Goal: Task Accomplishment & Management: Use online tool/utility

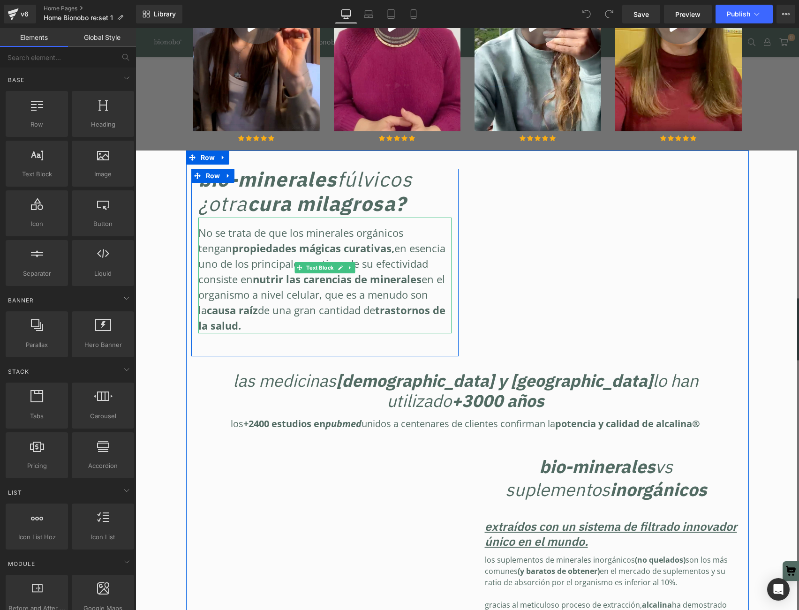
scroll to position [691, 0]
click at [343, 302] on span "trastornos de la salud." at bounding box center [321, 317] width 247 height 30
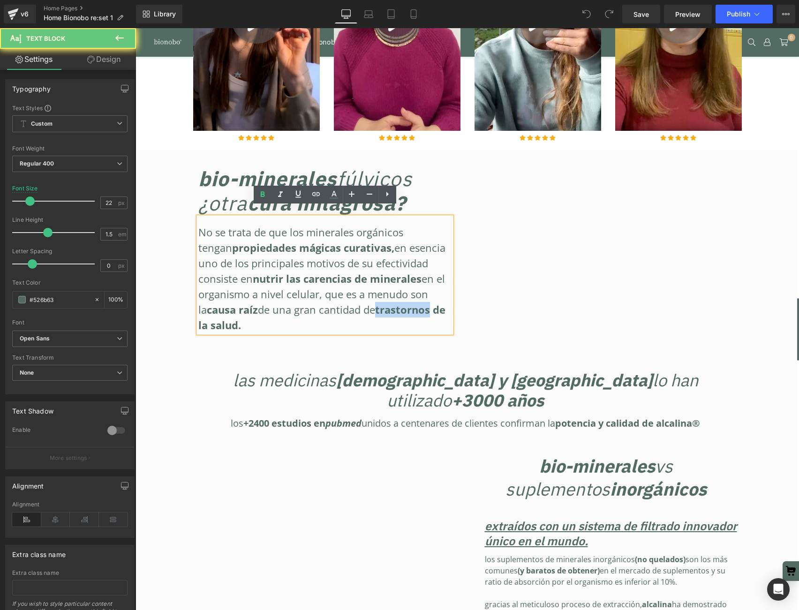
click at [343, 302] on span "trastornos de la salud." at bounding box center [321, 317] width 247 height 30
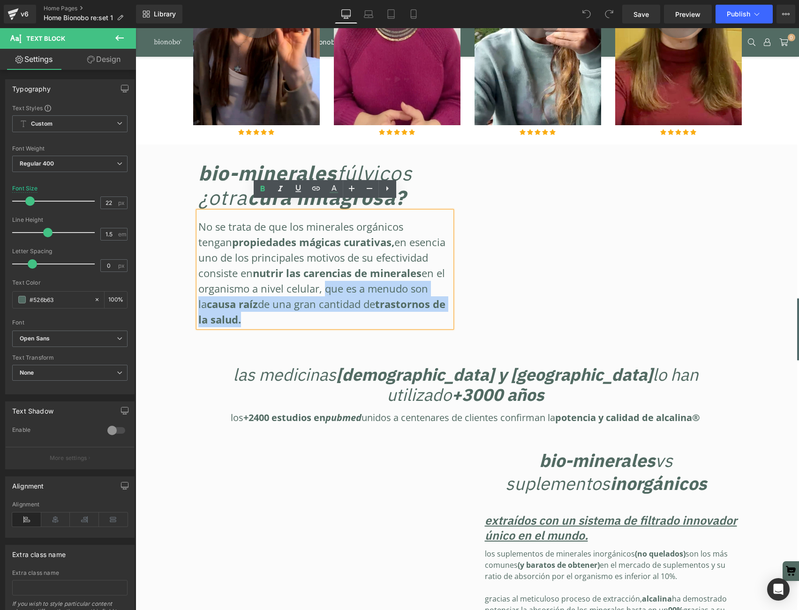
drag, startPoint x: 268, startPoint y: 280, endPoint x: 437, endPoint y: 297, distance: 169.6
click at [437, 297] on div "No se trata de que los minerales orgánicos tengan propiedades mágicas curativas…" at bounding box center [324, 273] width 253 height 108
copy div "que es a menudo son la causa raíz de una gran cantidad de trastornos de la salu…"
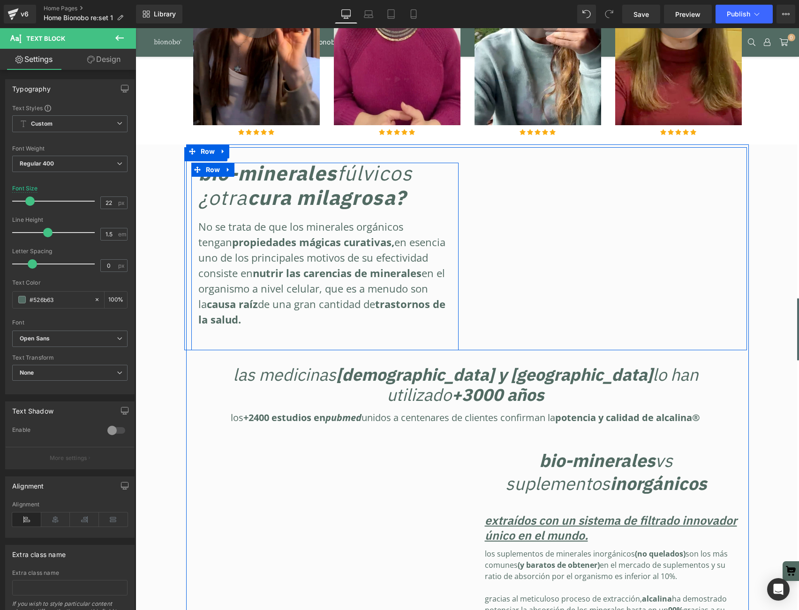
click at [298, 300] on div "No se trata de que los minerales orgánicos tengan propiedades mágicas curativas…" at bounding box center [324, 269] width 253 height 116
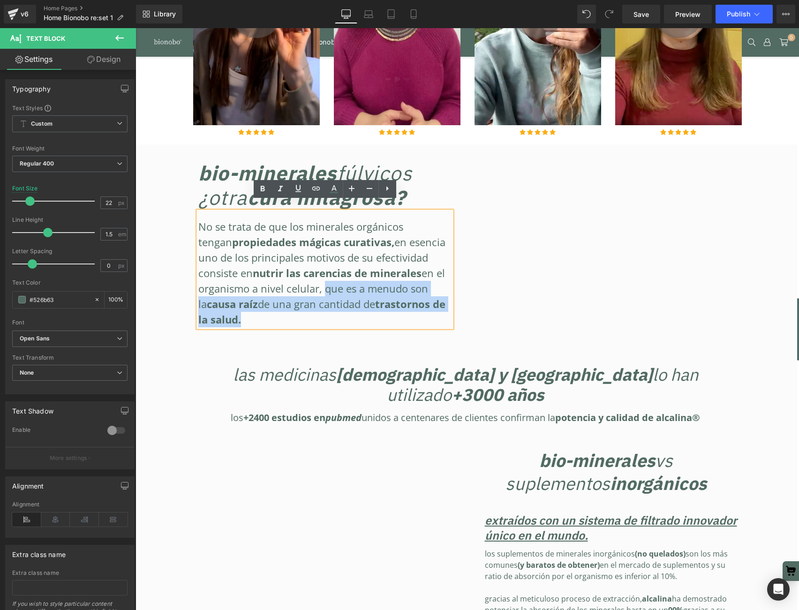
drag, startPoint x: 271, startPoint y: 279, endPoint x: 434, endPoint y: 309, distance: 165.9
click at [434, 309] on div "BIO-minerales FÚLVICOS ¿otra cura milagrosa ? Heading No se trata de que los mi…" at bounding box center [324, 256] width 267 height 187
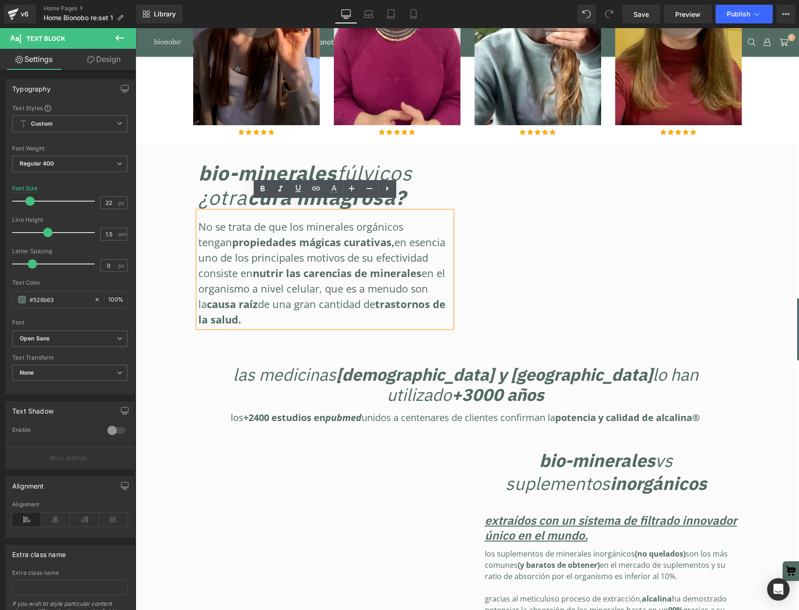
drag, startPoint x: 436, startPoint y: 297, endPoint x: 319, endPoint y: 277, distance: 118.5
click at [435, 297] on div "No se trata de que los minerales orgánicos tengan propiedades mágicas curativas…" at bounding box center [324, 273] width 253 height 108
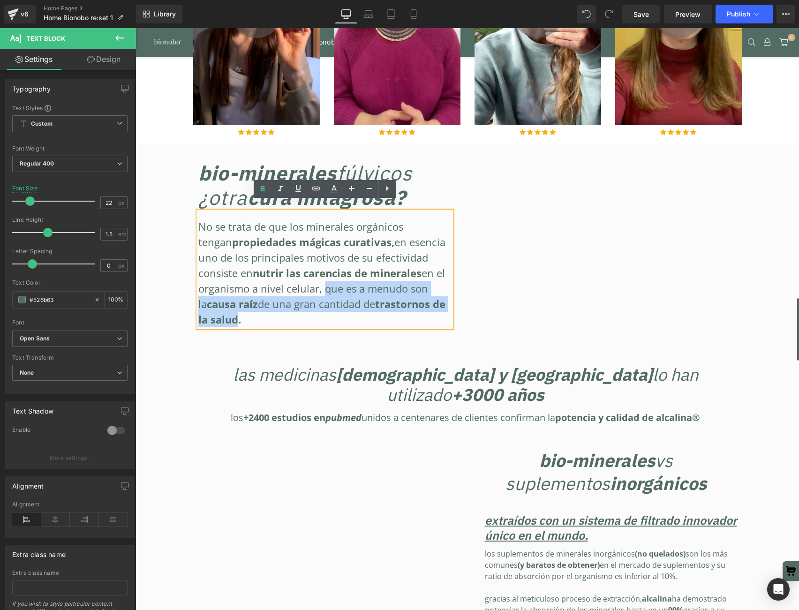
drag, startPoint x: 272, startPoint y: 281, endPoint x: 431, endPoint y: 297, distance: 160.1
click at [431, 297] on div "No se trata de que los minerales orgánicos tengan propiedades mágicas curativas…" at bounding box center [324, 273] width 253 height 108
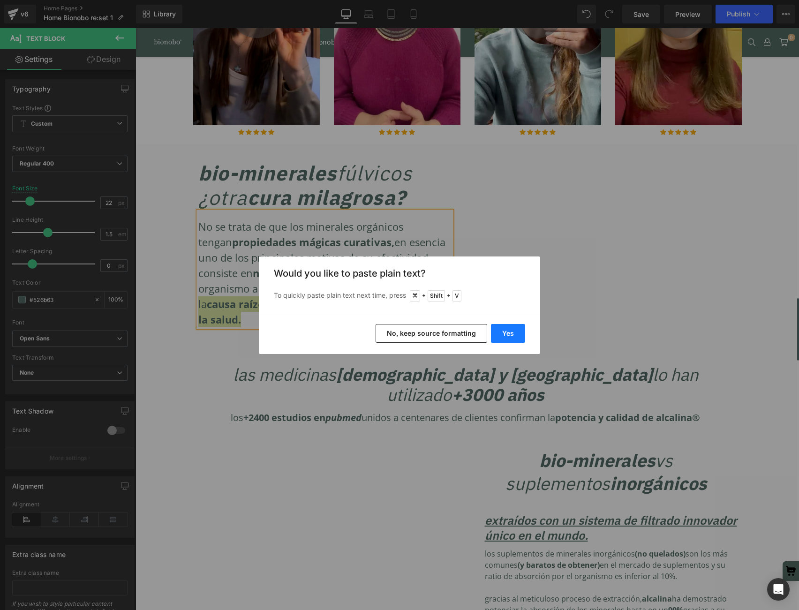
click at [504, 331] on button "Yes" at bounding box center [508, 333] width 34 height 19
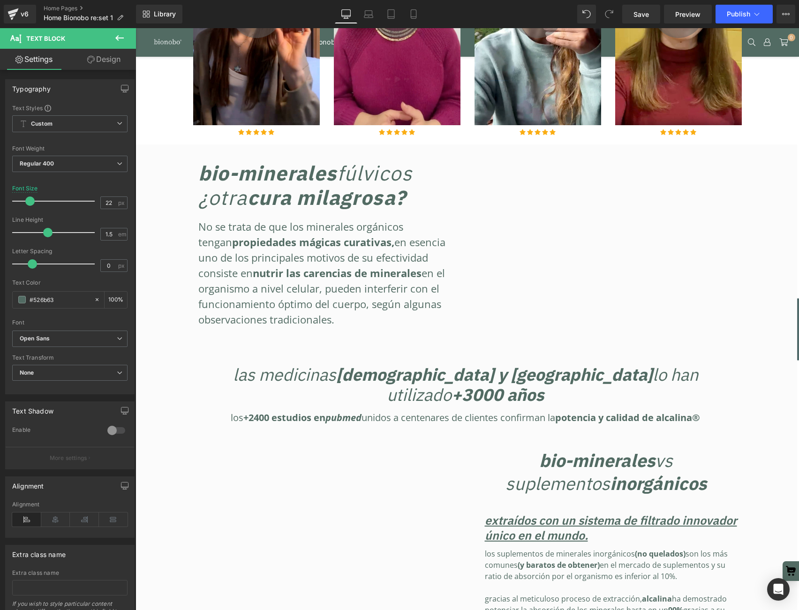
scroll to position [7344, 663]
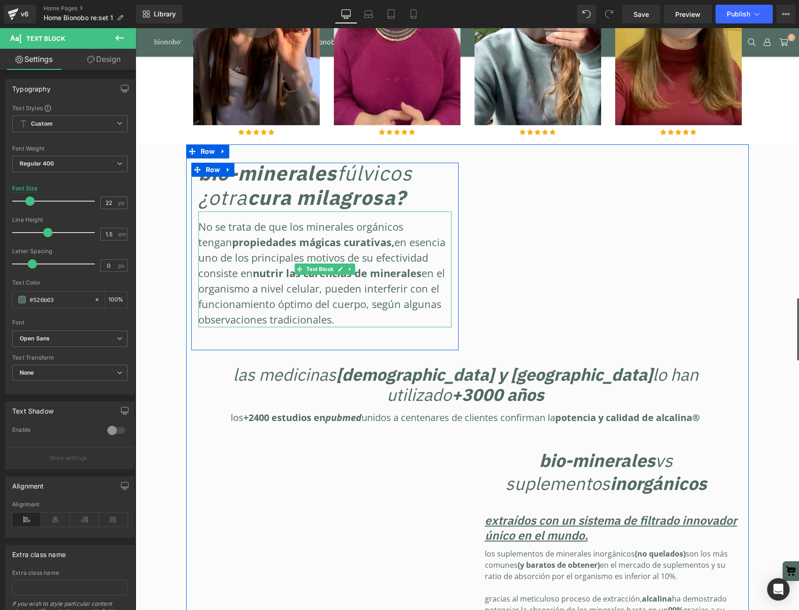
click at [338, 311] on div "No se trata de que los minerales orgánicos tengan propiedades mágicas curativas…" at bounding box center [324, 273] width 253 height 108
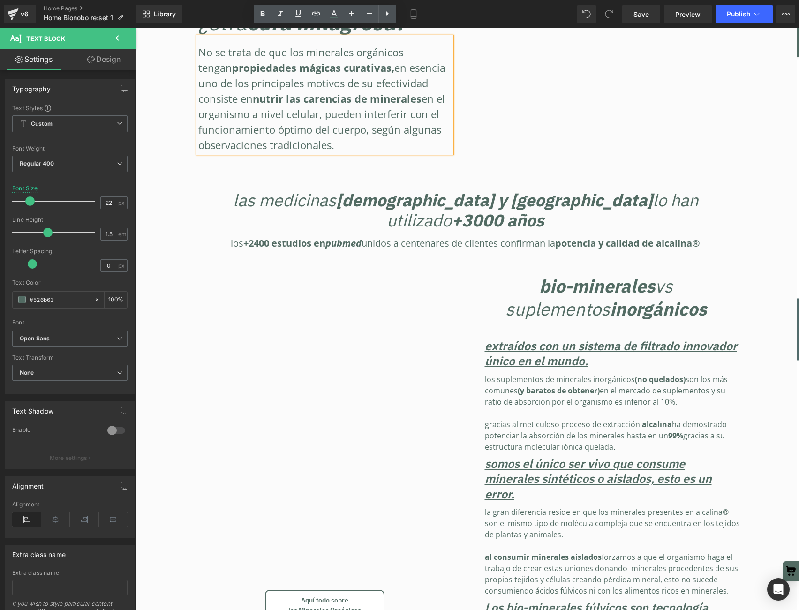
scroll to position [872, 0]
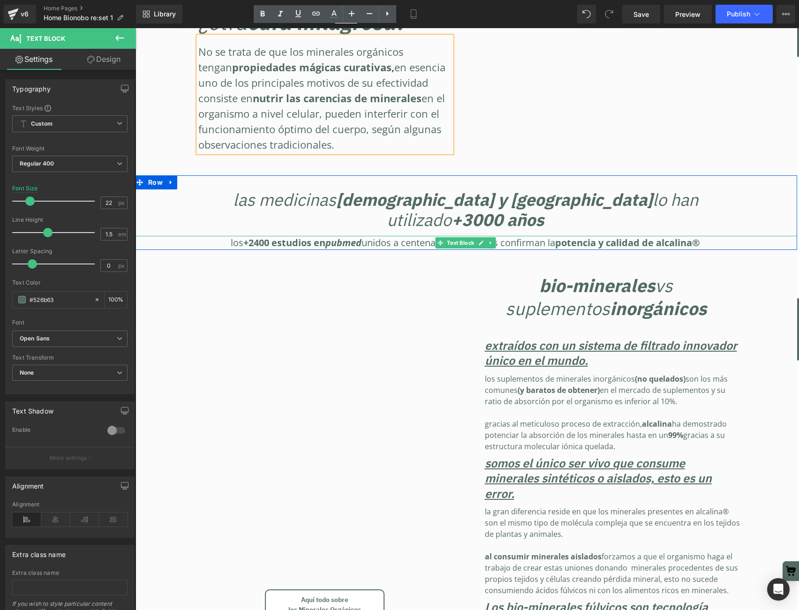
click at [684, 236] on span "potencia y calidad de Alcalina®" at bounding box center [627, 242] width 145 height 13
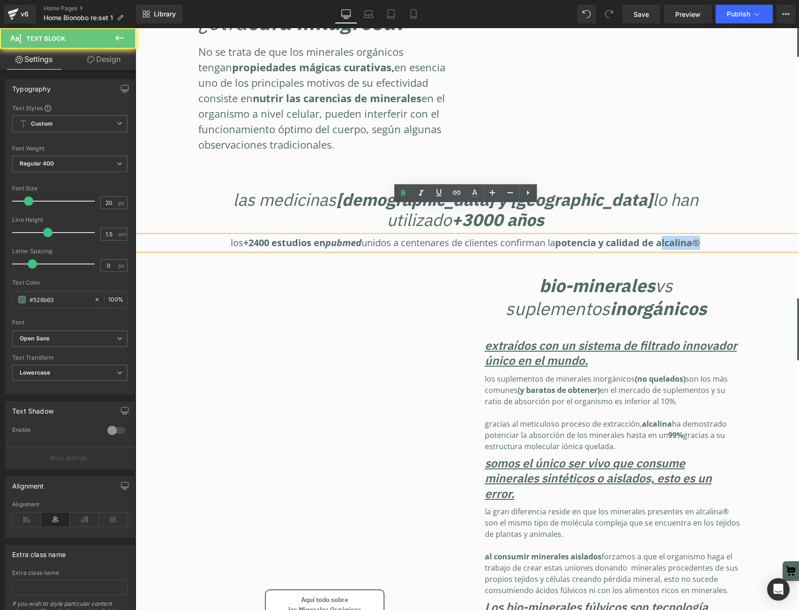
click at [684, 236] on span "potencia y calidad de Alcalina®" at bounding box center [627, 242] width 145 height 13
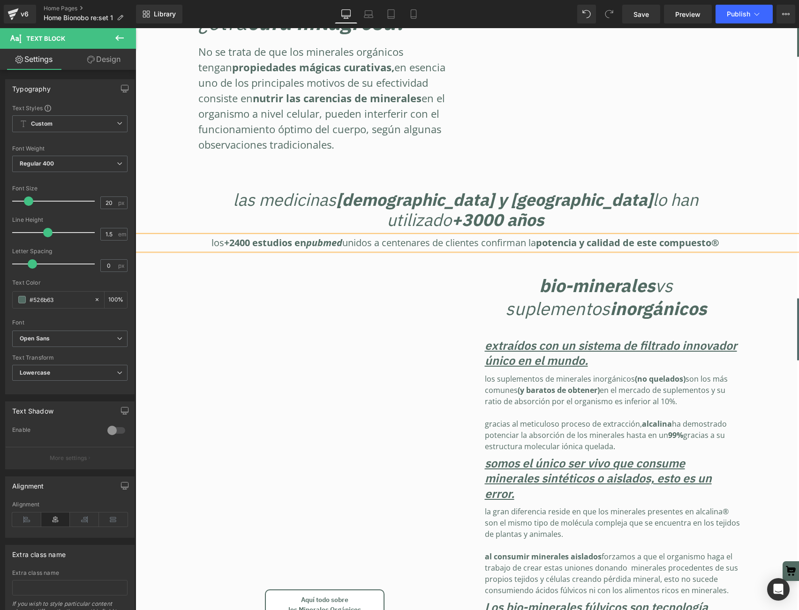
click at [731, 236] on p "Los +2400 estudios en PUBMED UNIDOS A centenares de clientes confirman la poten…" at bounding box center [465, 243] width 663 height 14
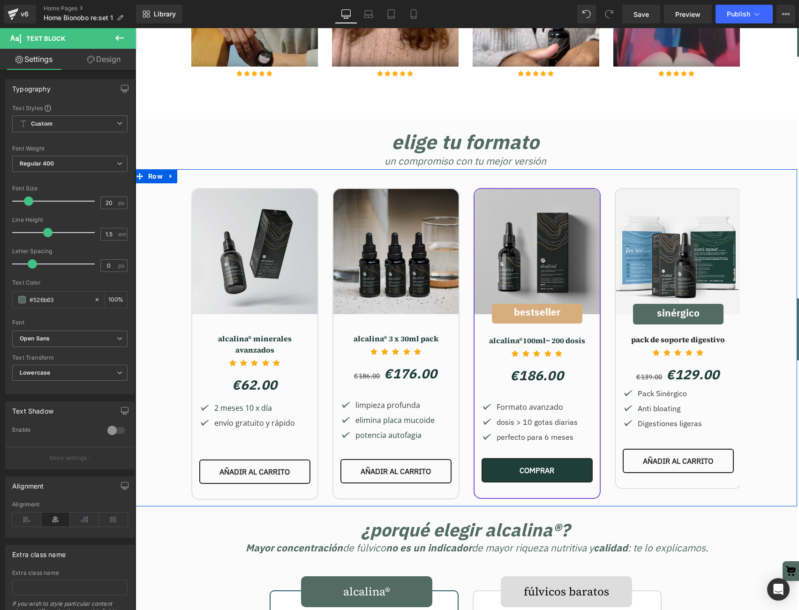
scroll to position [1881, 0]
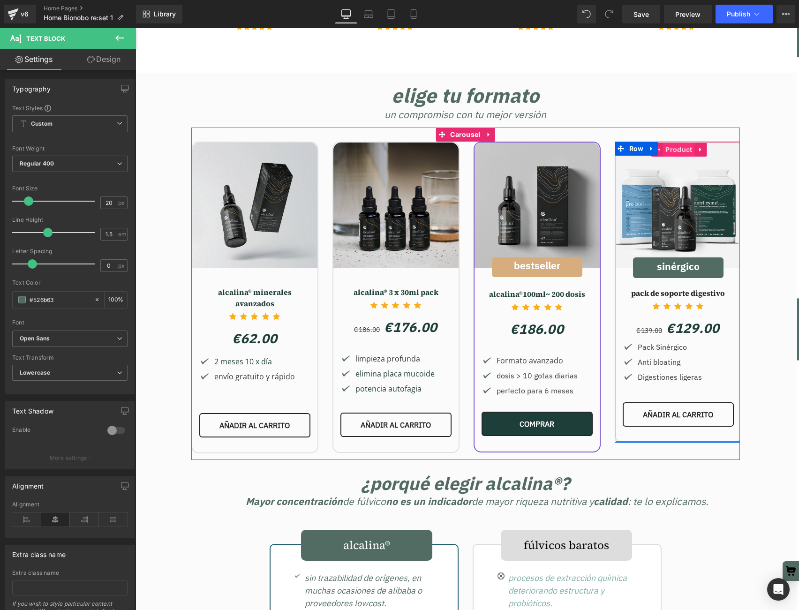
click at [682, 142] on span "Product" at bounding box center [678, 149] width 31 height 14
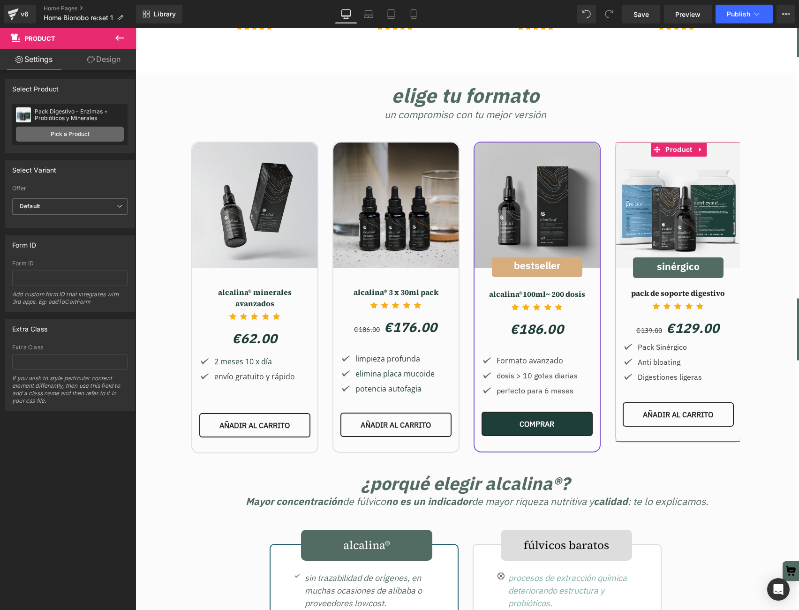
click at [78, 136] on link "Pick a Product" at bounding box center [70, 134] width 108 height 15
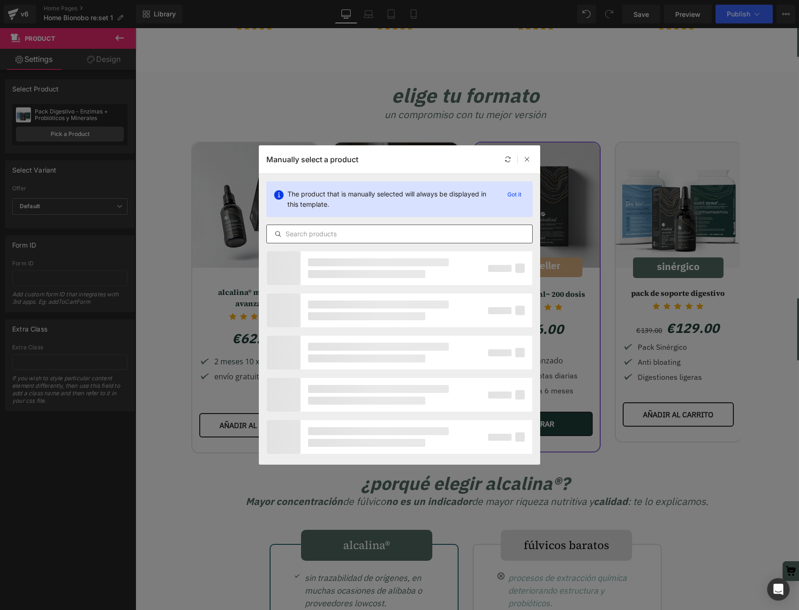
click at [335, 234] on input "text" at bounding box center [399, 233] width 265 height 11
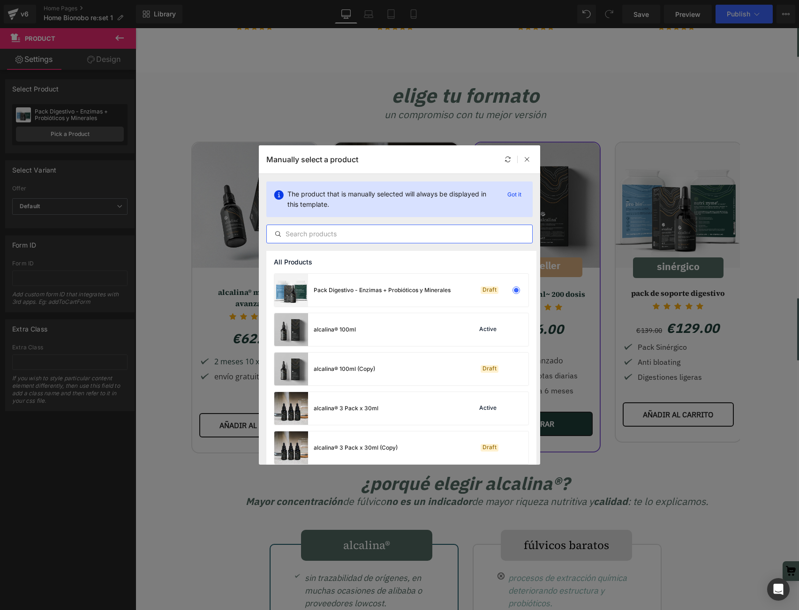
click at [358, 238] on input "text" at bounding box center [399, 233] width 265 height 11
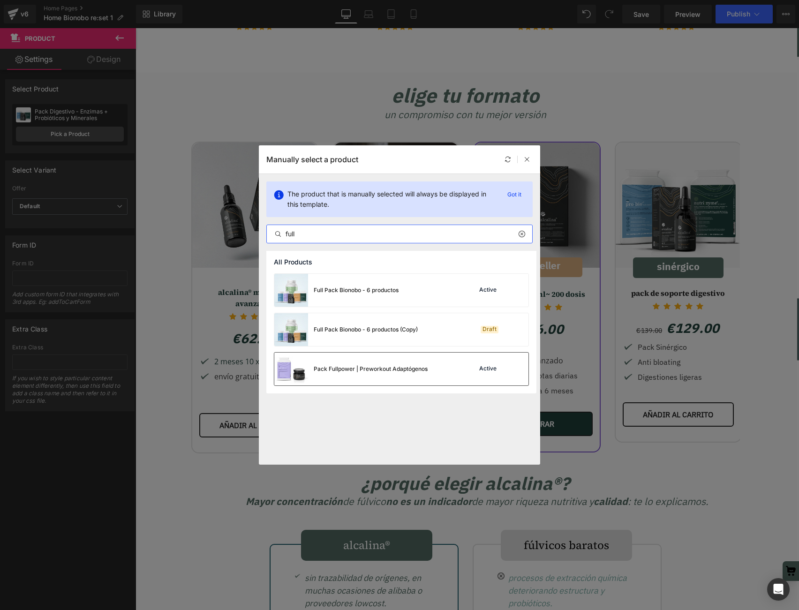
type input "full"
click at [370, 369] on div "Pack Fullpower | Preworkout Adaptógenos" at bounding box center [371, 369] width 114 height 8
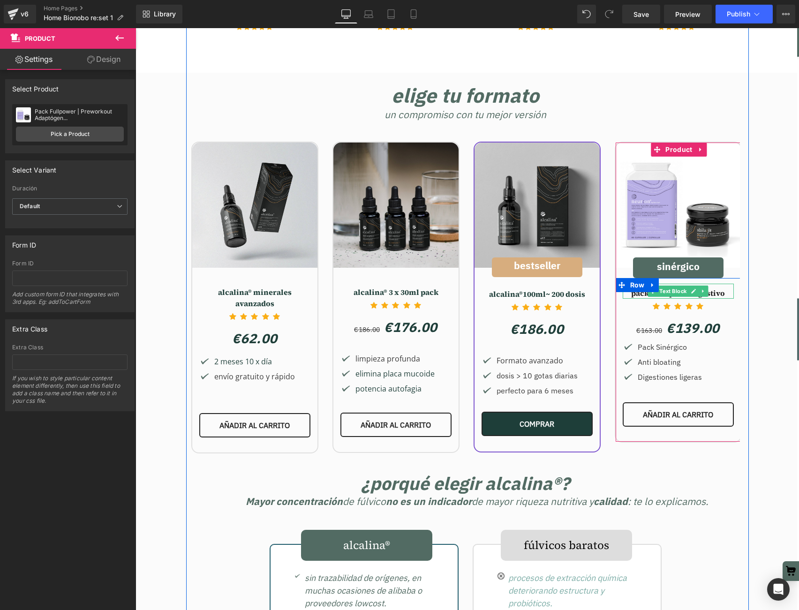
click at [720, 288] on strong "PACK DE SOPORTE DIGESTIVO" at bounding box center [678, 293] width 94 height 10
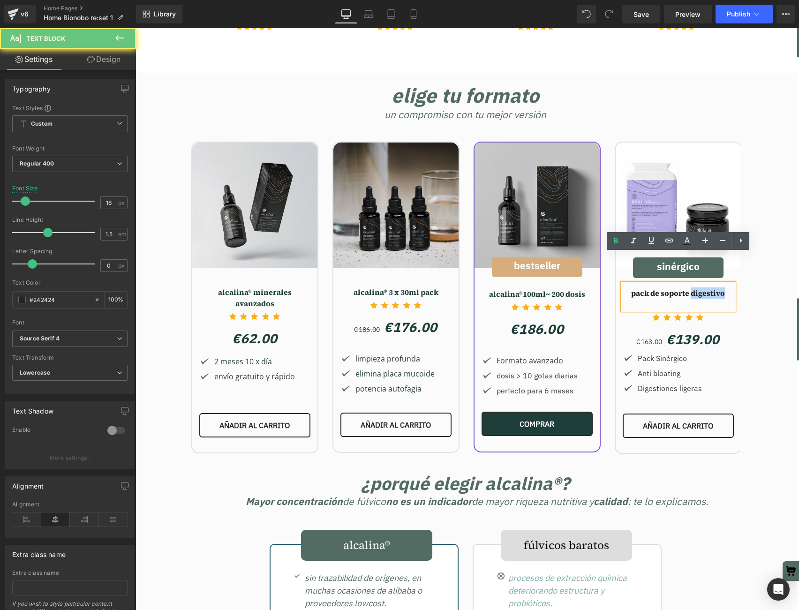
click at [720, 288] on strong "PACK DE SOPORTE DIGESTIVO" at bounding box center [678, 293] width 94 height 10
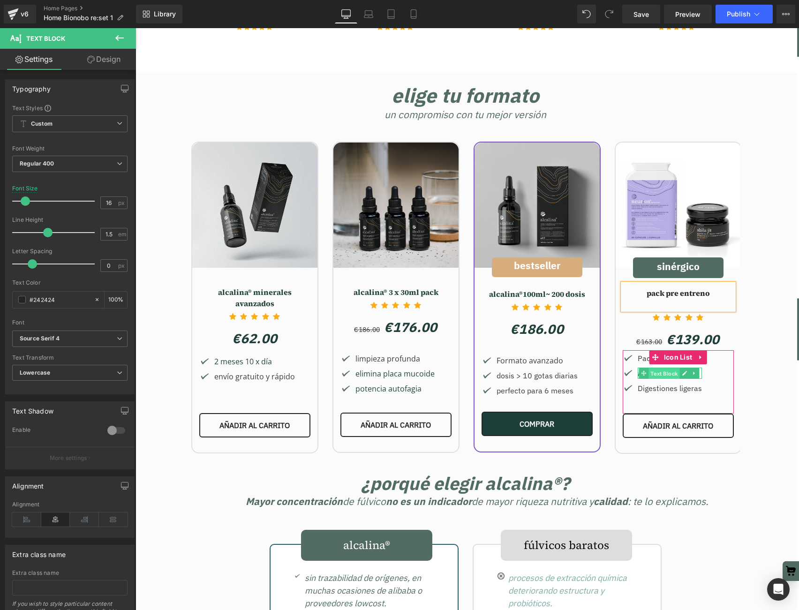
click at [667, 367] on span "Text Block" at bounding box center [663, 372] width 31 height 11
click at [700, 367] on div at bounding box center [700, 372] width 2 height 11
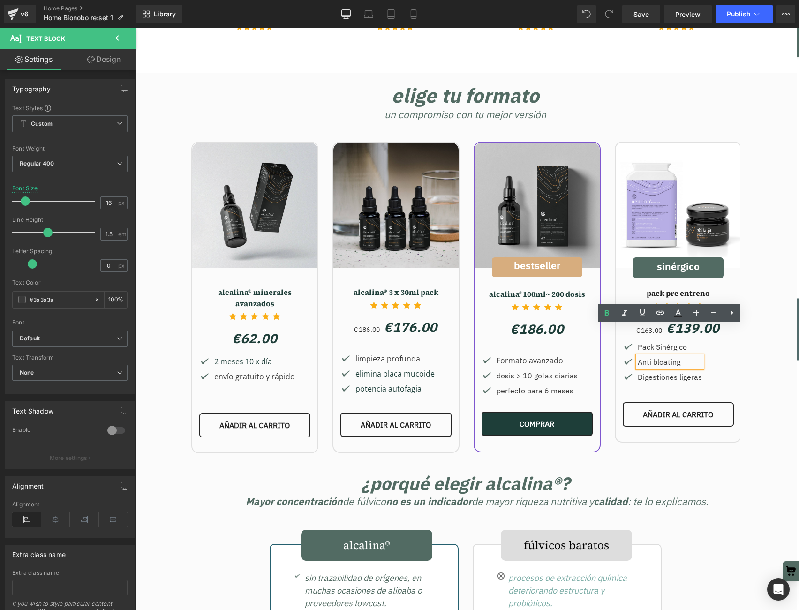
click at [660, 356] on p "Anti bloating" at bounding box center [669, 361] width 64 height 11
click at [700, 371] on div at bounding box center [700, 376] width 2 height 11
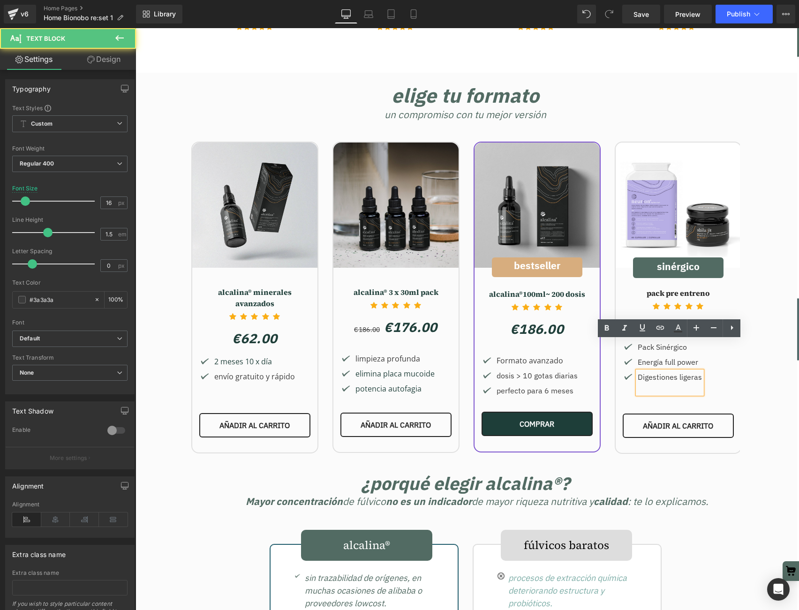
click at [696, 371] on div "Digestiones ligeras" at bounding box center [669, 382] width 64 height 22
click at [697, 371] on div "Digestiones ligeras" at bounding box center [669, 382] width 64 height 22
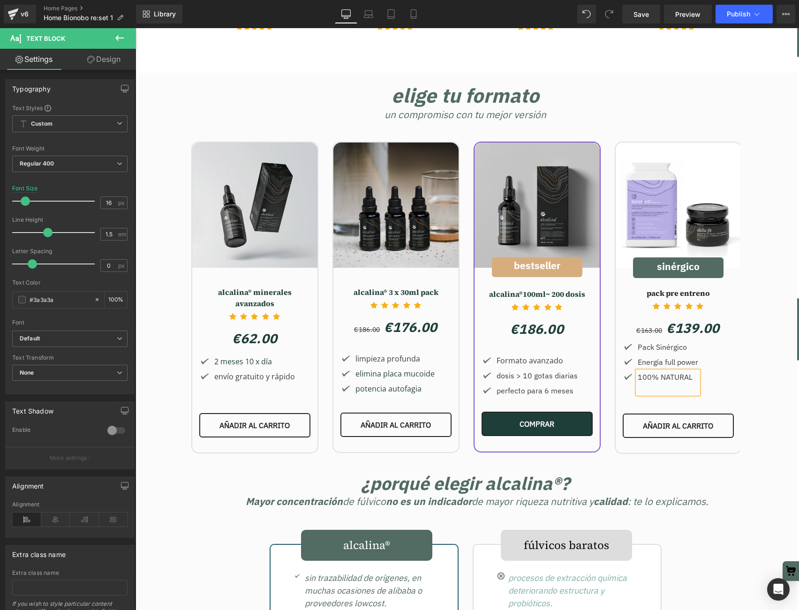
scroll to position [1882, 0]
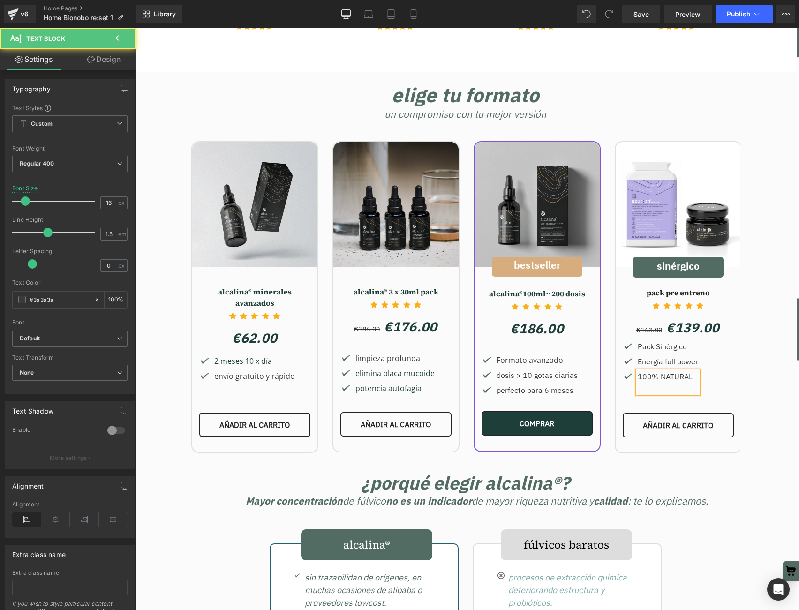
click at [672, 371] on div "100% NATURAL" at bounding box center [667, 382] width 60 height 22
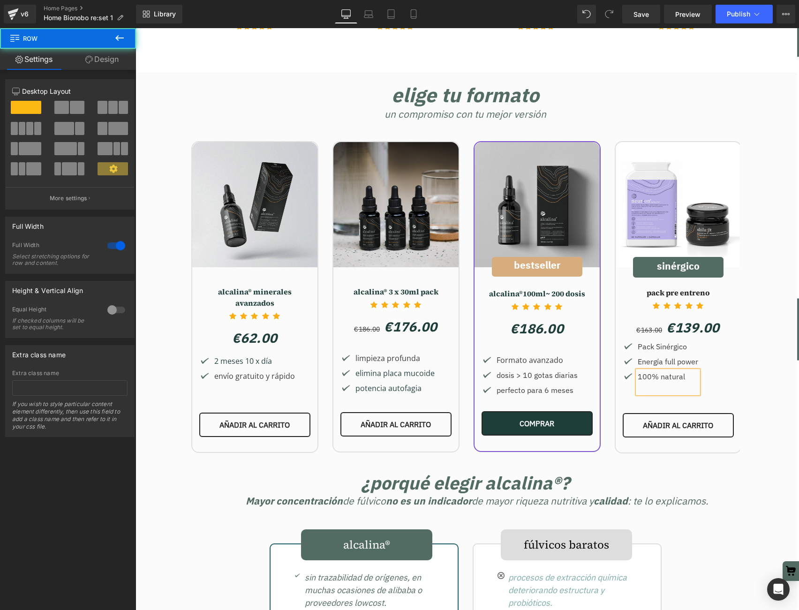
click at [753, 349] on div "Sale Off (P) Image alcalina® minerales avanzados Text Block Icon Icon Icon Icon" at bounding box center [465, 293] width 663 height 332
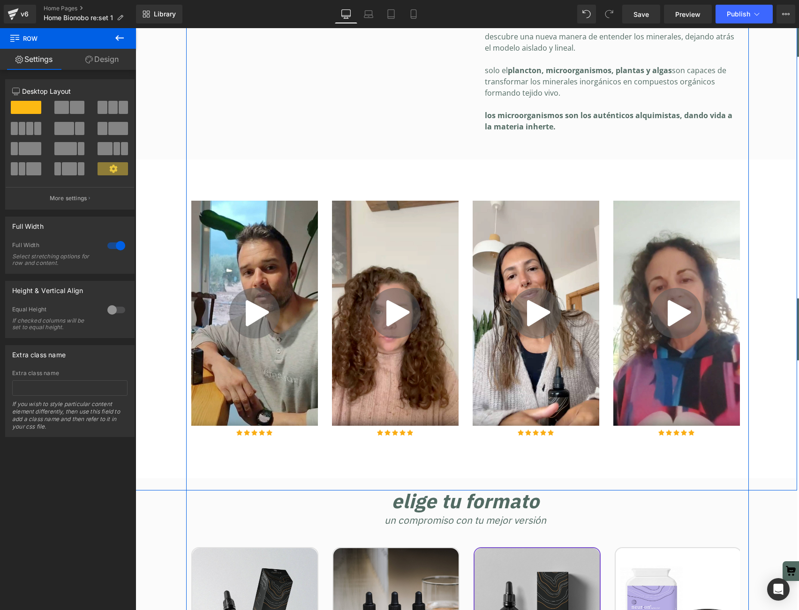
scroll to position [1481, 0]
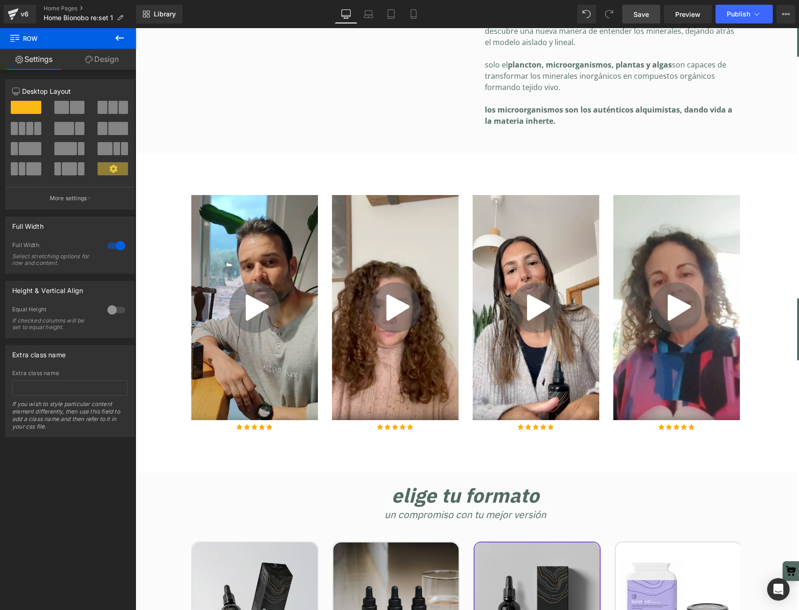
click at [634, 17] on span "Save" at bounding box center [640, 14] width 15 height 10
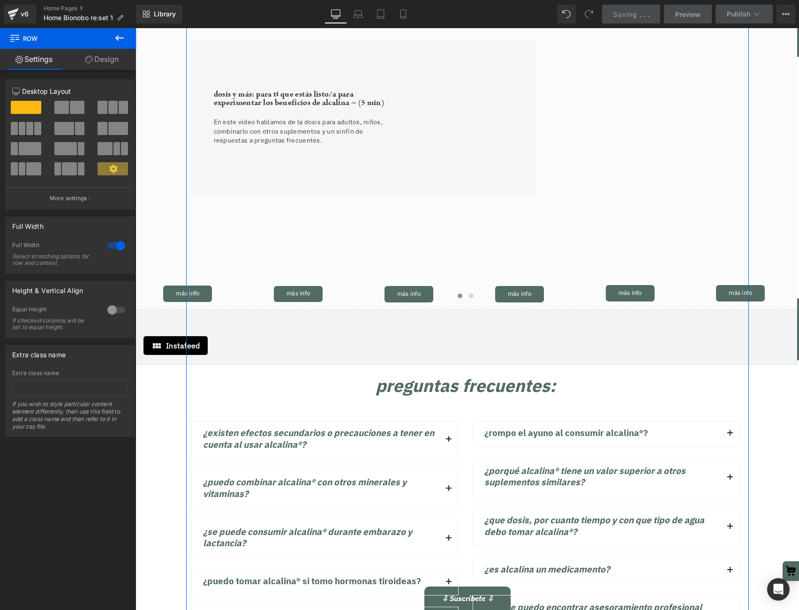
scroll to position [2961, 0]
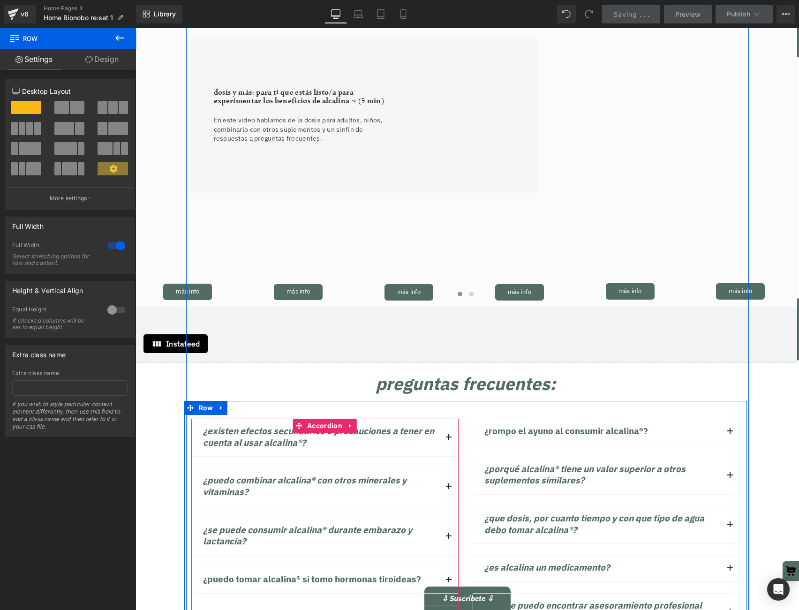
click at [450, 419] on button "button" at bounding box center [448, 437] width 19 height 37
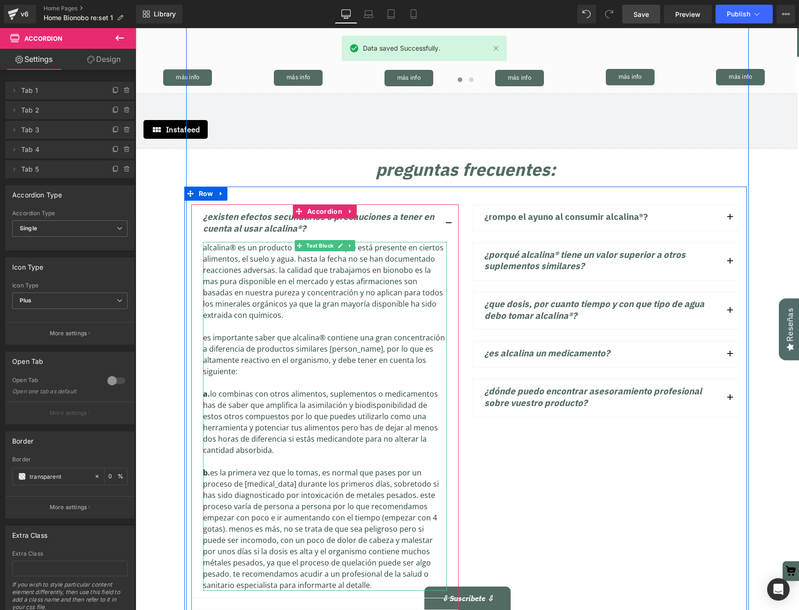
scroll to position [3178, 0]
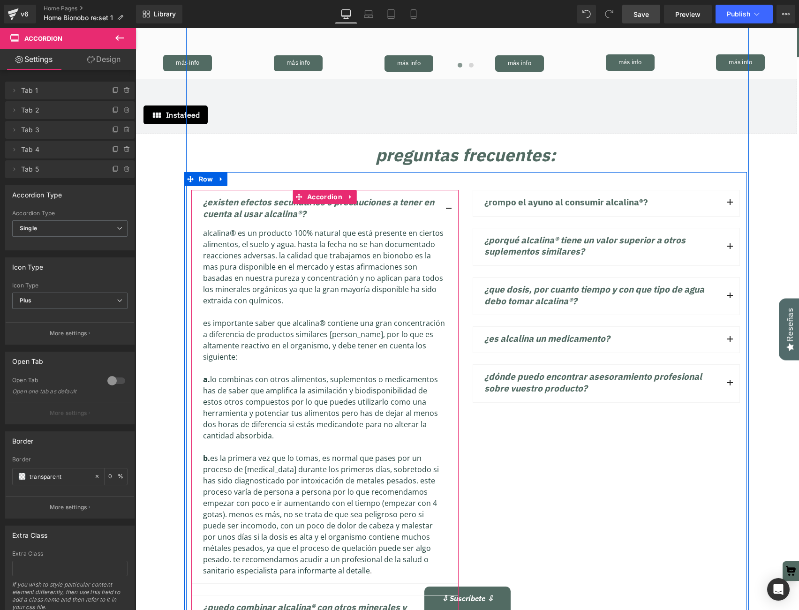
click at [345, 532] on div "B. Es la primera vez que lo tomas, es normal que pases por un proceso de [MEDIC…" at bounding box center [325, 514] width 244 height 124
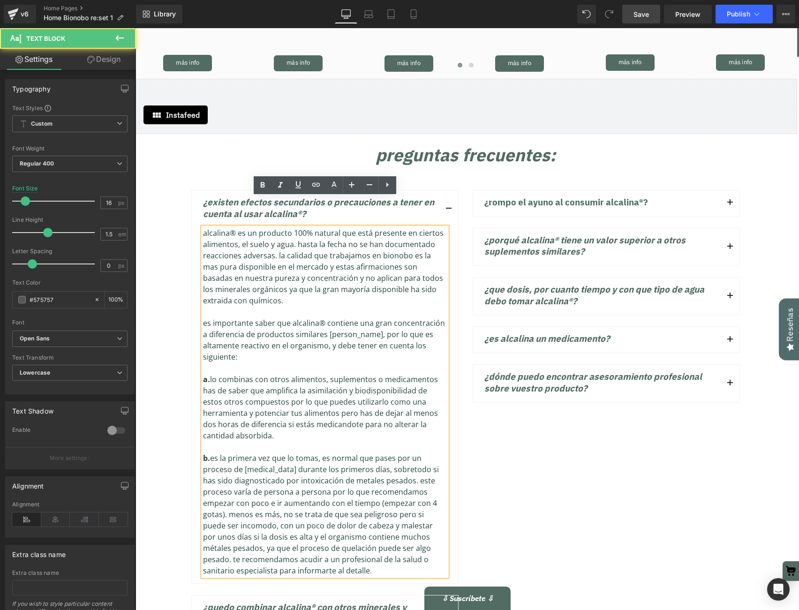
scroll to position [3189, 0]
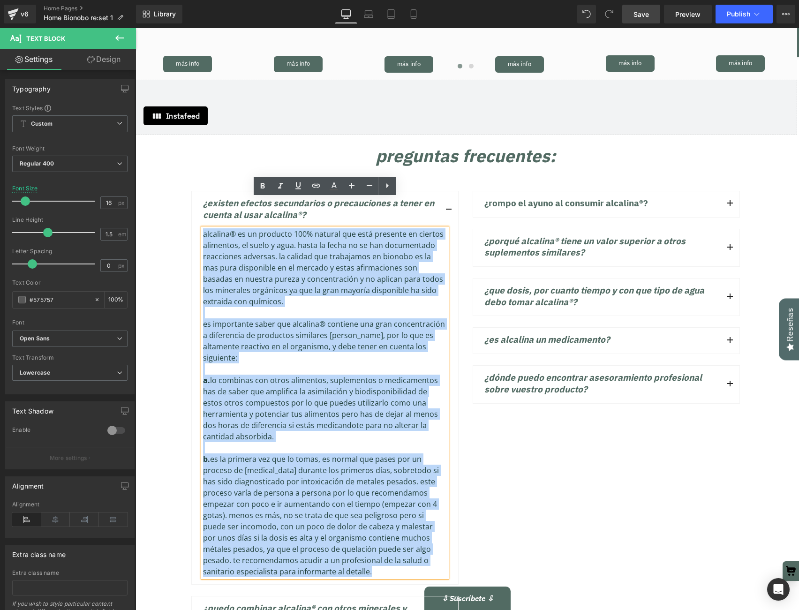
drag, startPoint x: 342, startPoint y: 532, endPoint x: 181, endPoint y: 199, distance: 369.2
click at [183, 199] on div "Preguntas frecuentes: Heading Row ¿Existen efectos secundarios o precauciones a…" at bounding box center [465, 464] width 663 height 637
copy div "Loremips® do si ametcons 416% adipisc eli sedd eiusmodt in utlabor etdolorem, a…"
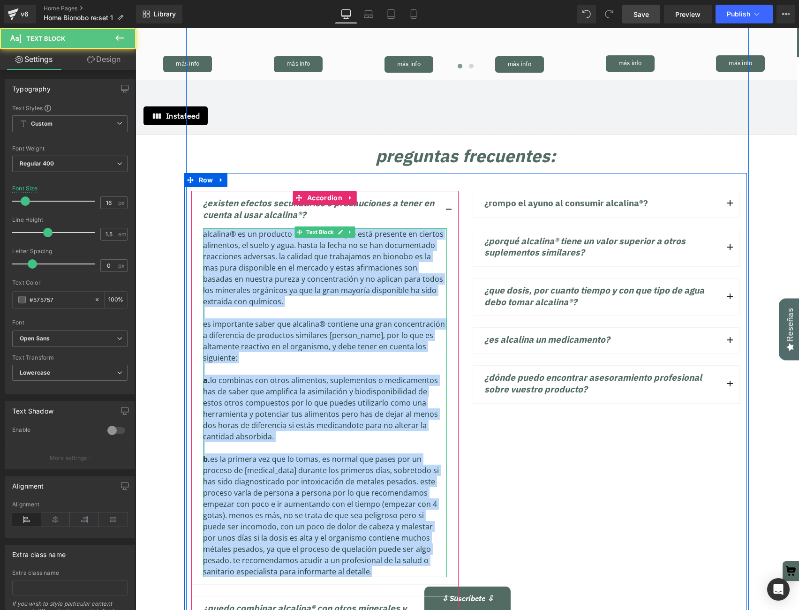
click at [356, 478] on span "B. Es la primera vez que lo tomas, es normal que pases por un proceso de [MEDIC…" at bounding box center [321, 515] width 236 height 123
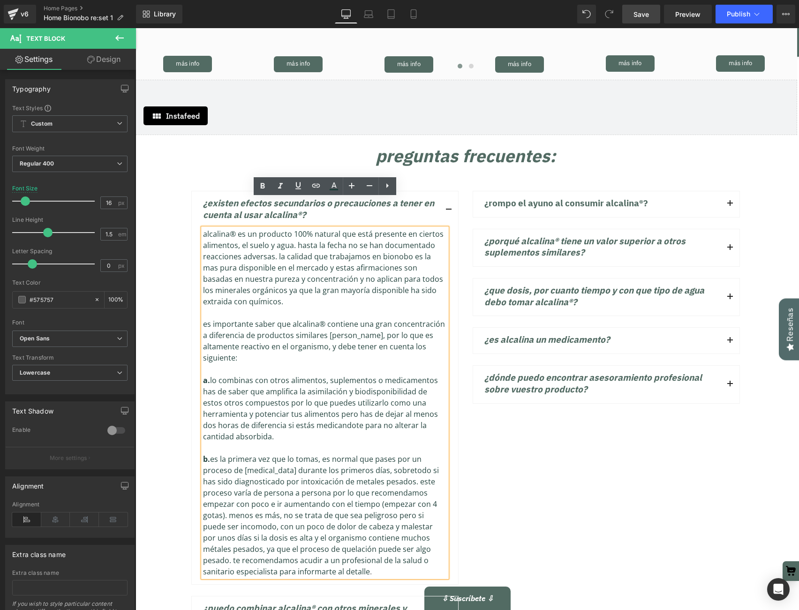
drag, startPoint x: 353, startPoint y: 535, endPoint x: 202, endPoint y: 205, distance: 362.9
click at [203, 228] on div "Alcalina® es un producto 100% natural que está presente en ciertos alimentos, e…" at bounding box center [325, 402] width 244 height 349
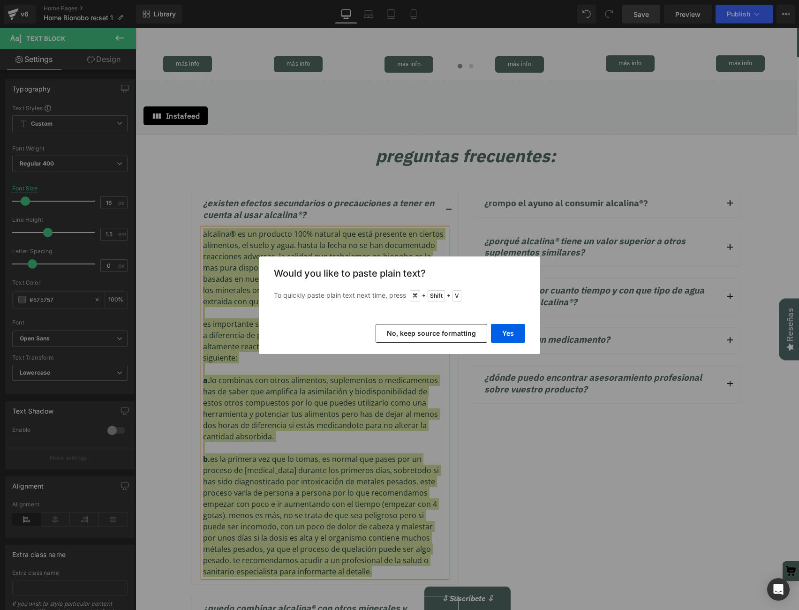
click at [445, 337] on button "No, keep source formatting" at bounding box center [431, 333] width 112 height 19
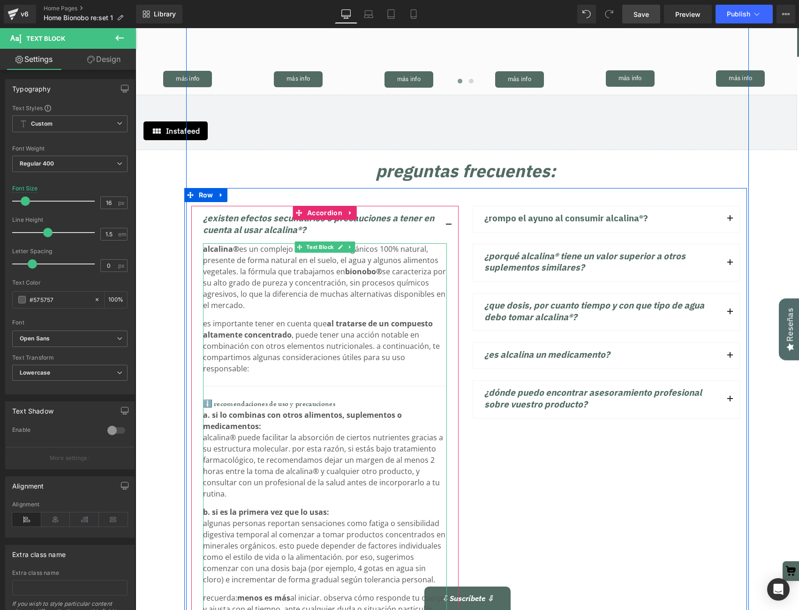
scroll to position [3157, 0]
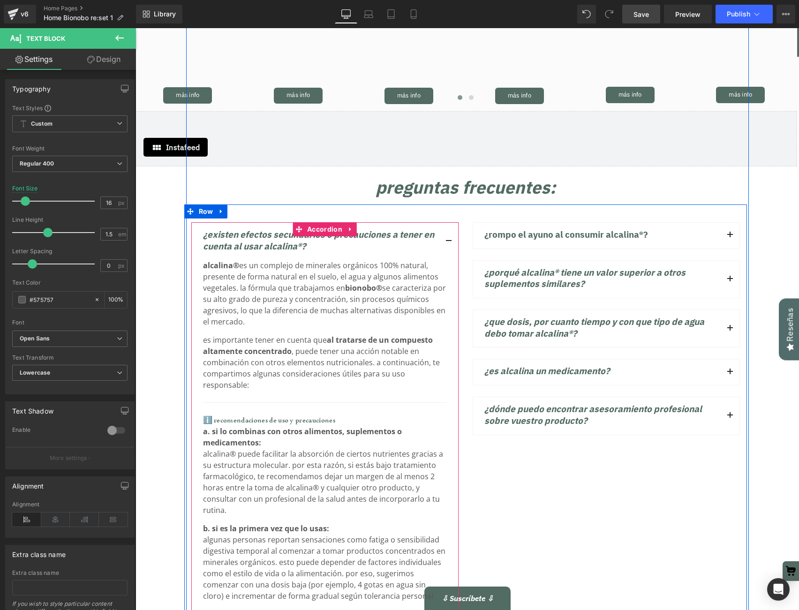
click at [449, 243] on span "button" at bounding box center [449, 243] width 0 height 0
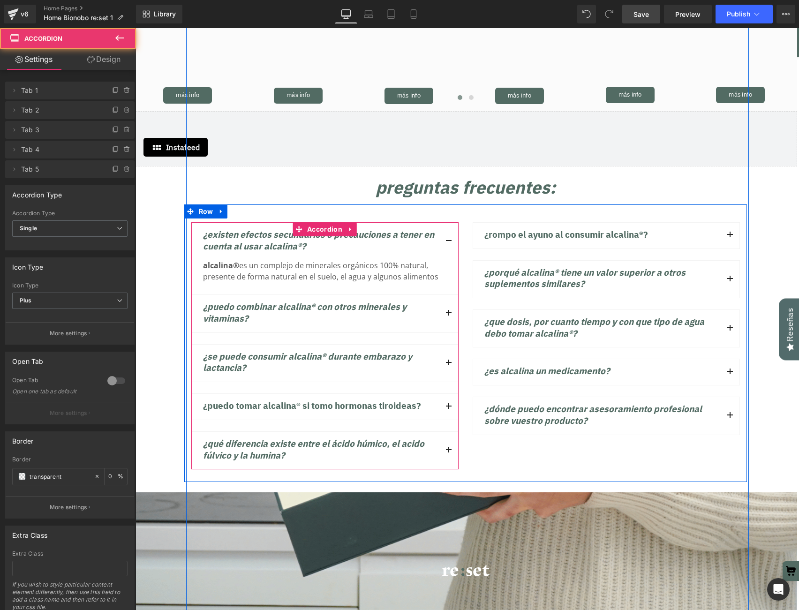
scroll to position [7344, 663]
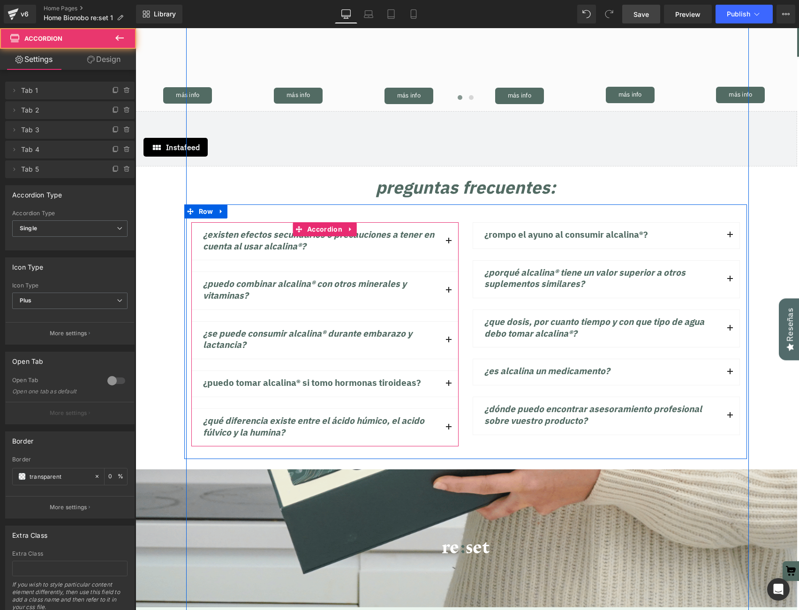
click at [452, 272] on button "button" at bounding box center [448, 290] width 19 height 37
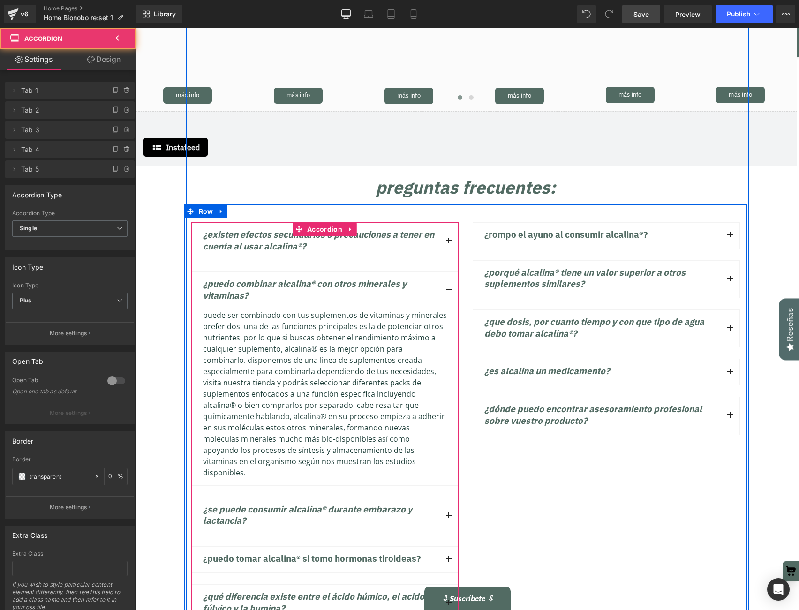
scroll to position [7509, 663]
click at [245, 436] on div "Puede ser combinado con tus suplementos de vitaminas y minerales preferidos. Un…" at bounding box center [325, 393] width 244 height 169
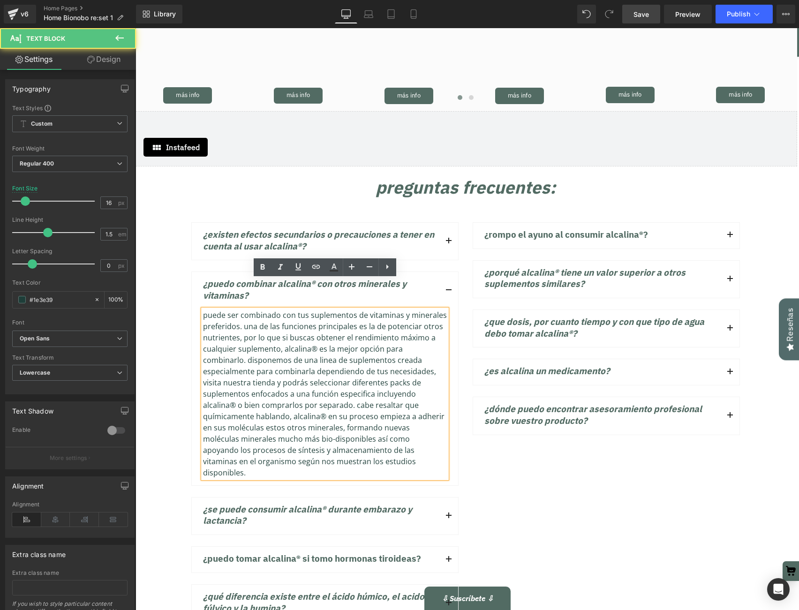
click at [251, 434] on div "Puede ser combinado con tus suplementos de vitaminas y minerales preferidos. Un…" at bounding box center [325, 393] width 244 height 169
drag, startPoint x: 250, startPoint y: 432, endPoint x: 192, endPoint y: 278, distance: 164.8
click at [192, 278] on div "¿Puedo combinar Alcalina® con otros minerales y vitaminas? Text Block Text Block" at bounding box center [324, 378] width 267 height 214
copy div "Puede ser combinado con tus suplementos de vitaminas y minerales preferidos. Un…"
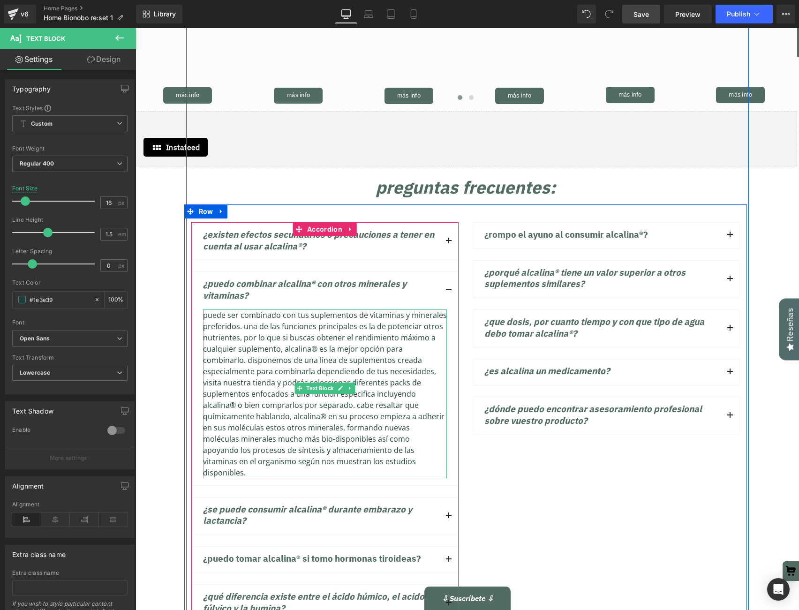
click at [270, 426] on div "Puede ser combinado con tus suplementos de vitaminas y minerales preferidos. Un…" at bounding box center [325, 393] width 244 height 169
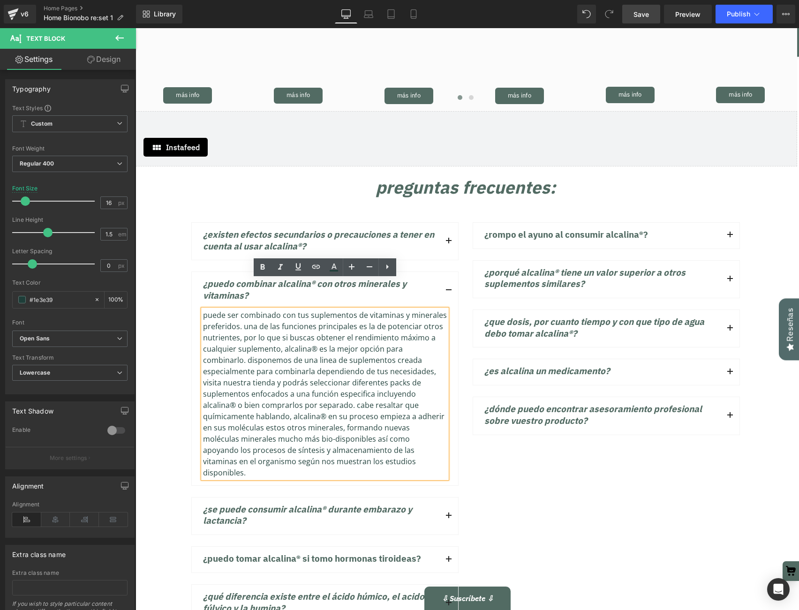
drag, startPoint x: 256, startPoint y: 434, endPoint x: 185, endPoint y: 231, distance: 215.1
click at [185, 231] on div "¿Existen efectos secundarios o precauciones a tener en cuenta al usar Alcalina®…" at bounding box center [324, 422] width 281 height 400
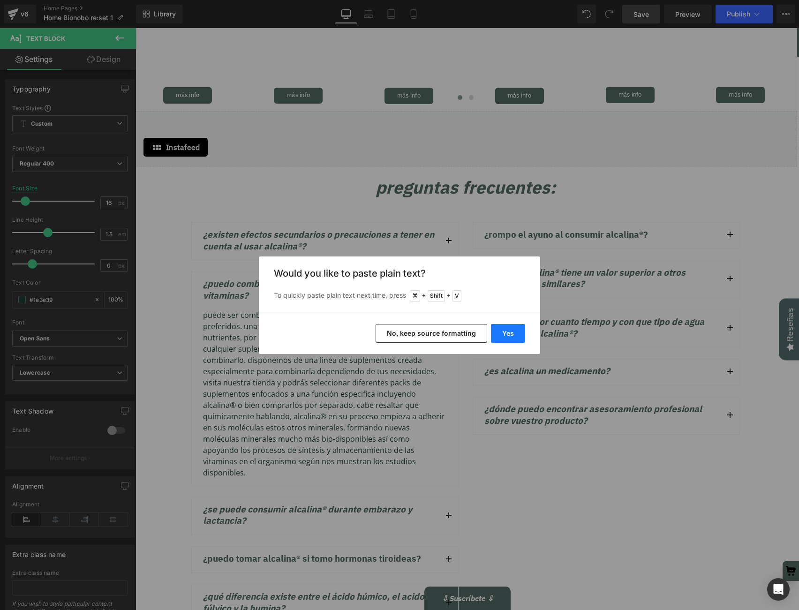
click at [510, 333] on button "Yes" at bounding box center [508, 333] width 34 height 19
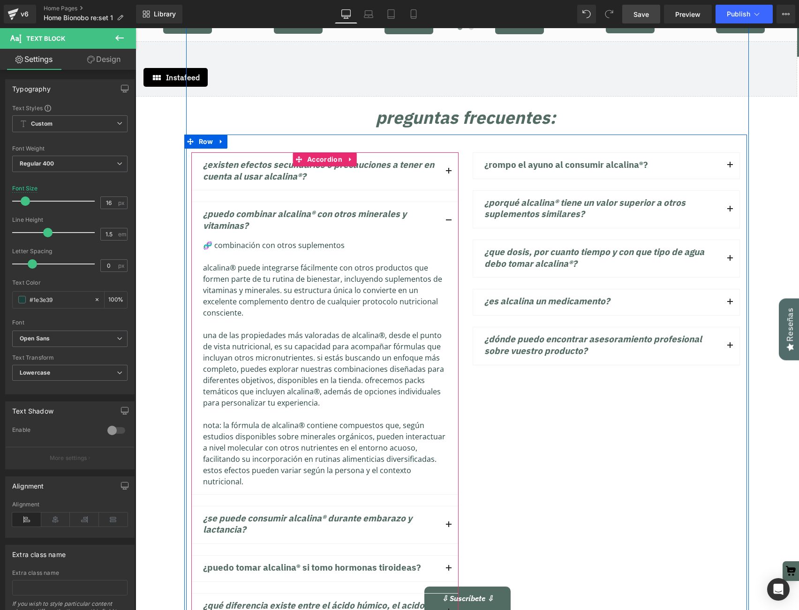
scroll to position [3218, 0]
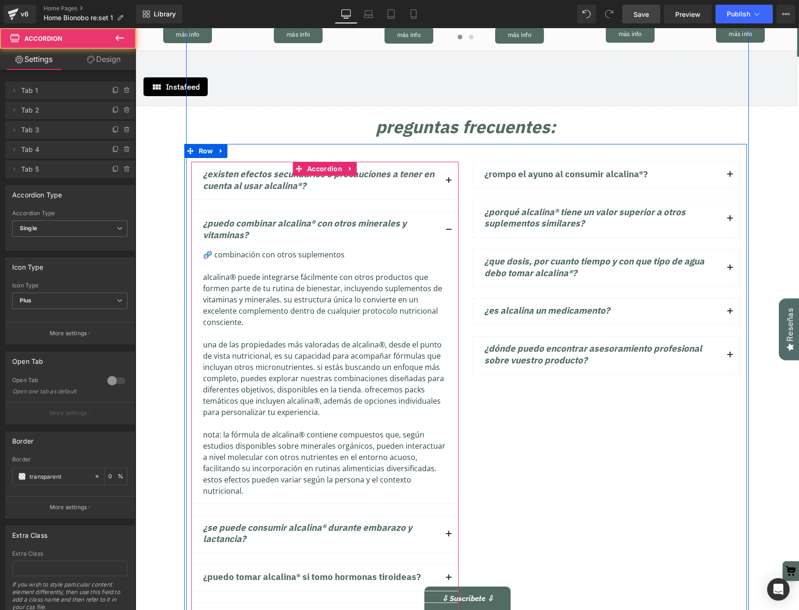
click at [448, 211] on button "button" at bounding box center [448, 229] width 19 height 37
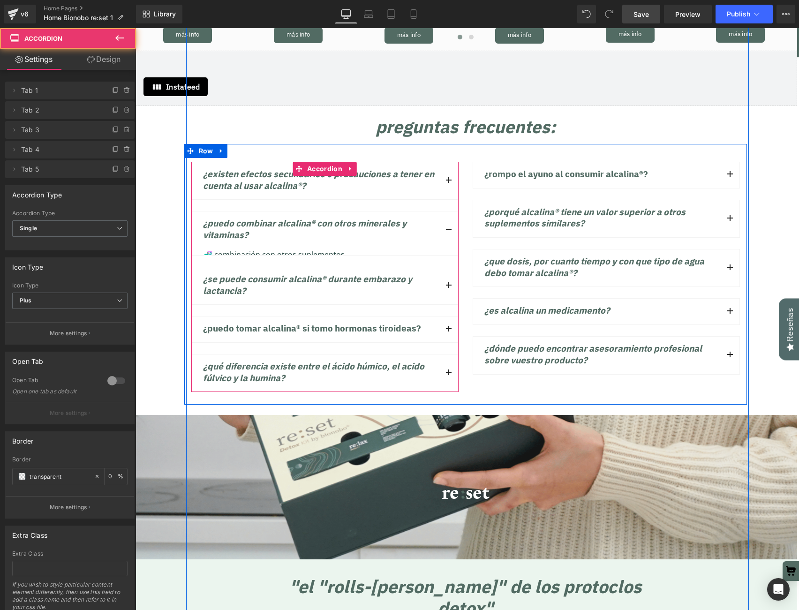
scroll to position [7344, 663]
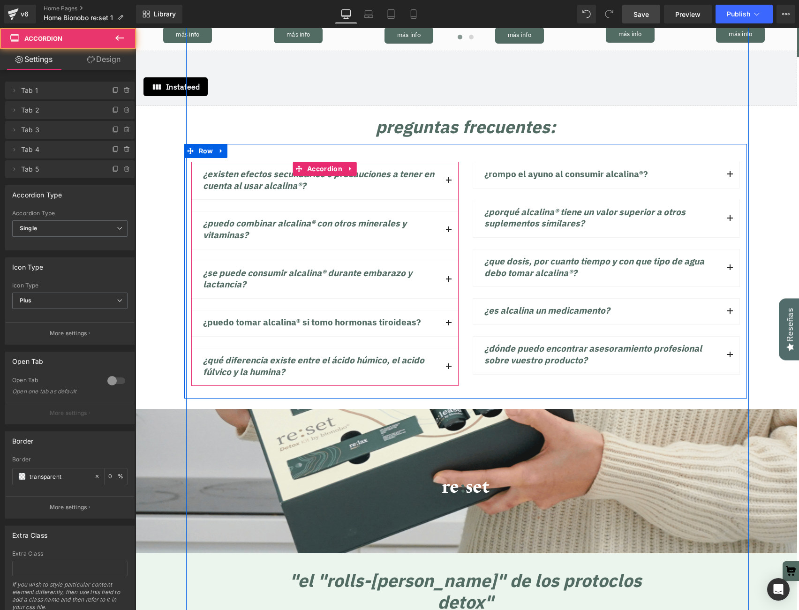
click at [450, 261] on button "button" at bounding box center [448, 279] width 19 height 37
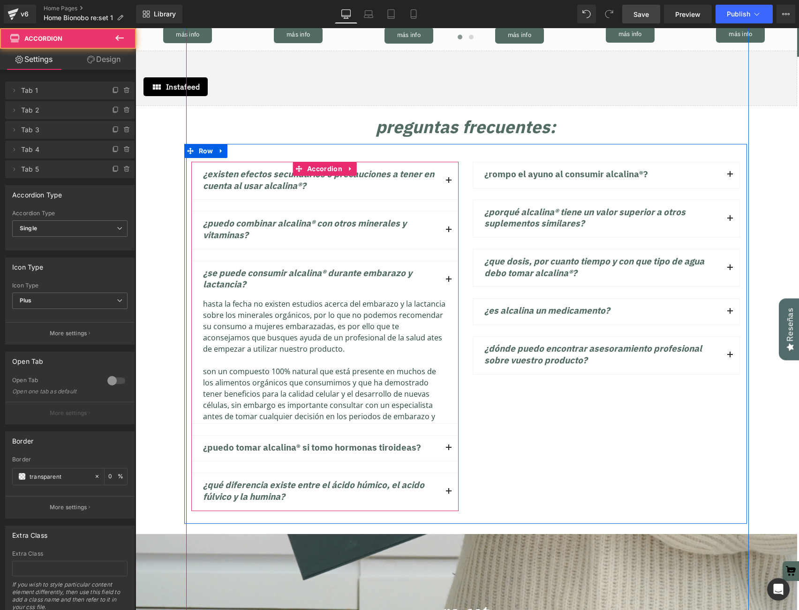
scroll to position [7475, 663]
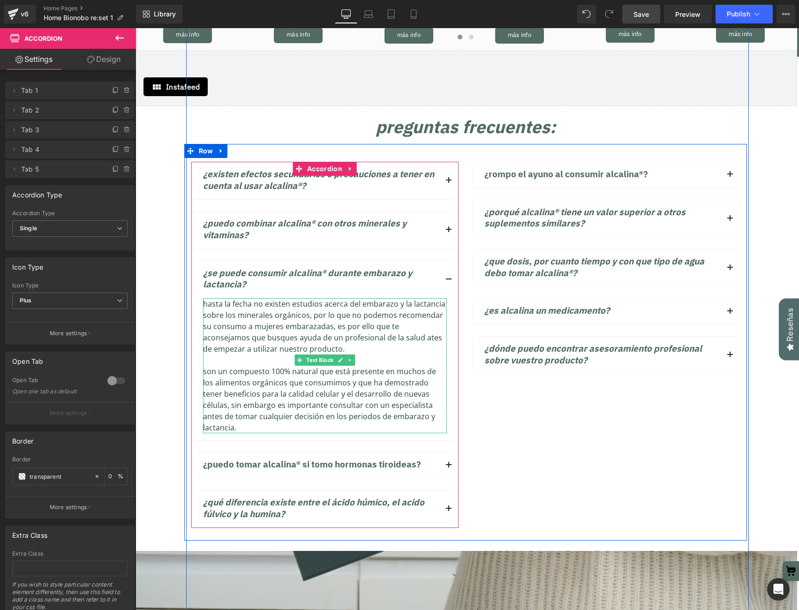
click at [414, 385] on div "Son un compuesto 100% natural que está presente en muchos de los alimentos orgá…" at bounding box center [325, 399] width 244 height 67
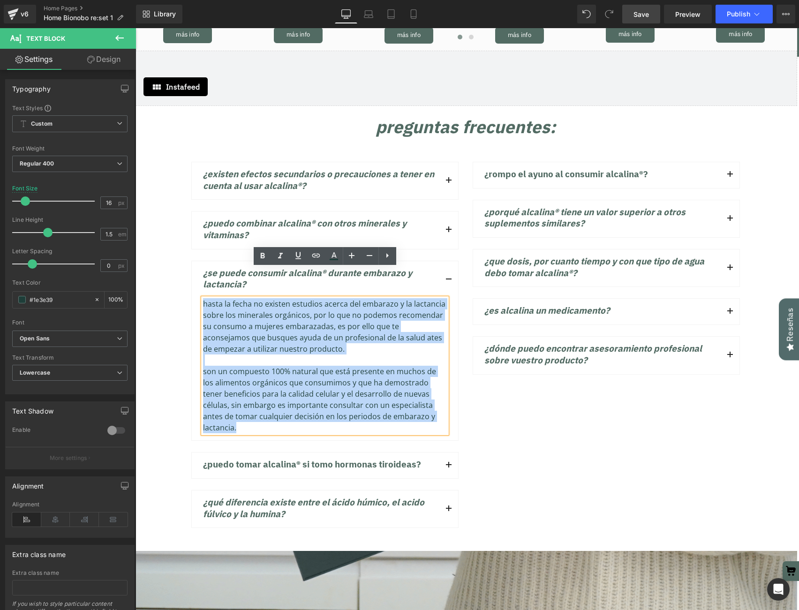
drag, startPoint x: 414, startPoint y: 387, endPoint x: 200, endPoint y: 241, distance: 258.9
click at [200, 261] on div "¿Se puede consumir Alcalina® durante embarazo y lactancia? Text Block Hasta la …" at bounding box center [324, 351] width 267 height 180
copy div "Hasta la fecha no existen estudios acerca del embarazo y la lactancia sobre los…"
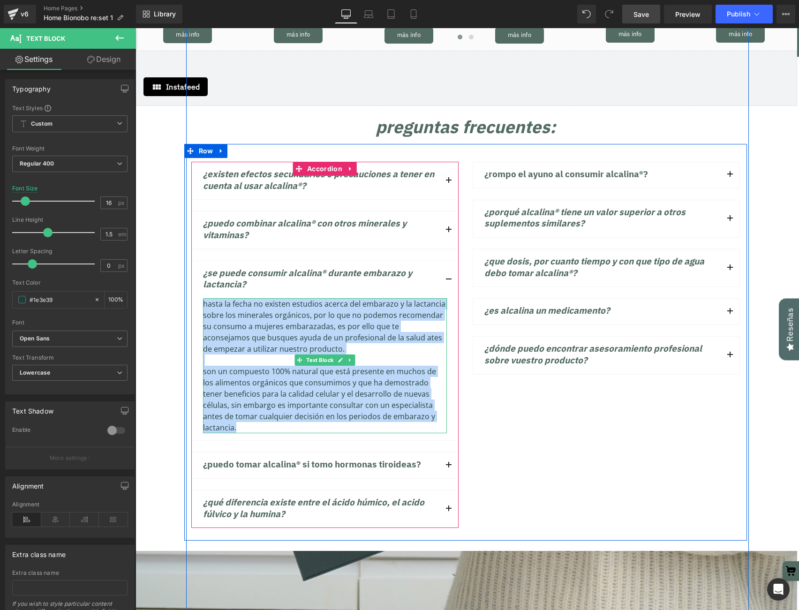
click at [399, 391] on article "Hasta la fecha no existen estudios acerca del embarazo y la lactancia sobre los…" at bounding box center [325, 369] width 266 height 142
drag, startPoint x: 419, startPoint y: 385, endPoint x: 203, endPoint y: 268, distance: 244.8
click at [203, 298] on div "Hasta la fecha no existen estudios acerca del embarazo y la lactancia sobre los…" at bounding box center [325, 365] width 244 height 135
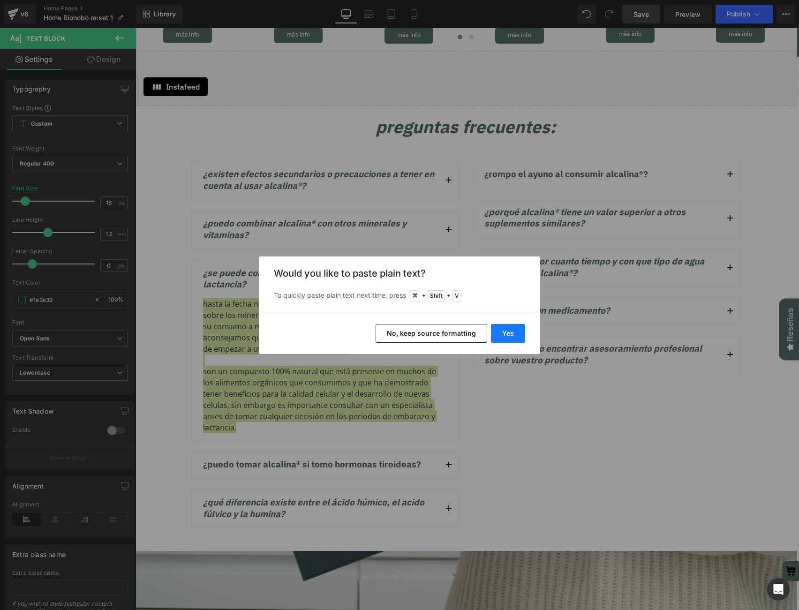
click at [514, 332] on button "Yes" at bounding box center [508, 333] width 34 height 19
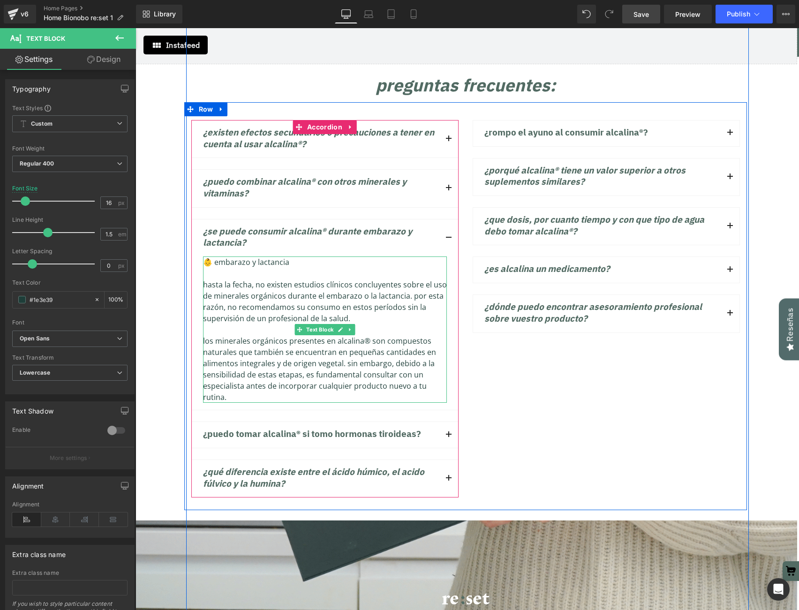
scroll to position [3278, 0]
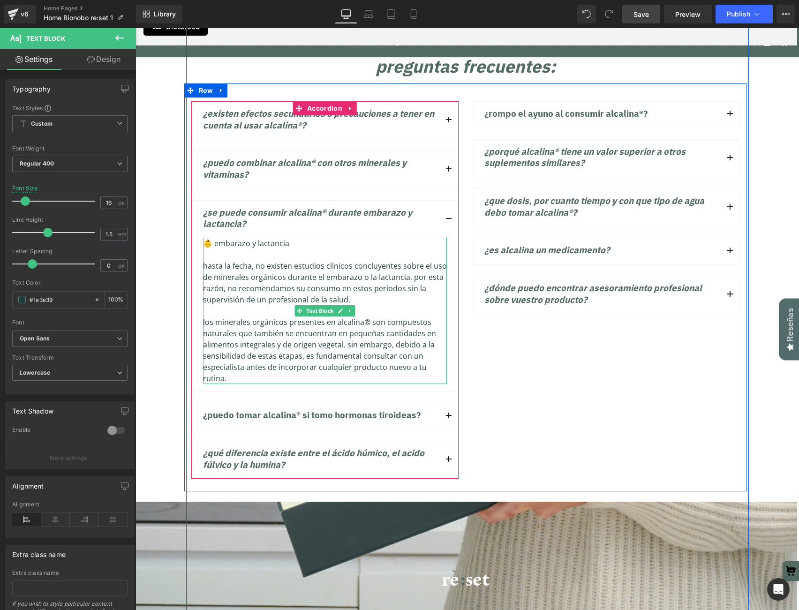
click at [277, 238] on div "👶 Embarazo y lactancia" at bounding box center [325, 243] width 244 height 11
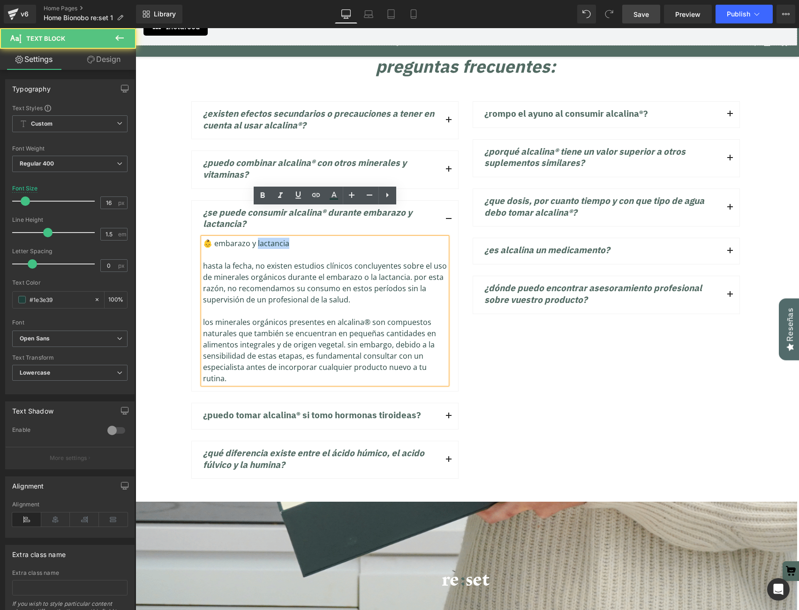
click at [277, 238] on div "👶 Embarazo y lactancia" at bounding box center [325, 243] width 244 height 11
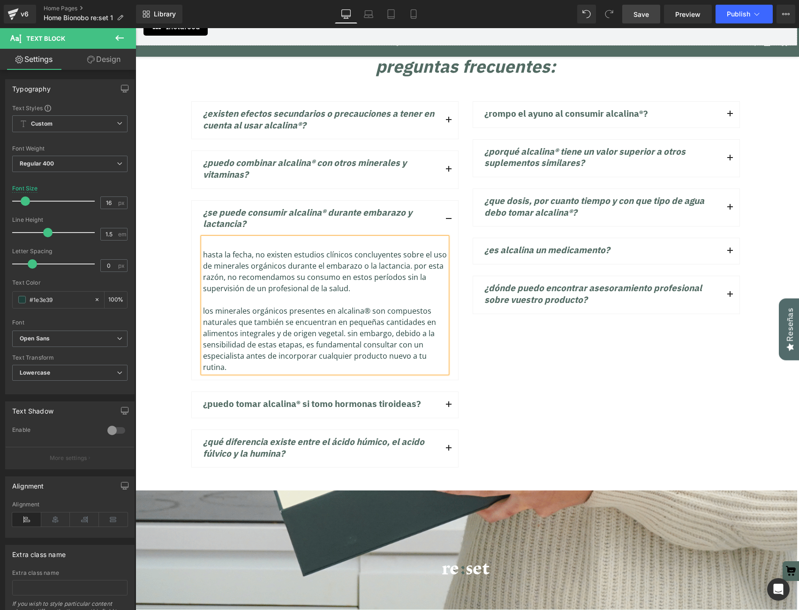
click at [222, 238] on div at bounding box center [325, 243] width 244 height 11
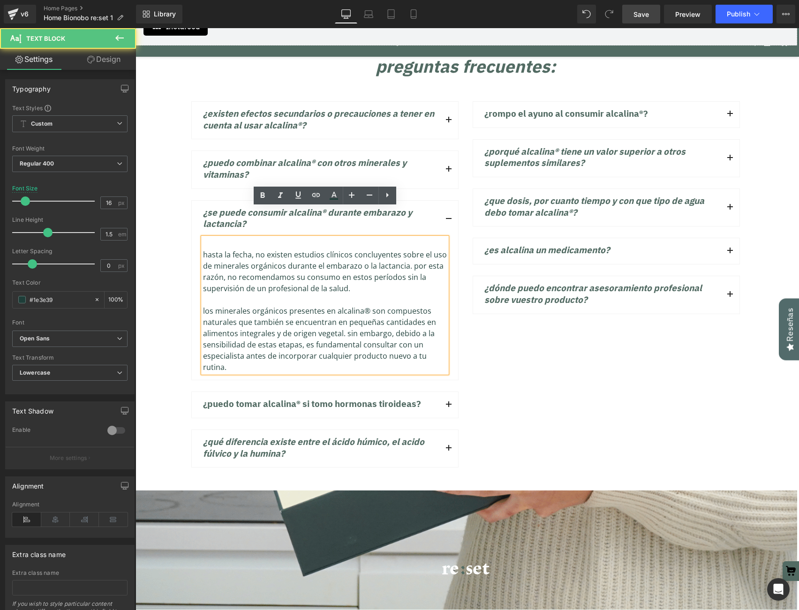
click at [203, 249] on div "Hasta la fecha, no existen estudios clínicos concluyentes sobre el uso de miner…" at bounding box center [325, 271] width 244 height 45
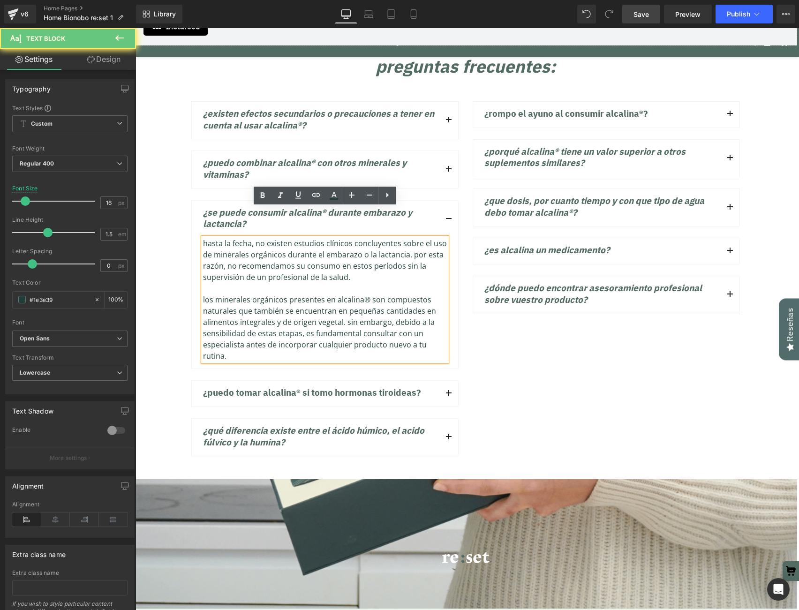
scroll to position [7475, 663]
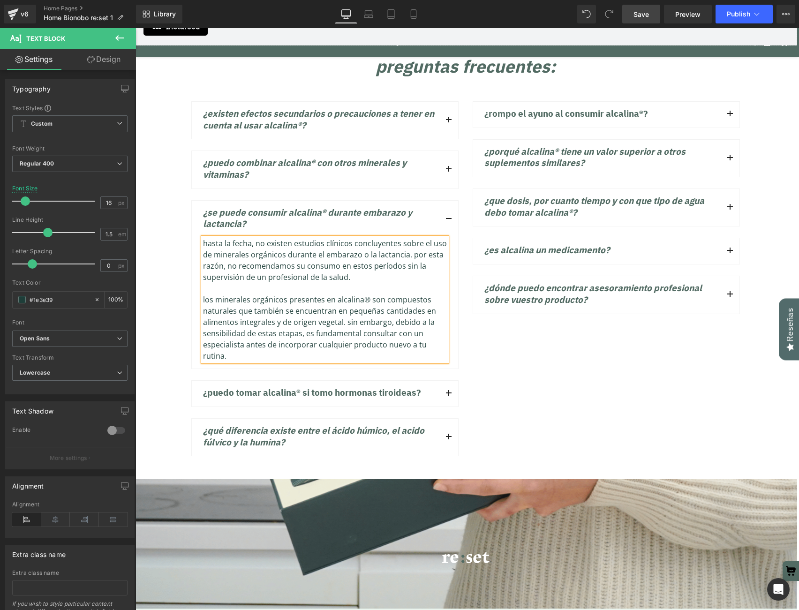
click at [448, 201] on button "button" at bounding box center [448, 219] width 19 height 37
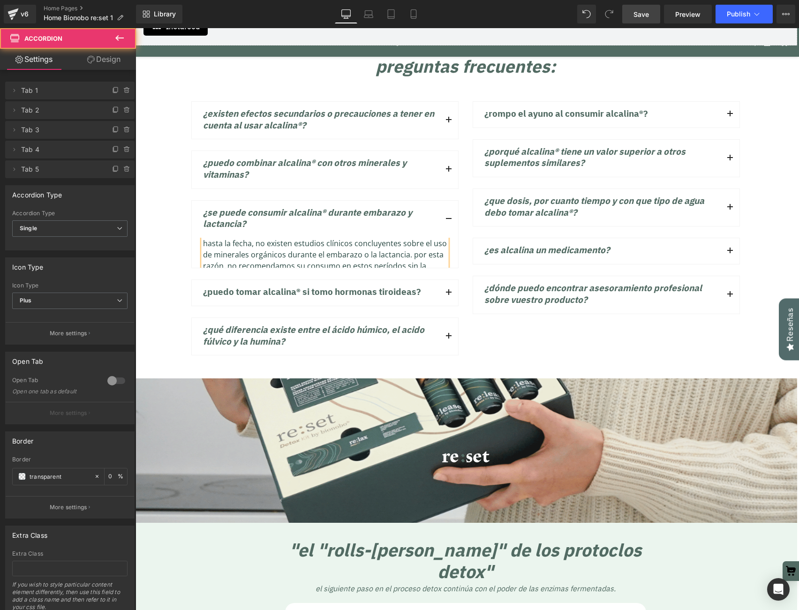
scroll to position [7344, 663]
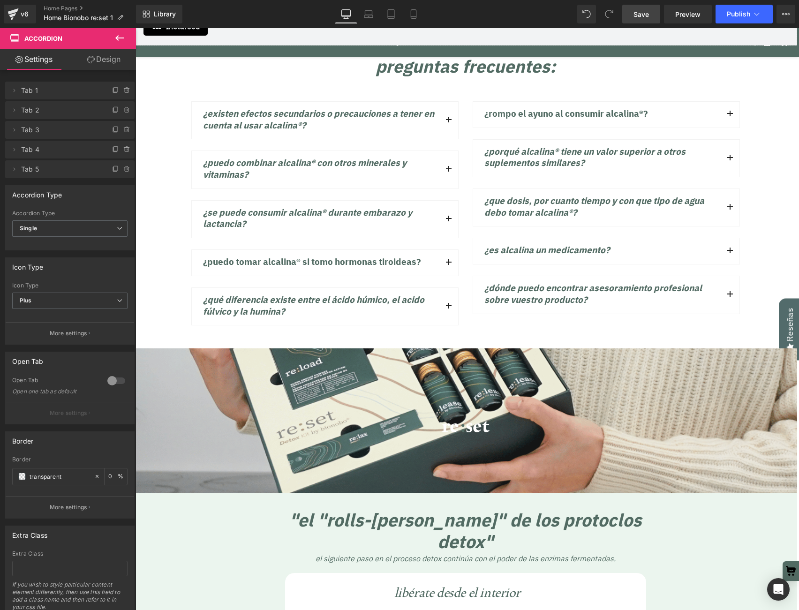
click at [449, 265] on span "button" at bounding box center [449, 265] width 0 height 0
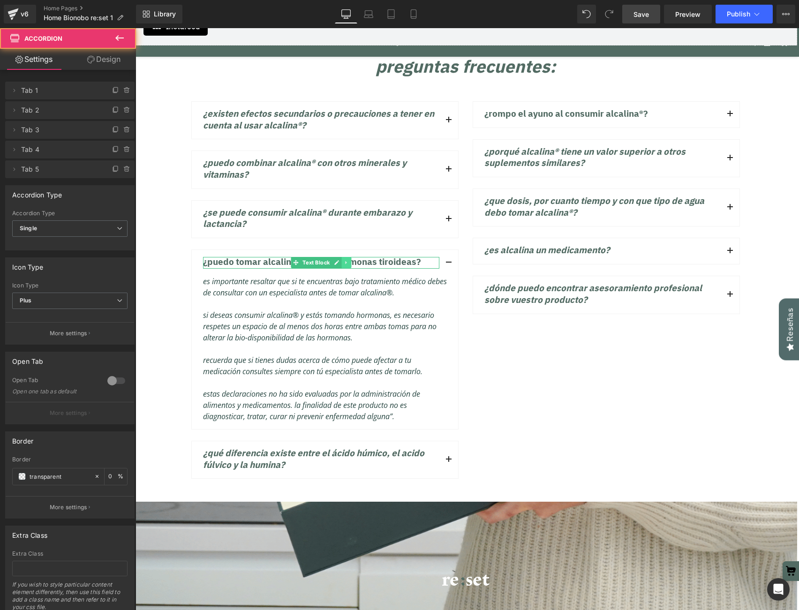
scroll to position [7498, 663]
click at [356, 257] on p "¿Puedo tomar Alcalina® si tomo hormonas tiroideas?" at bounding box center [321, 263] width 236 height 12
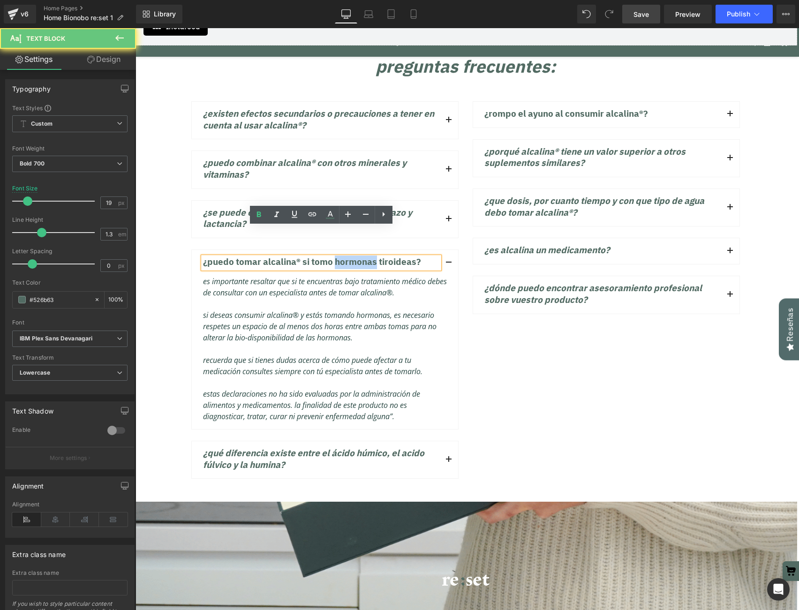
click at [356, 257] on p "¿Puedo tomar Alcalina® si tomo hormonas tiroideas?" at bounding box center [321, 263] width 236 height 12
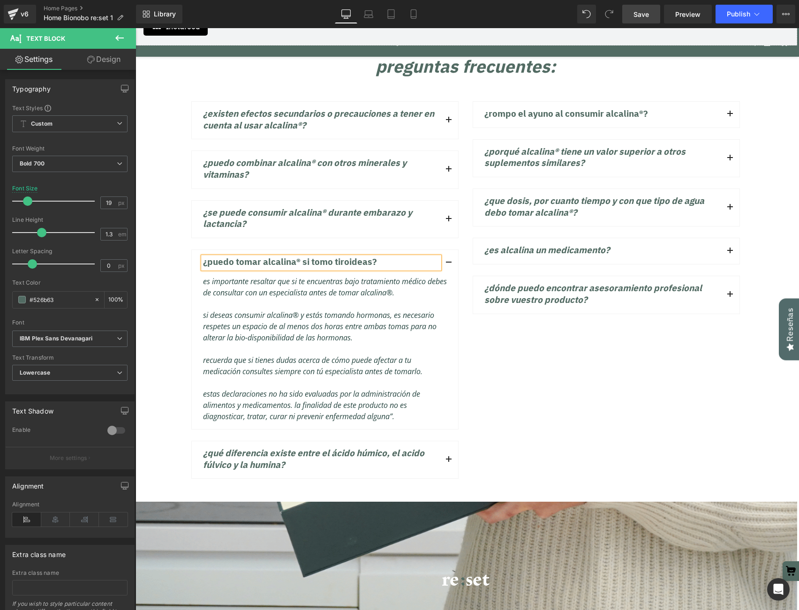
scroll to position [3283, 0]
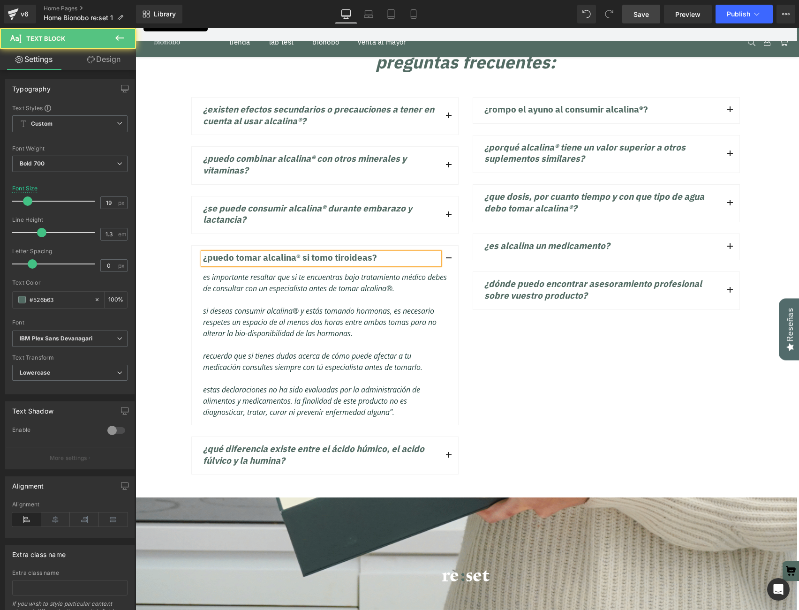
click at [351, 253] on p "¿Puedo tomar Alcalina® si tomo tiroideas?" at bounding box center [321, 259] width 236 height 12
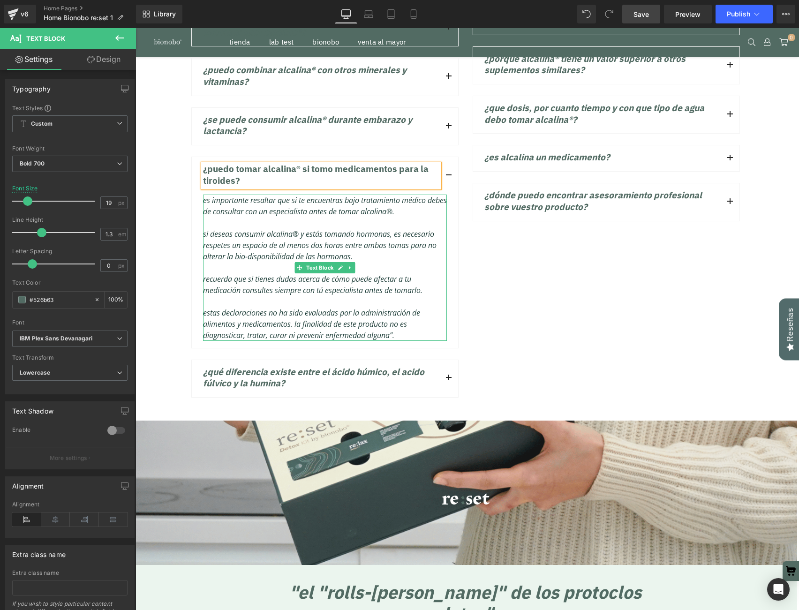
scroll to position [3372, 0]
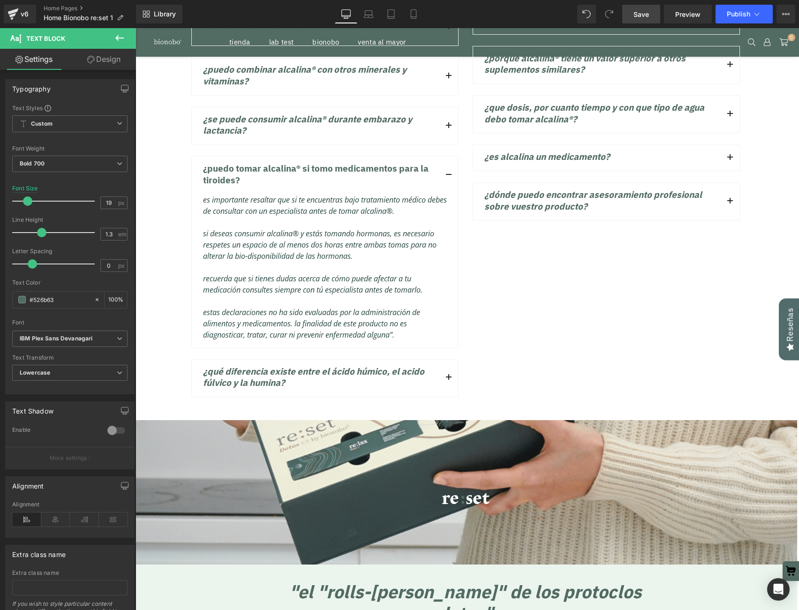
click at [645, 16] on span "Save" at bounding box center [640, 14] width 15 height 10
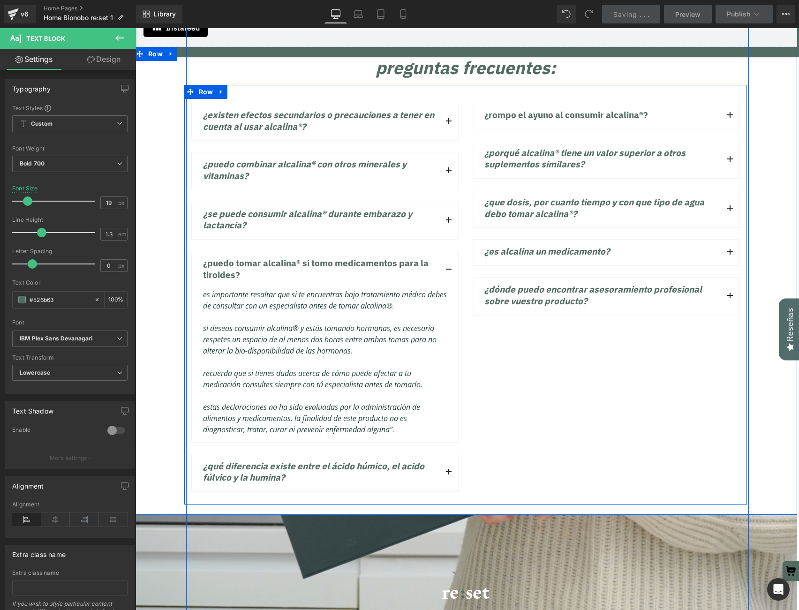
scroll to position [3273, 0]
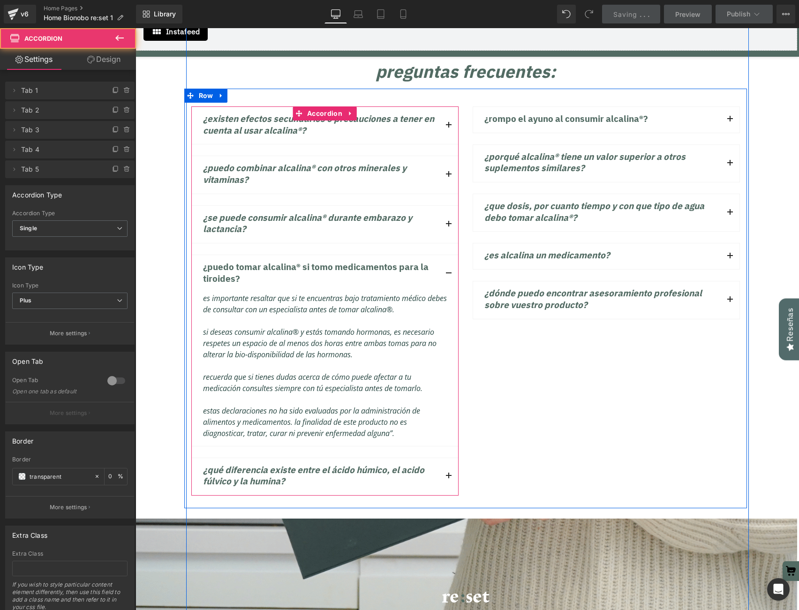
click at [447, 458] on button "button" at bounding box center [448, 476] width 19 height 37
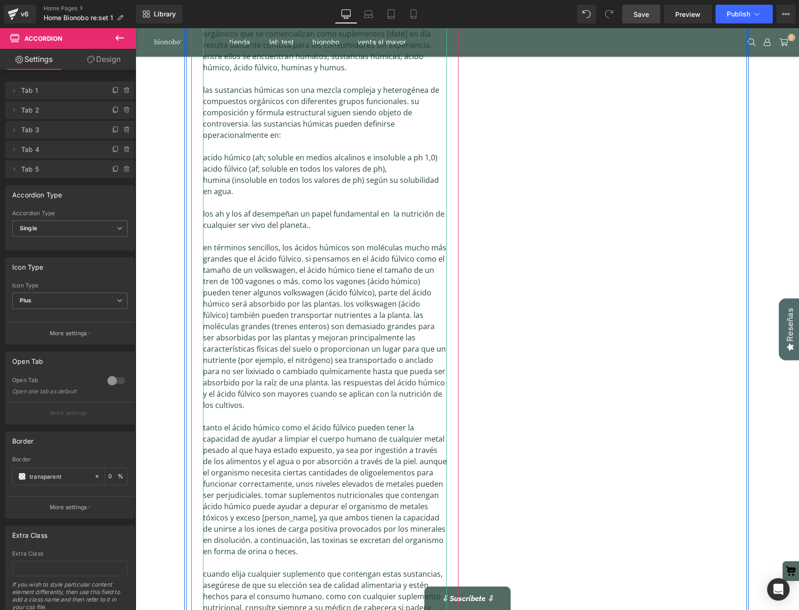
scroll to position [0, 0]
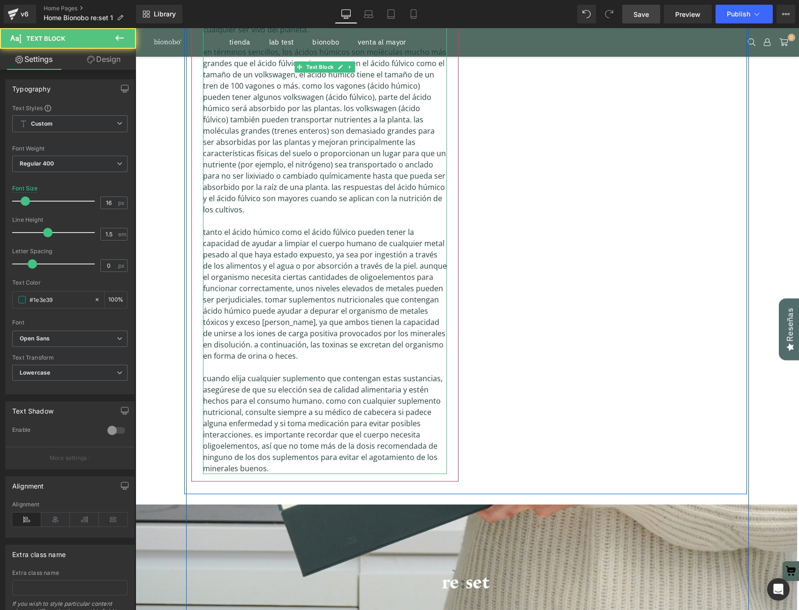
click at [288, 426] on div "Cuando elija cualquier suplemento que contengan estas sustancias, asegúrese de …" at bounding box center [325, 423] width 244 height 101
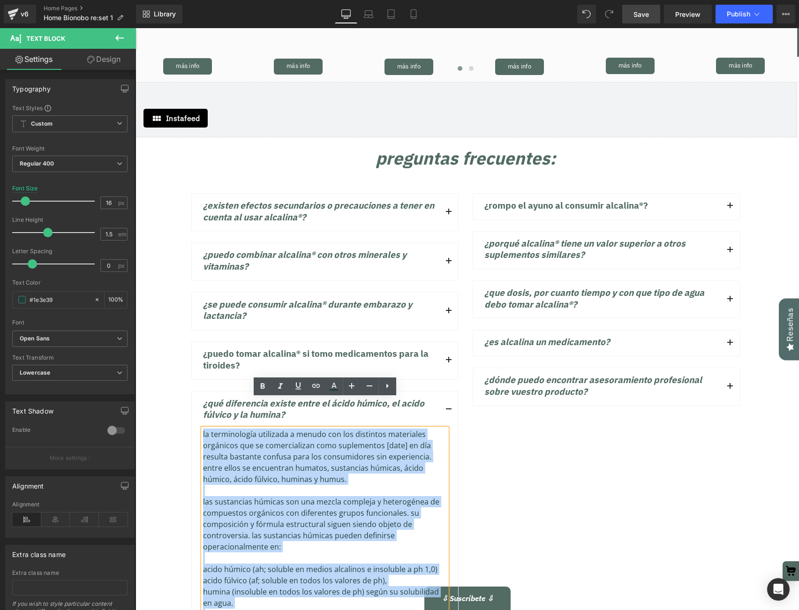
drag, startPoint x: 282, startPoint y: 429, endPoint x: 197, endPoint y: 404, distance: 89.0
copy div "Lo ipsumdolorsi ametconse a elitse doe tem incididun utlaboreet doloremag ali e…"
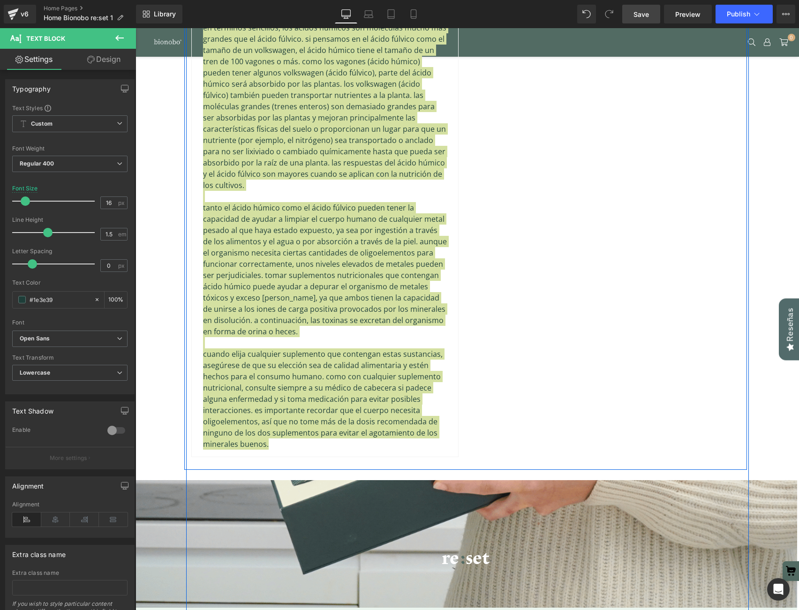
scroll to position [3824, 0]
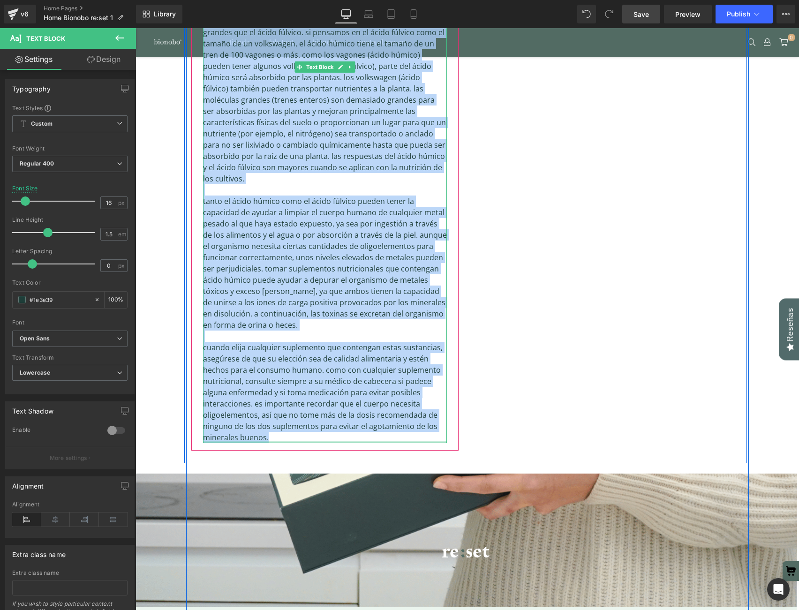
click at [299, 441] on div at bounding box center [325, 442] width 244 height 2
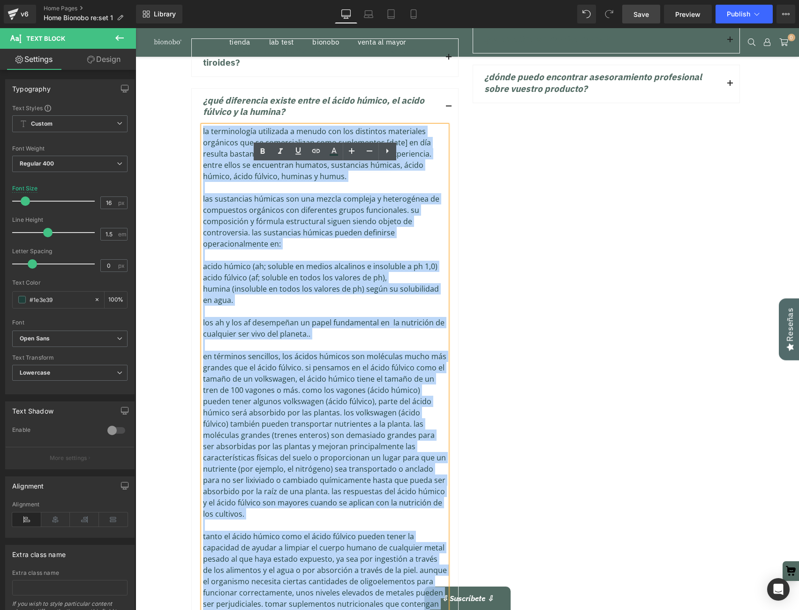
scroll to position [3421, 0]
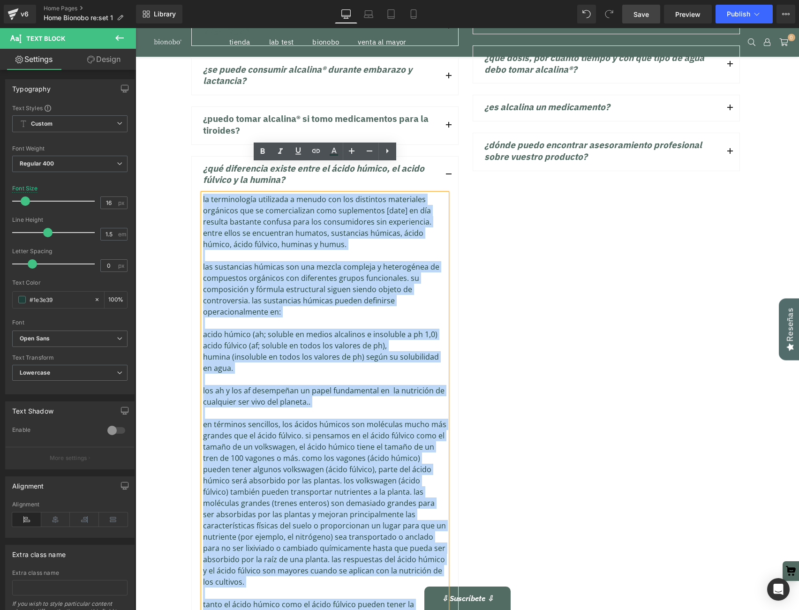
drag, startPoint x: 290, startPoint y: 397, endPoint x: 206, endPoint y: 160, distance: 251.4
click at [206, 160] on div "¿Qué diferencia existe entre el ácido húmico, el acido fúlvico y la humina? Tex…" at bounding box center [324, 504] width 267 height 697
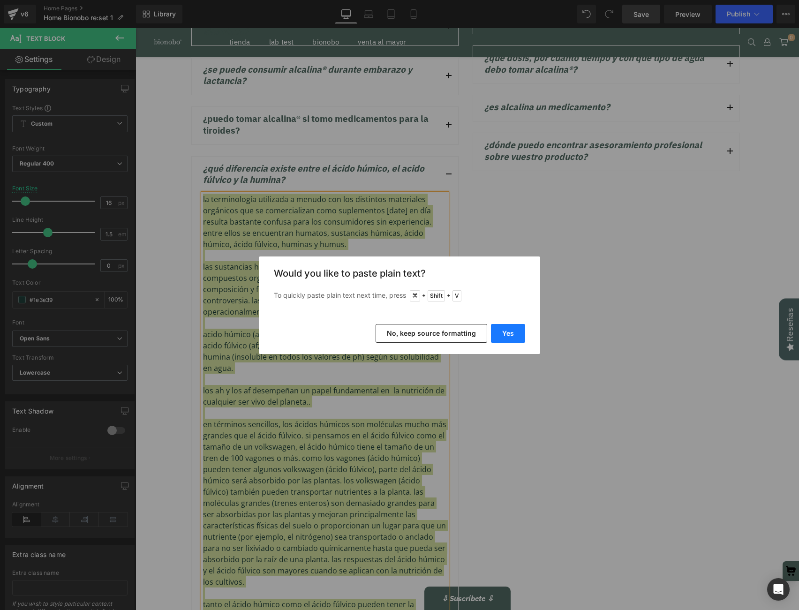
click at [514, 338] on button "Yes" at bounding box center [508, 333] width 34 height 19
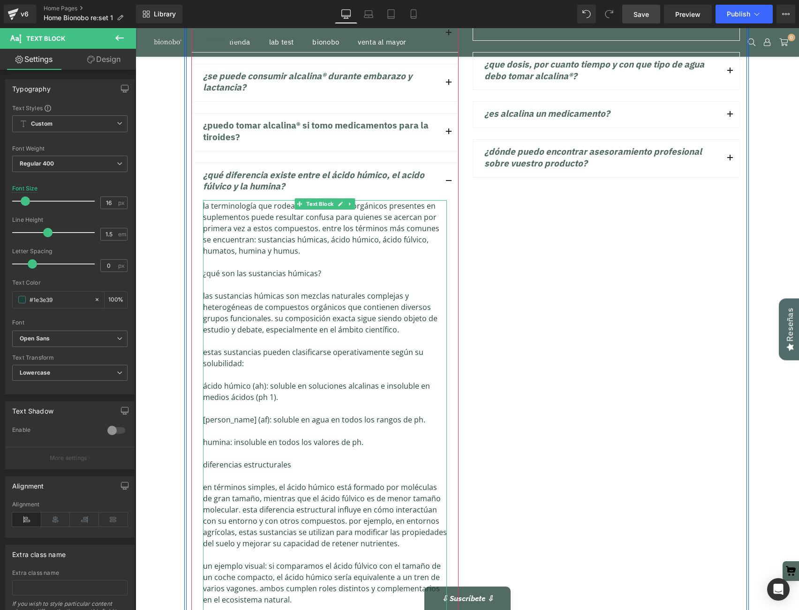
scroll to position [3410, 0]
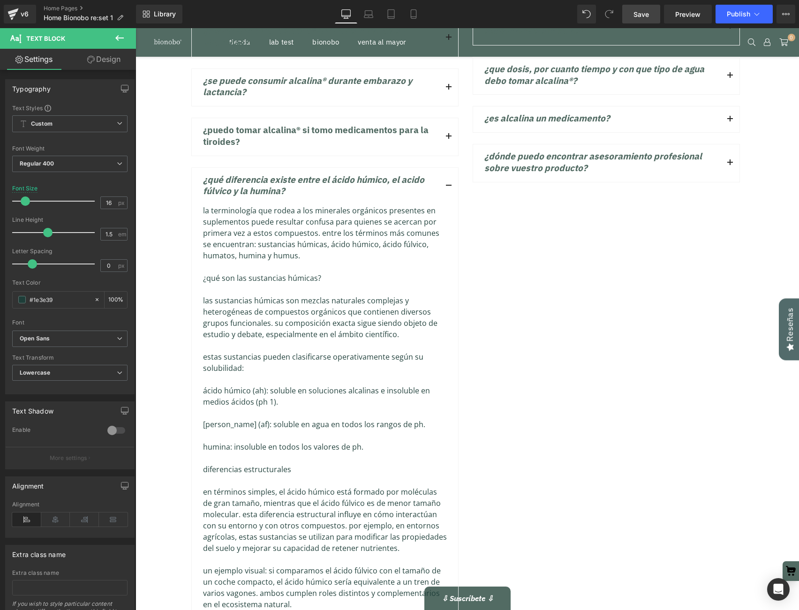
click at [644, 14] on span "Save" at bounding box center [640, 14] width 15 height 10
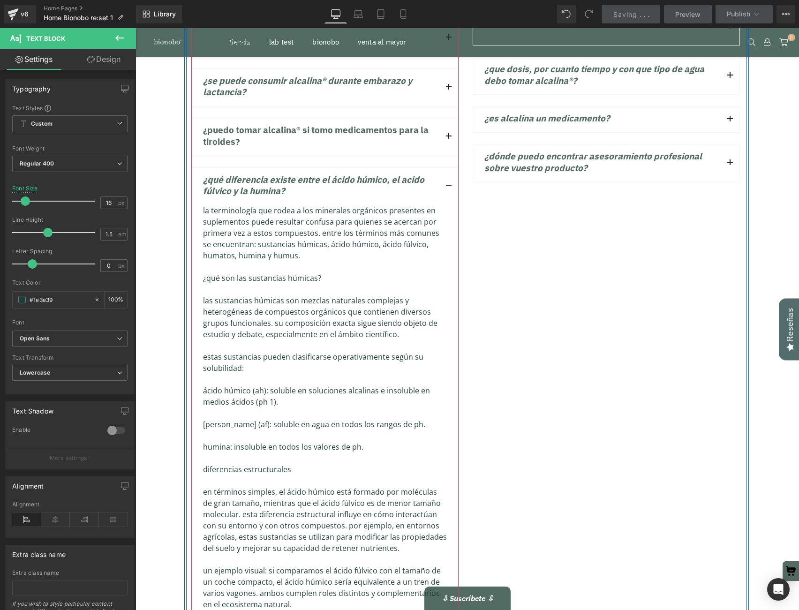
click at [448, 168] on button "button" at bounding box center [448, 186] width 19 height 37
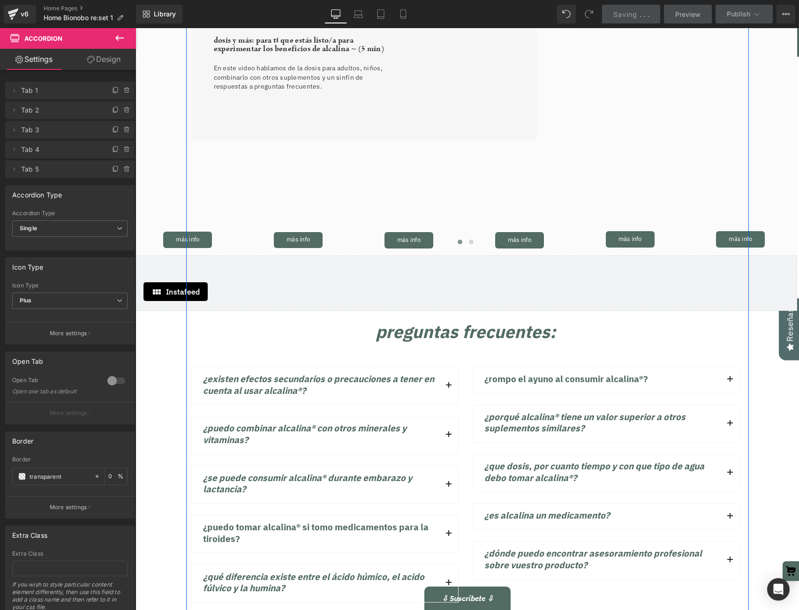
scroll to position [3014, 0]
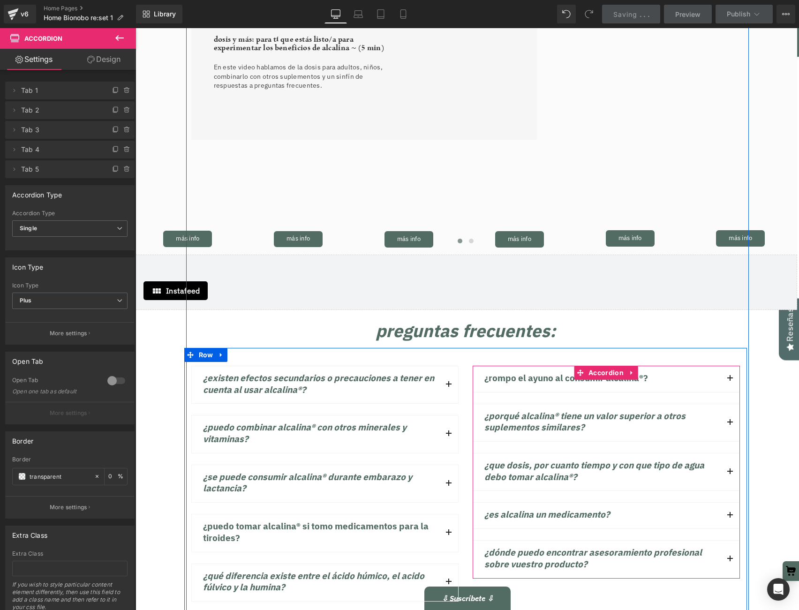
click at [730, 381] on span "button" at bounding box center [730, 381] width 0 height 0
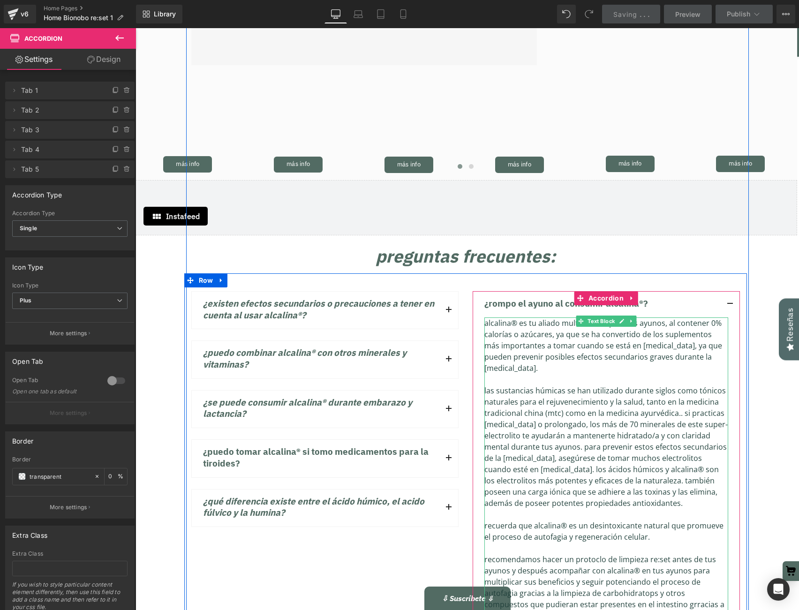
scroll to position [3091, 0]
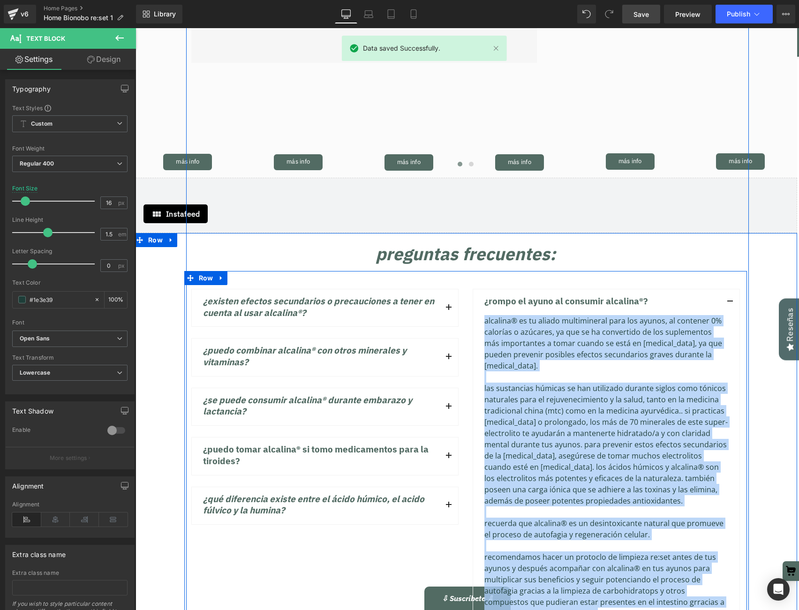
drag, startPoint x: 563, startPoint y: 572, endPoint x: 471, endPoint y: 287, distance: 299.7
click at [471, 289] on div "¿Rompo el ayuno al consumir Alcalina®? Text Block Recuerda que Alcalina® es un …" at bounding box center [605, 551] width 281 height 524
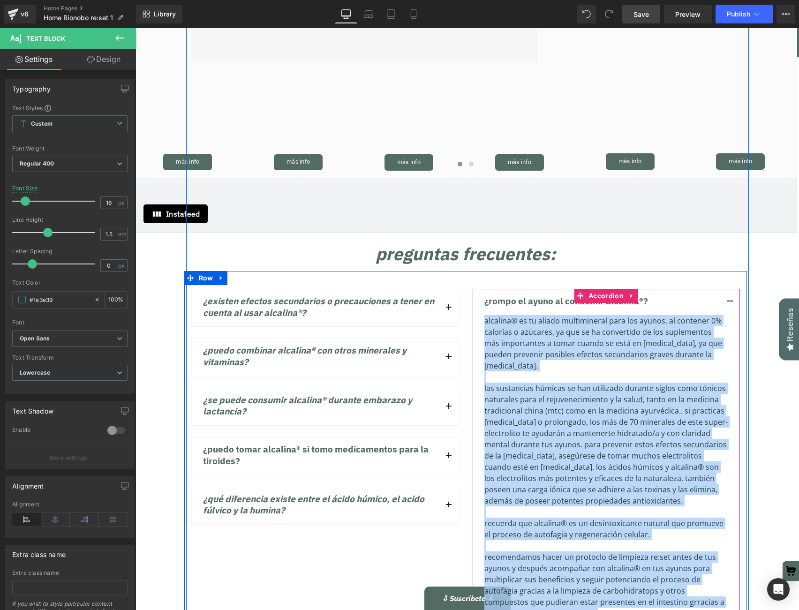
copy div "Loremips® do si ametco adipiscingel sedd eiu tempor, in utlabore 5% etdolore m …"
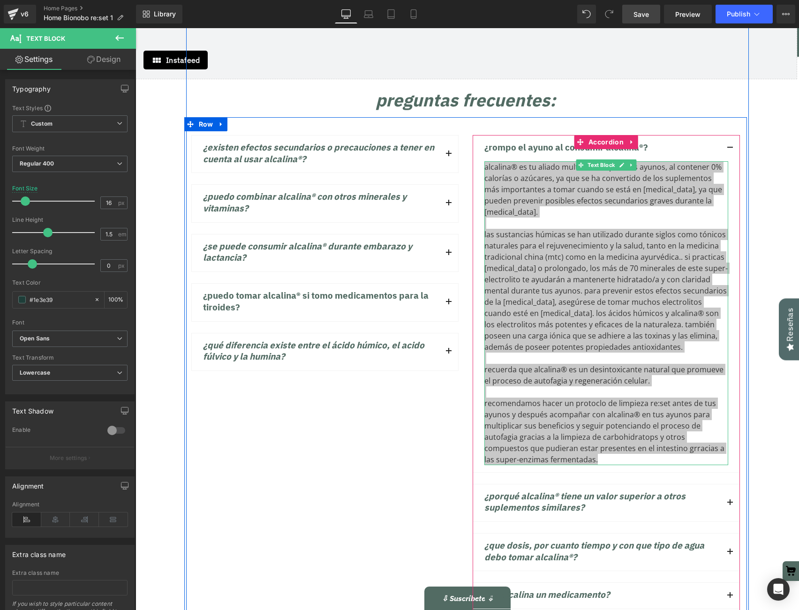
scroll to position [3222, 0]
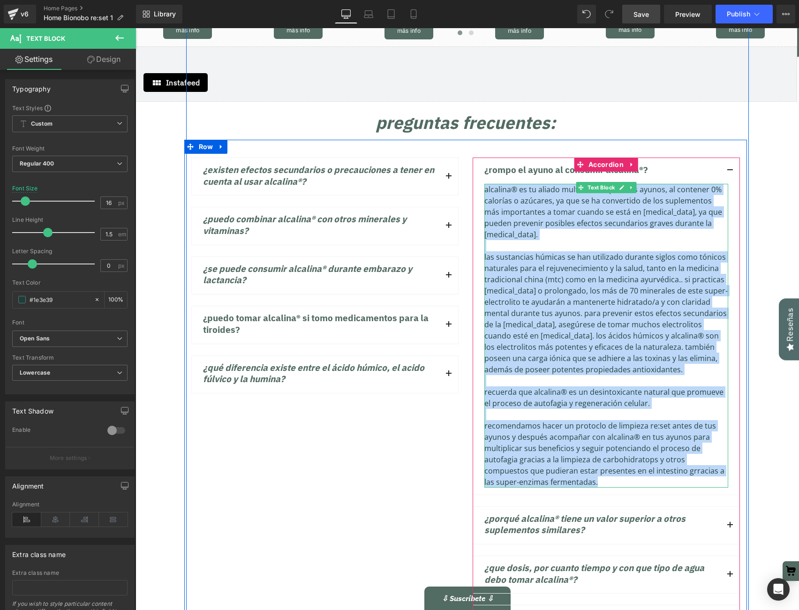
click at [655, 429] on div "RECOMENDAMOS HACER UN PROTOCLO DE LIMPIEZA RE:SET ANTES DE TUS AYUNOS Y DESPUÉS…" at bounding box center [606, 453] width 244 height 67
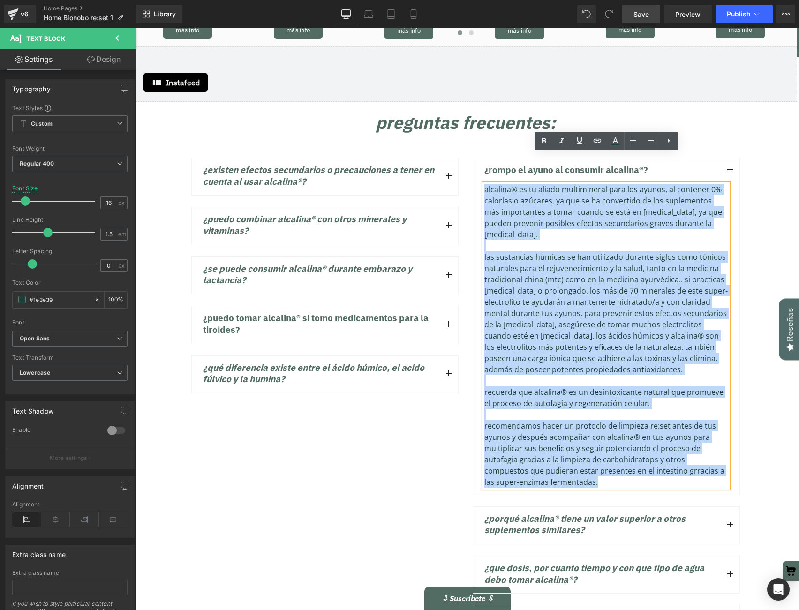
drag, startPoint x: 594, startPoint y: 446, endPoint x: 484, endPoint y: 158, distance: 308.2
click at [484, 184] on div "Alcalina® es tu aliado multimineral para los ayunos, al contener 0% calorías o …" at bounding box center [606, 336] width 244 height 304
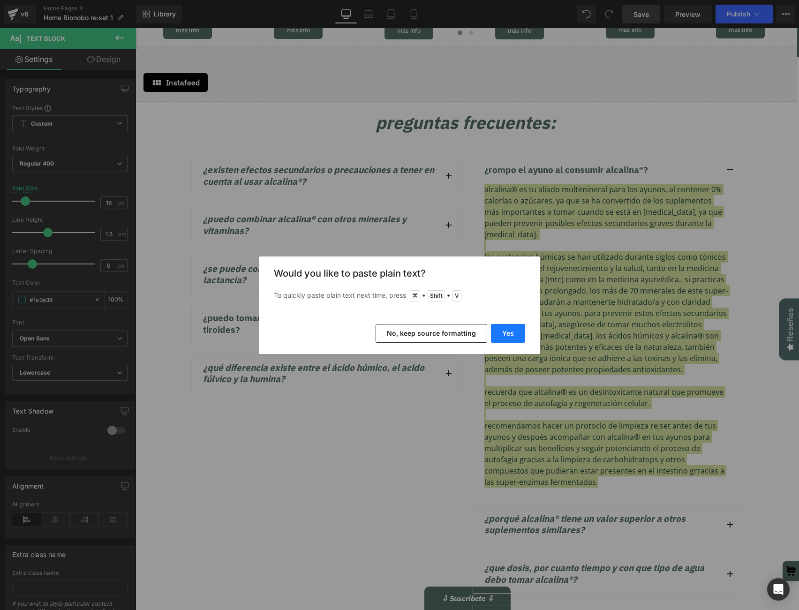
click at [506, 336] on button "Yes" at bounding box center [508, 333] width 34 height 19
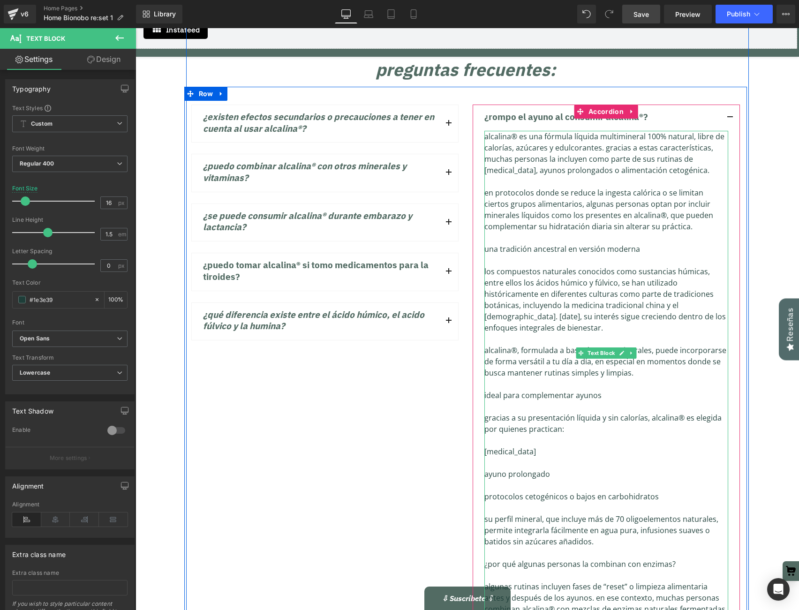
scroll to position [3249, 0]
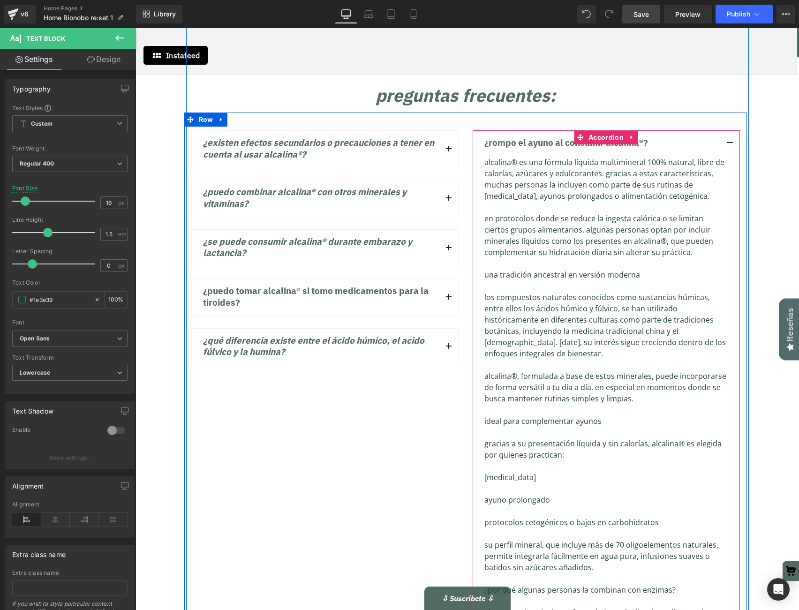
click at [729, 131] on button "button" at bounding box center [729, 144] width 19 height 26
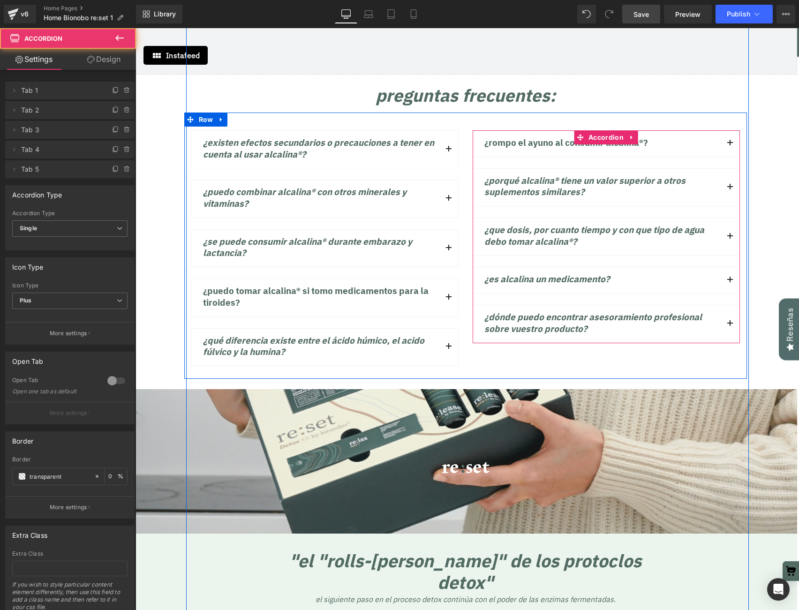
scroll to position [7356, 663]
click at [730, 189] on span "button" at bounding box center [730, 189] width 0 height 0
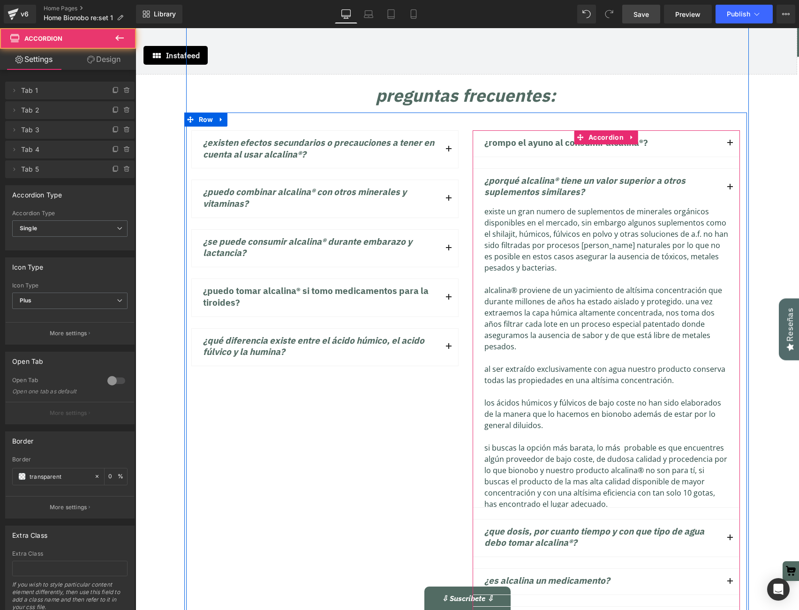
scroll to position [5, 5]
click at [730, 189] on span "button" at bounding box center [730, 189] width 0 height 0
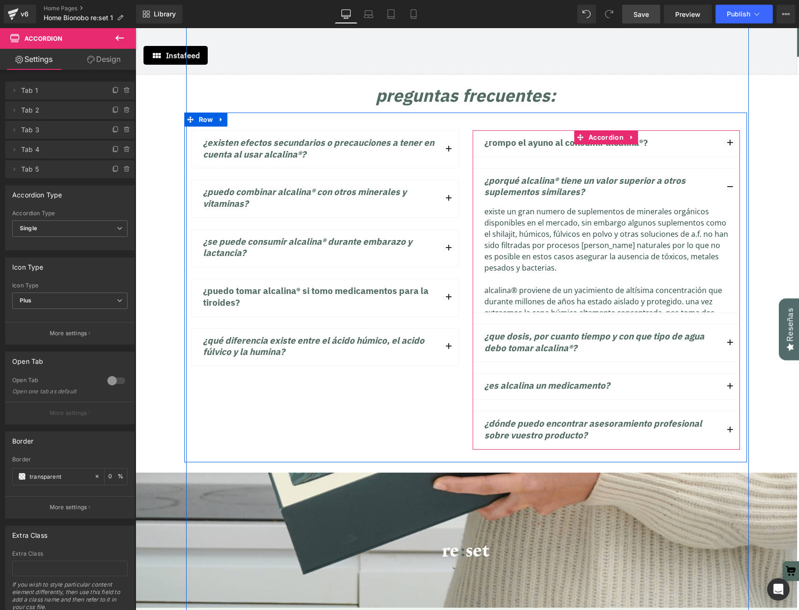
scroll to position [7356, 663]
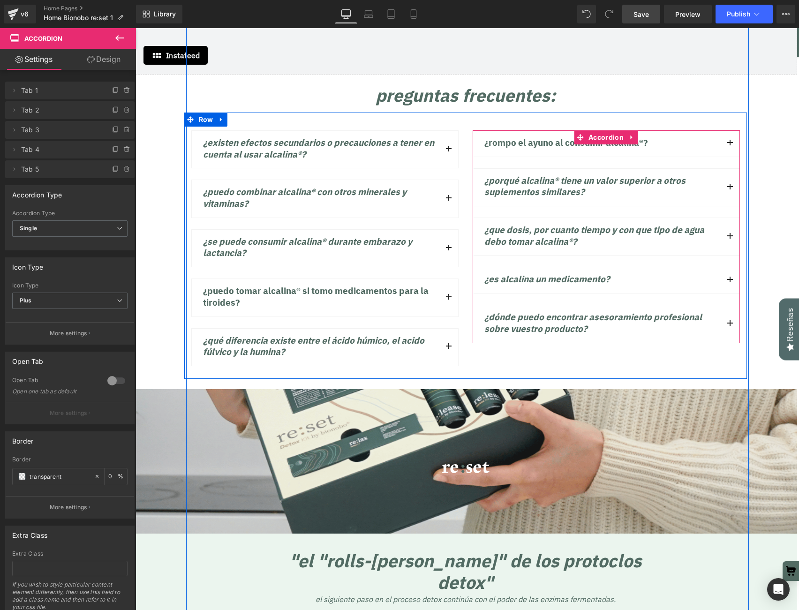
click at [730, 189] on span "button" at bounding box center [730, 189] width 0 height 0
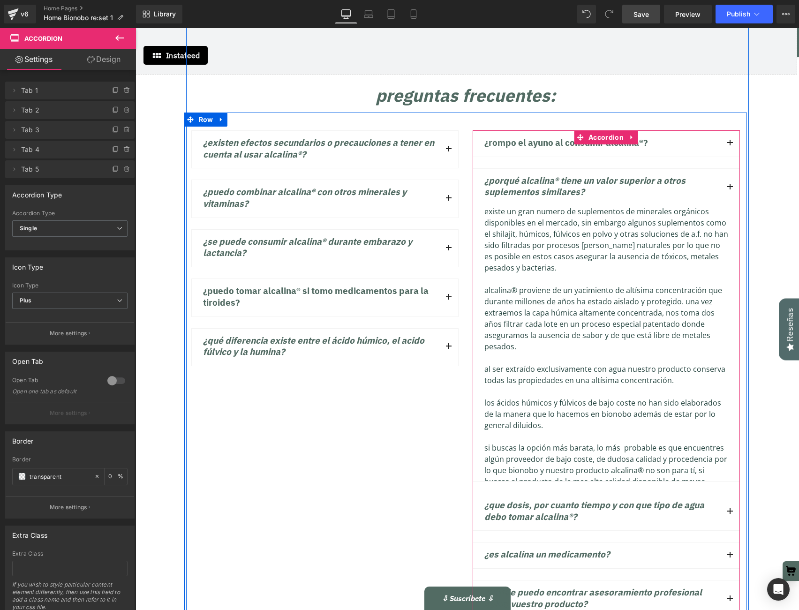
scroll to position [7643, 663]
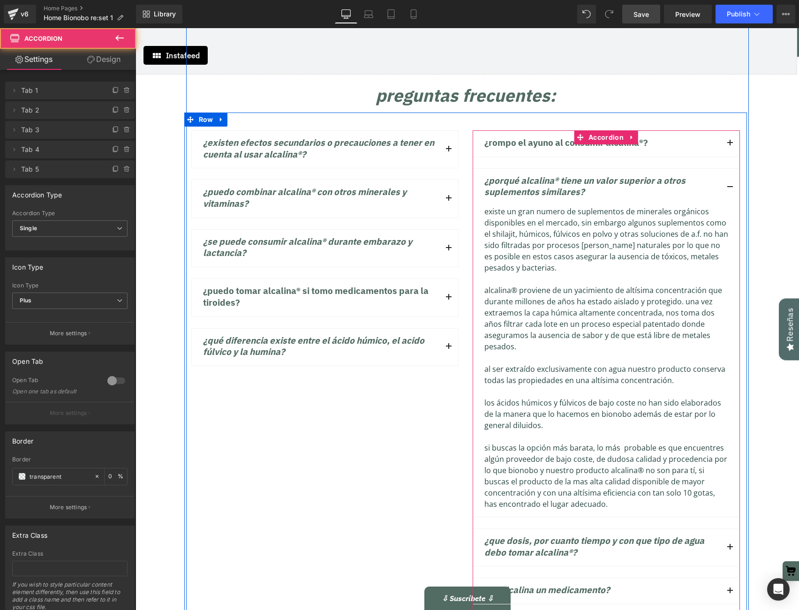
click at [730, 189] on span "button" at bounding box center [730, 189] width 0 height 0
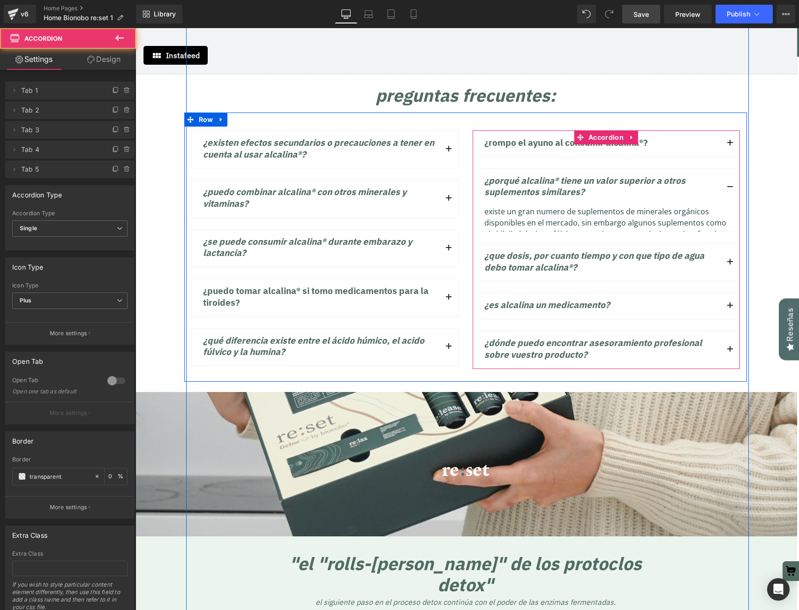
scroll to position [7356, 663]
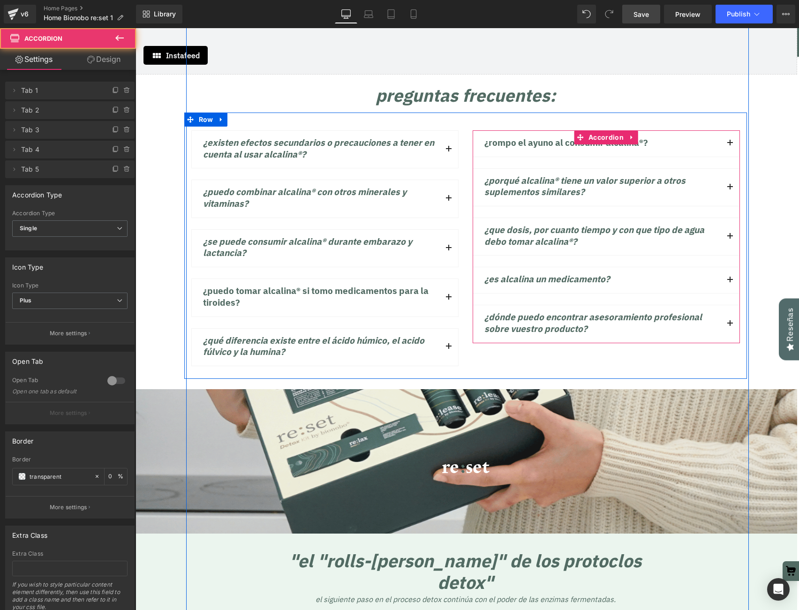
click at [733, 218] on button "button" at bounding box center [729, 236] width 19 height 37
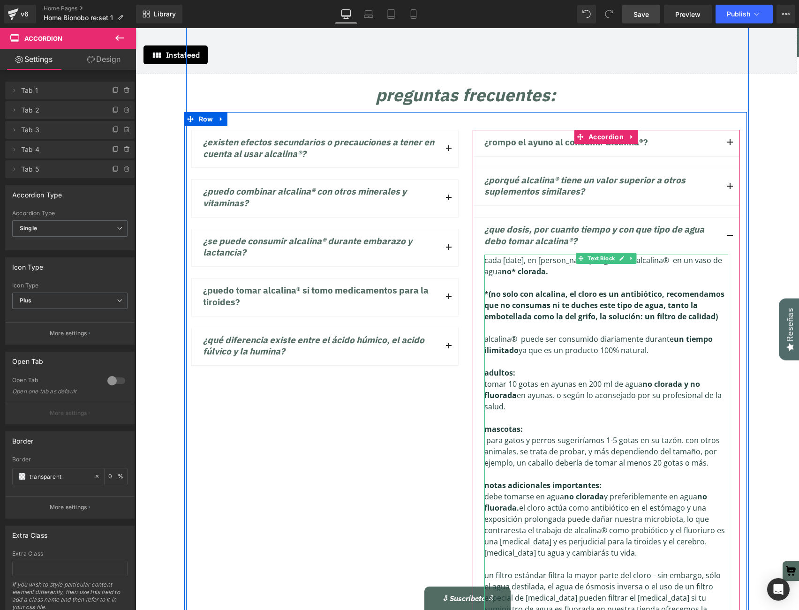
scroll to position [3364, 0]
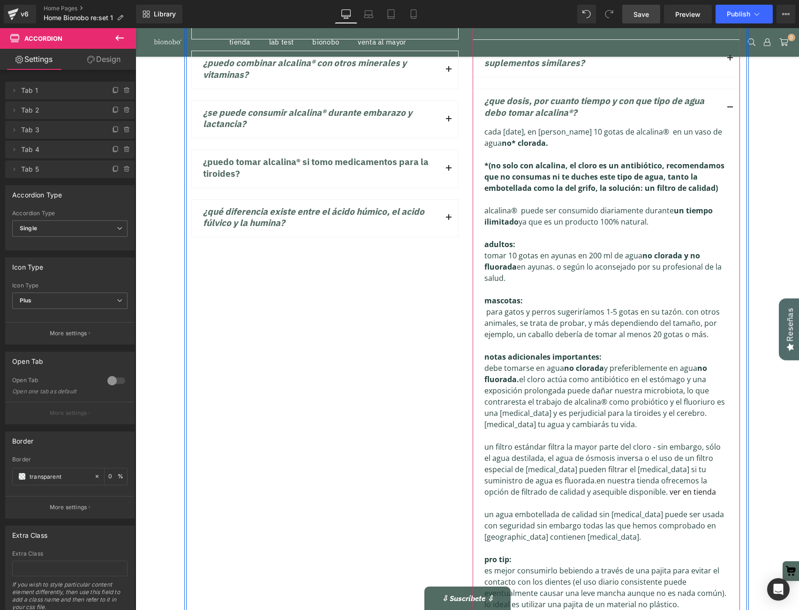
click at [731, 89] on button "button" at bounding box center [729, 107] width 19 height 37
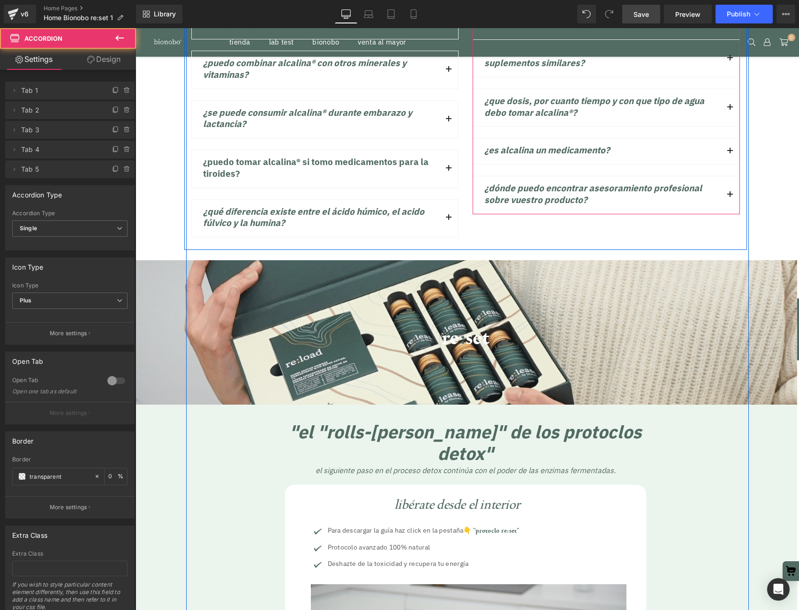
click at [727, 138] on button "button" at bounding box center [729, 151] width 19 height 26
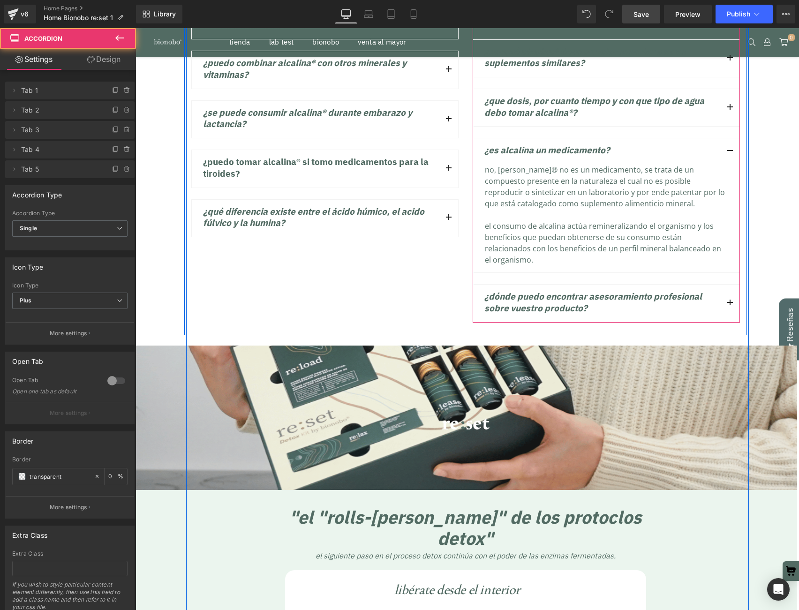
click at [727, 138] on button "button" at bounding box center [729, 151] width 19 height 26
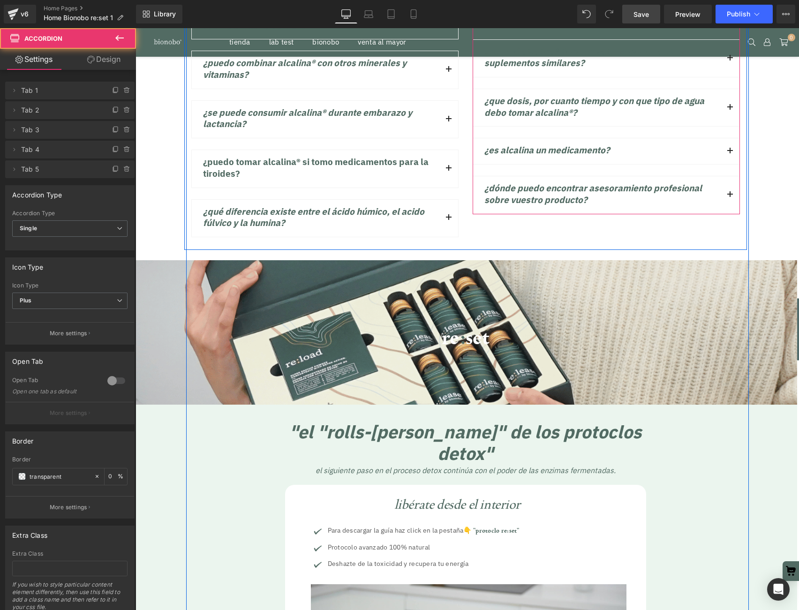
click at [730, 197] on span "button" at bounding box center [730, 197] width 0 height 0
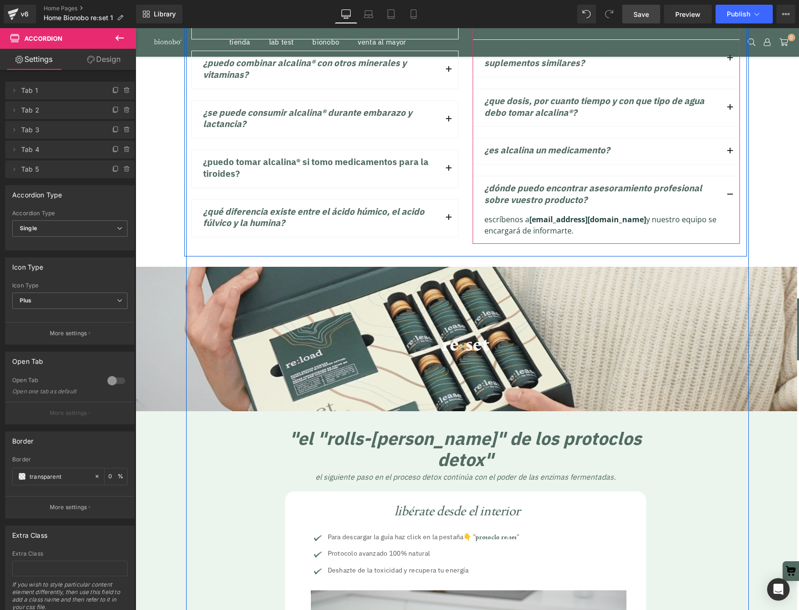
click at [730, 197] on span "button" at bounding box center [730, 197] width 0 height 0
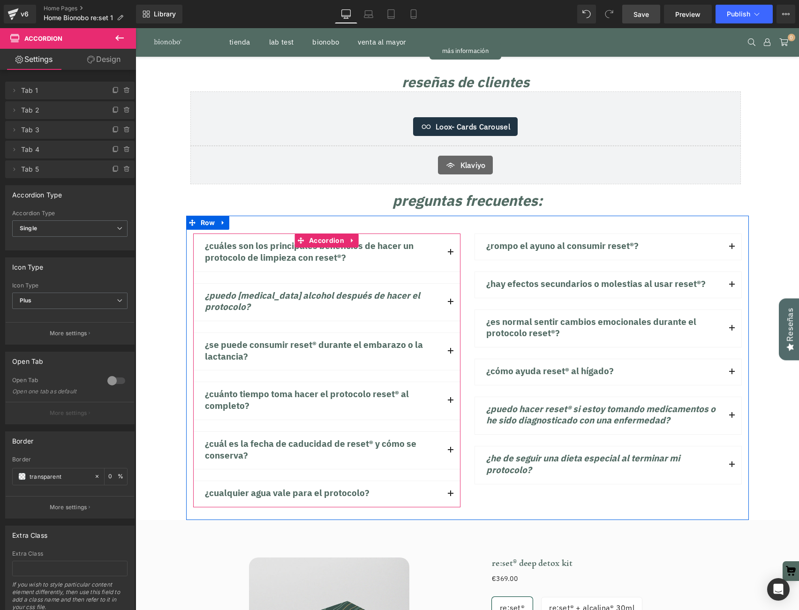
click at [450, 255] on span "button" at bounding box center [450, 255] width 0 height 0
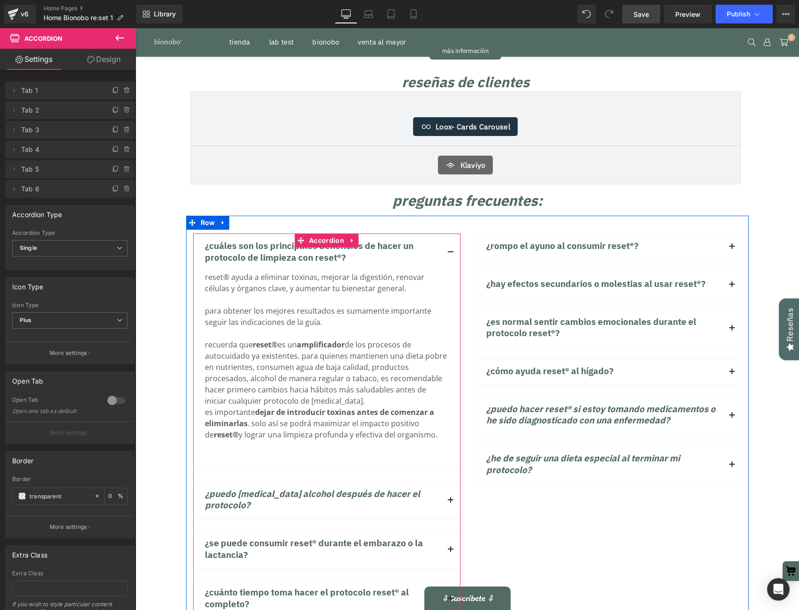
click at [450, 255] on span "button" at bounding box center [450, 255] width 0 height 0
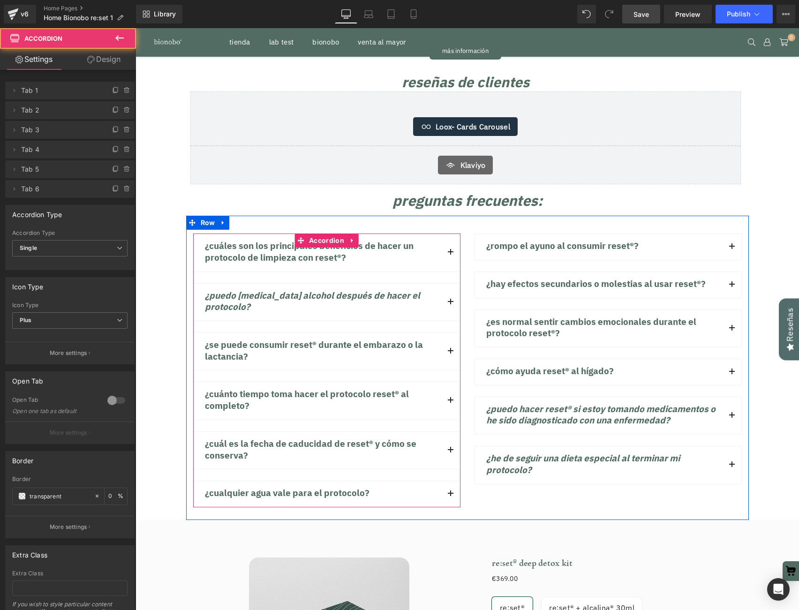
click at [452, 333] on button "button" at bounding box center [450, 351] width 19 height 37
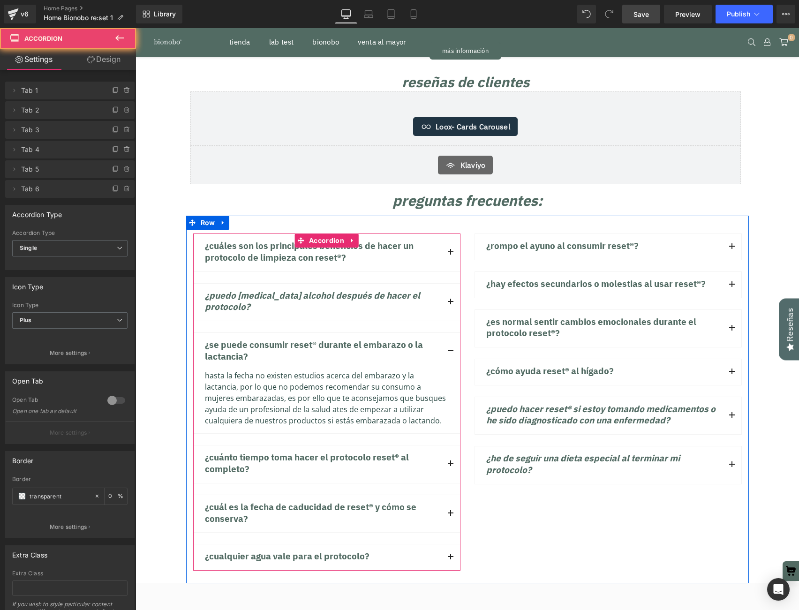
click at [452, 333] on button "button" at bounding box center [450, 351] width 19 height 37
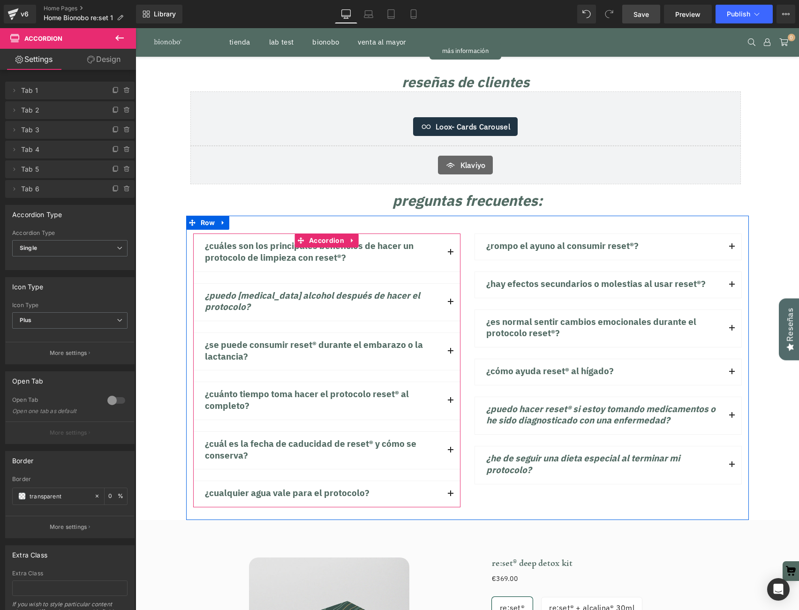
click at [449, 382] on button "button" at bounding box center [450, 400] width 19 height 37
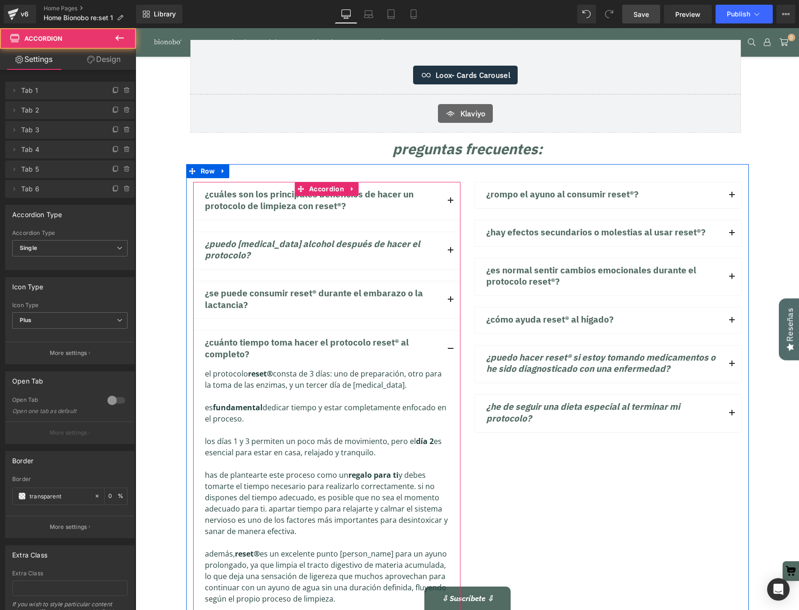
click at [450, 330] on button "button" at bounding box center [450, 348] width 19 height 37
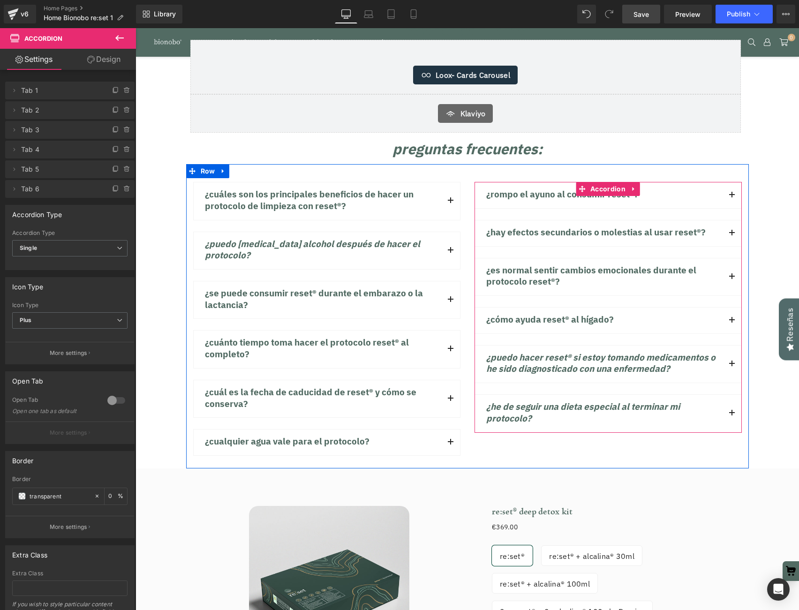
click at [735, 182] on button "button" at bounding box center [731, 195] width 19 height 26
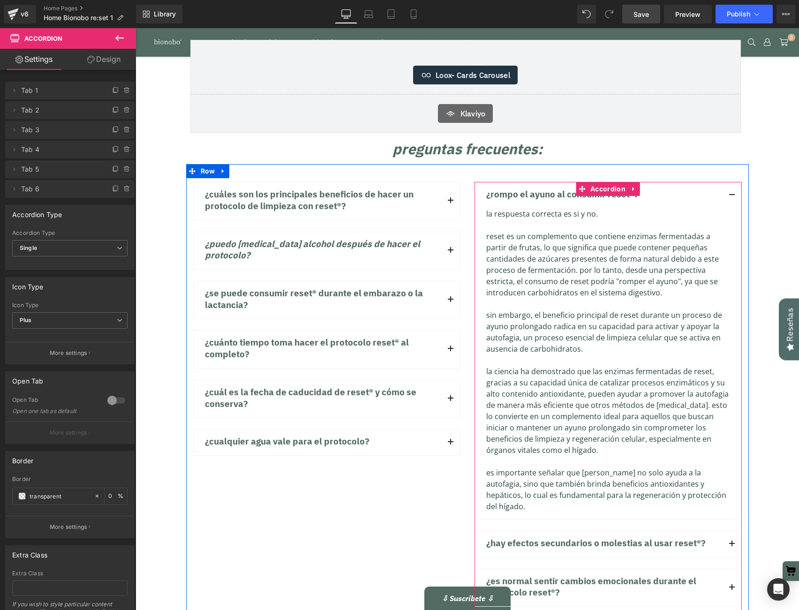
click at [735, 182] on button "button" at bounding box center [731, 195] width 19 height 26
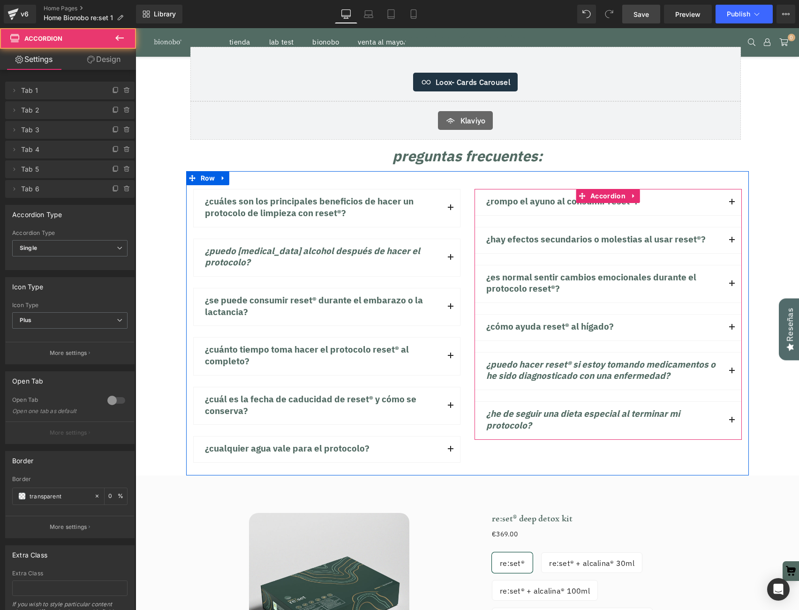
click at [735, 227] on button "button" at bounding box center [731, 240] width 19 height 26
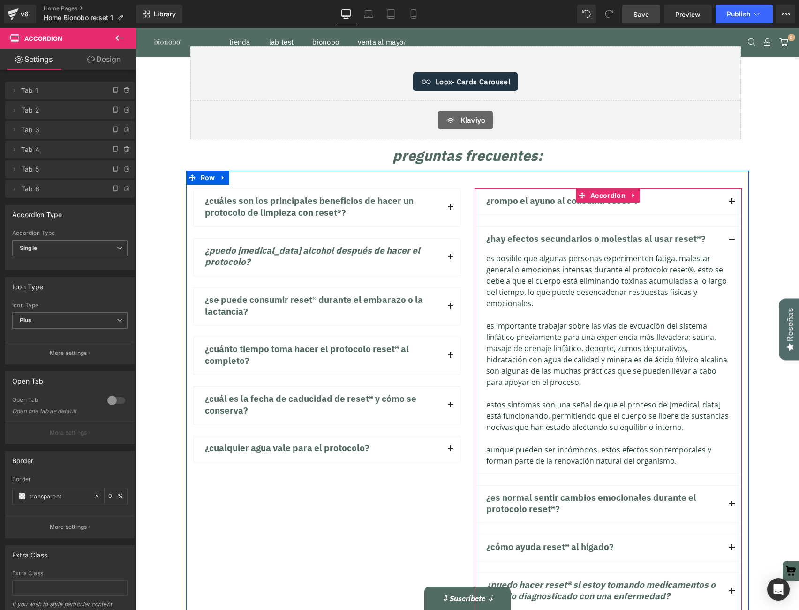
click at [735, 227] on button "button" at bounding box center [731, 240] width 19 height 26
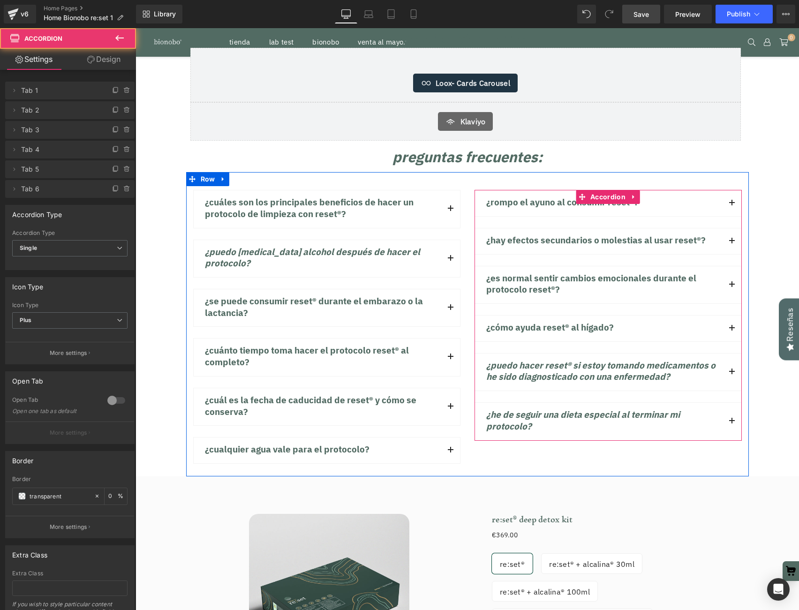
click at [735, 266] on button "button" at bounding box center [731, 284] width 19 height 37
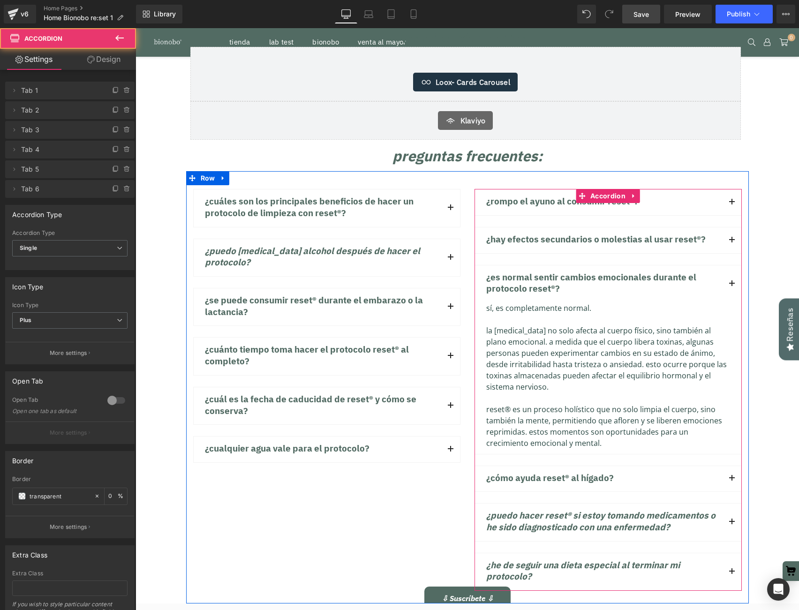
click at [735, 265] on button "button" at bounding box center [731, 283] width 19 height 37
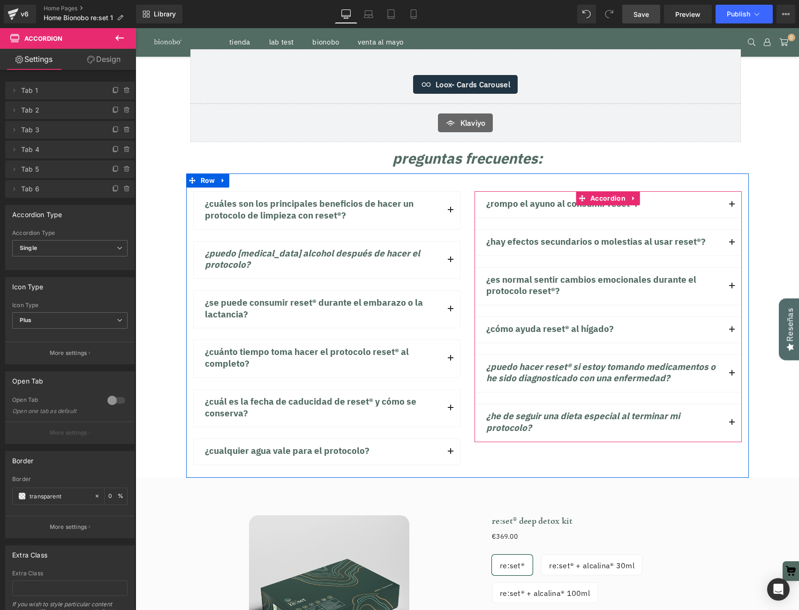
click at [735, 268] on button "button" at bounding box center [731, 286] width 19 height 37
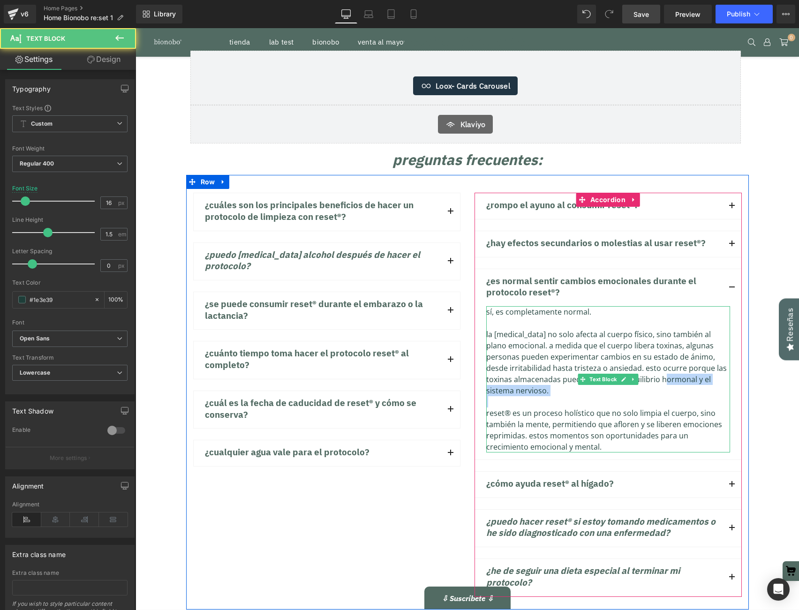
drag, startPoint x: 660, startPoint y: 317, endPoint x: 672, endPoint y: 344, distance: 29.2
click at [672, 344] on div "Sí, es completamente normal. La [MEDICAL_DATA] no solo afecta al cuerpo físico,…" at bounding box center [608, 379] width 244 height 146
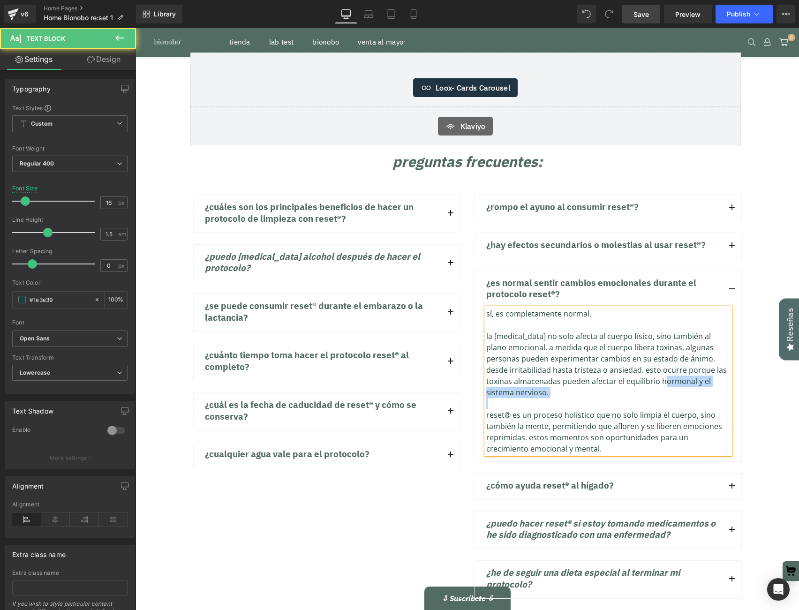
click at [609, 398] on div at bounding box center [608, 403] width 244 height 11
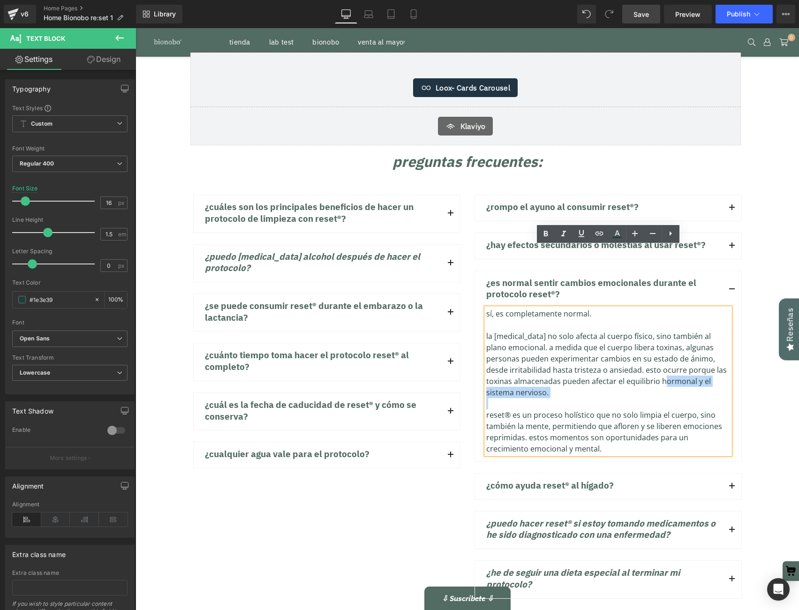
drag, startPoint x: 553, startPoint y: 334, endPoint x: 658, endPoint y: 319, distance: 105.6
click at [658, 330] on div "La [MEDICAL_DATA] no solo afecta al cuerpo físico, sino también al plano emocio…" at bounding box center [608, 363] width 244 height 67
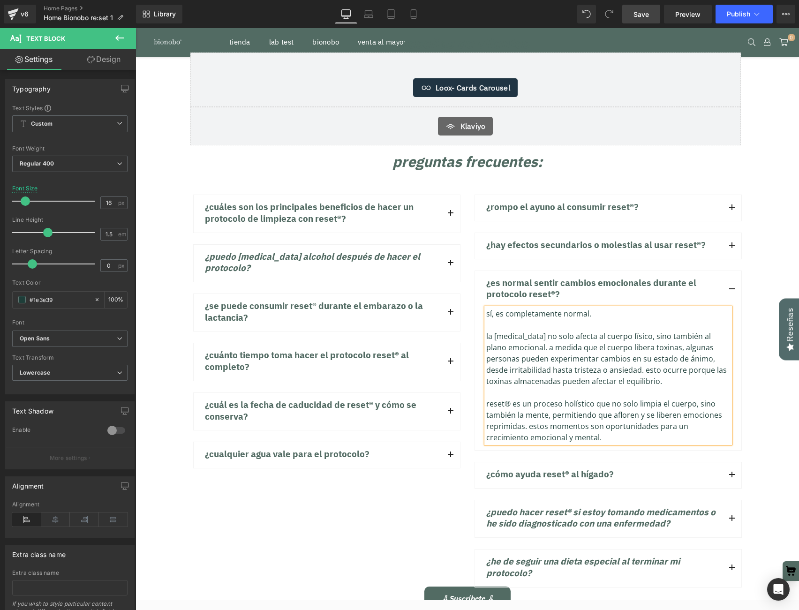
click at [650, 17] on link "Save" at bounding box center [641, 14] width 38 height 19
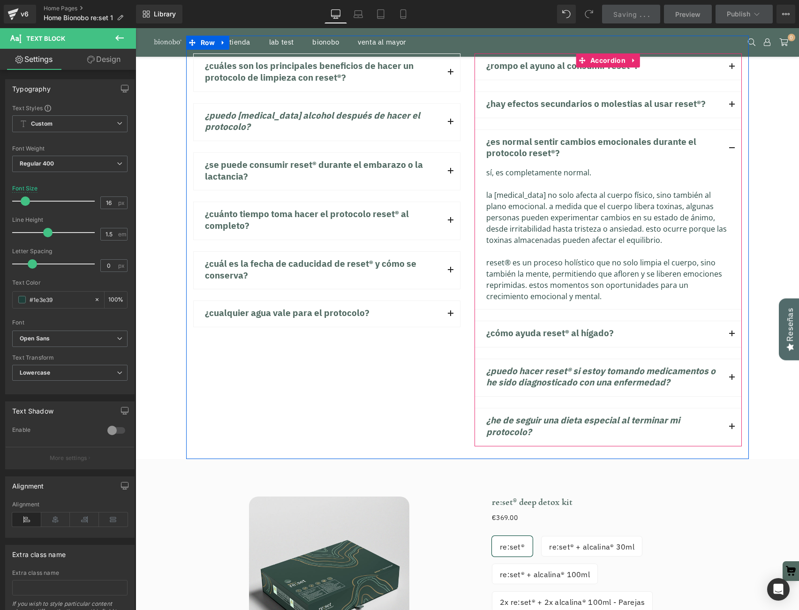
click at [732, 321] on button "button" at bounding box center [731, 334] width 19 height 26
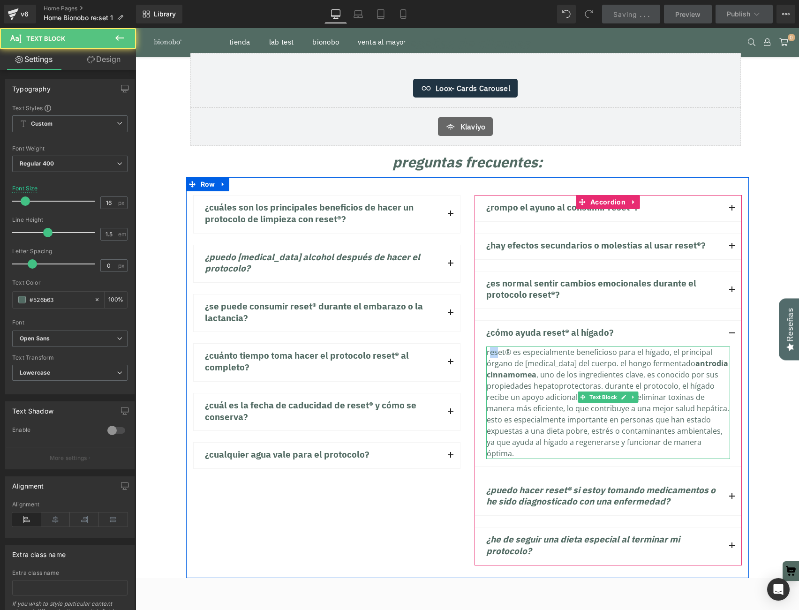
click at [496, 346] on div "Reset® es especialmente beneficioso para el hígado, el principal órgano de [MED…" at bounding box center [608, 402] width 244 height 112
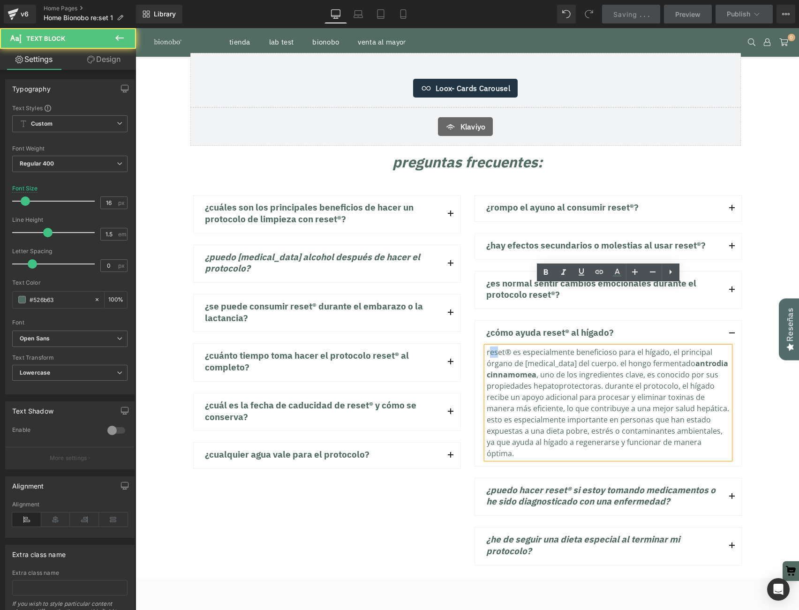
click at [488, 346] on div "Reset® es especialmente beneficioso para el hígado, el principal órgano de [MED…" at bounding box center [608, 402] width 244 height 112
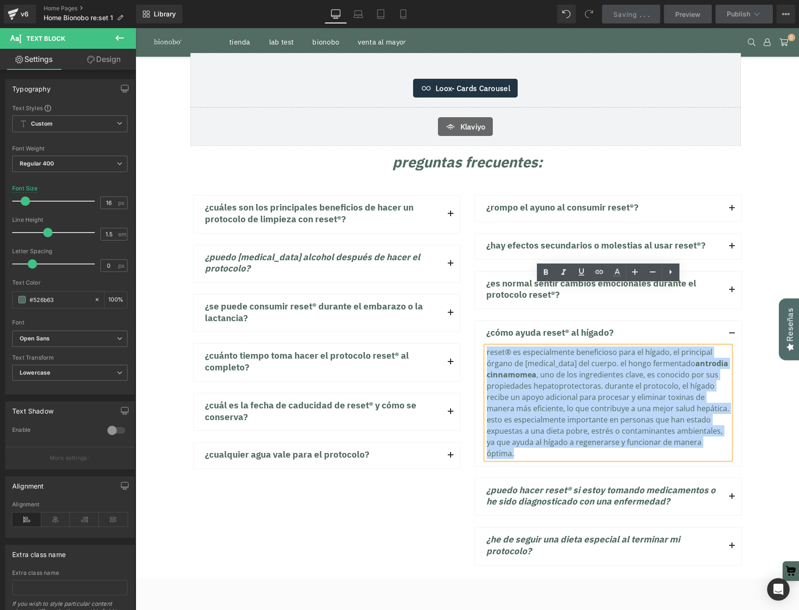
drag, startPoint x: 486, startPoint y: 291, endPoint x: 686, endPoint y: 404, distance: 229.8
click at [686, 404] on div "¿Rompo el ayuno al consumir reset®? Text Block La respuesta correcta es si y no…" at bounding box center [607, 380] width 267 height 370
copy div "Reset® es especialmente beneficioso para el hígado, el principal órgano de [MED…"
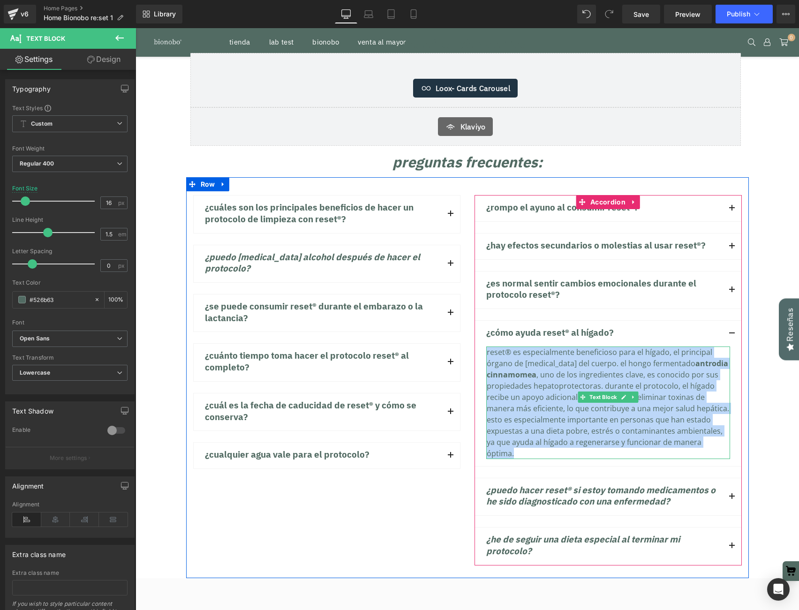
click at [636, 362] on div "Reset® es especialmente beneficioso para el hígado, el principal órgano de [MED…" at bounding box center [608, 402] width 244 height 112
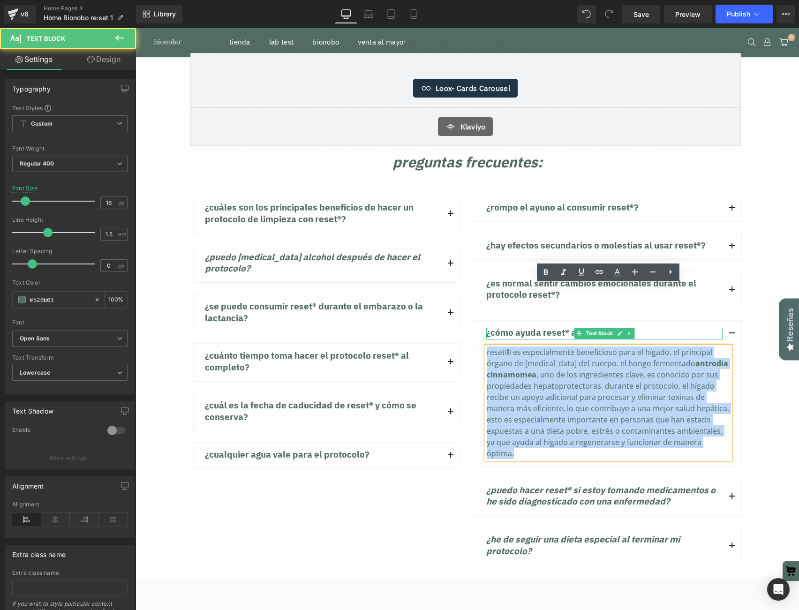
drag, startPoint x: 721, startPoint y: 384, endPoint x: 502, endPoint y: 269, distance: 247.8
click at [502, 320] on div "¿Cómo ayuda Reset® al hígado? Text Block Reset® es especialmente beneficioso pa…" at bounding box center [607, 393] width 267 height 146
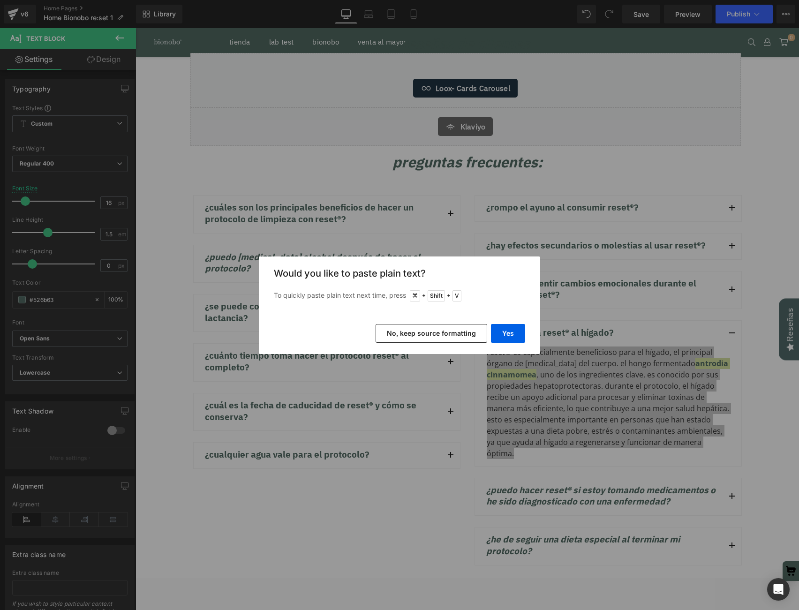
click at [480, 333] on button "No, keep source formatting" at bounding box center [431, 333] width 112 height 19
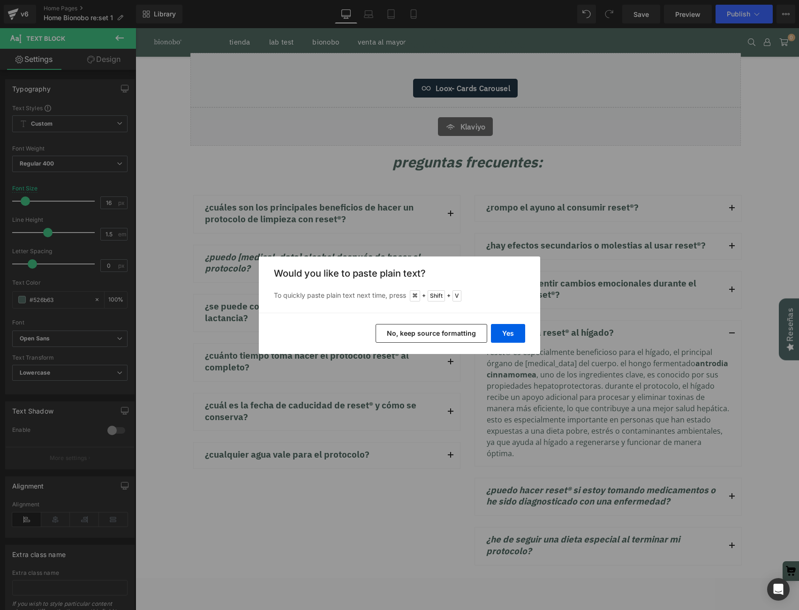
scroll to position [5, 5]
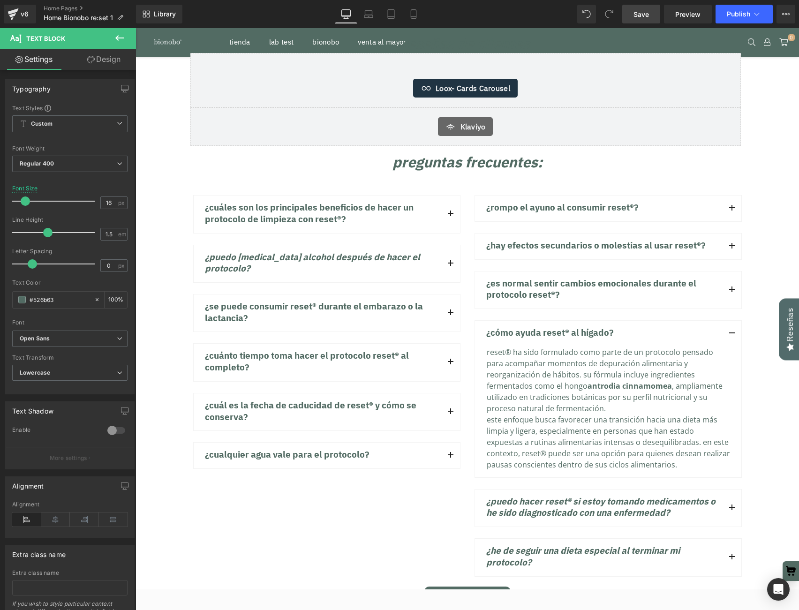
click at [641, 15] on span "Save" at bounding box center [640, 14] width 15 height 10
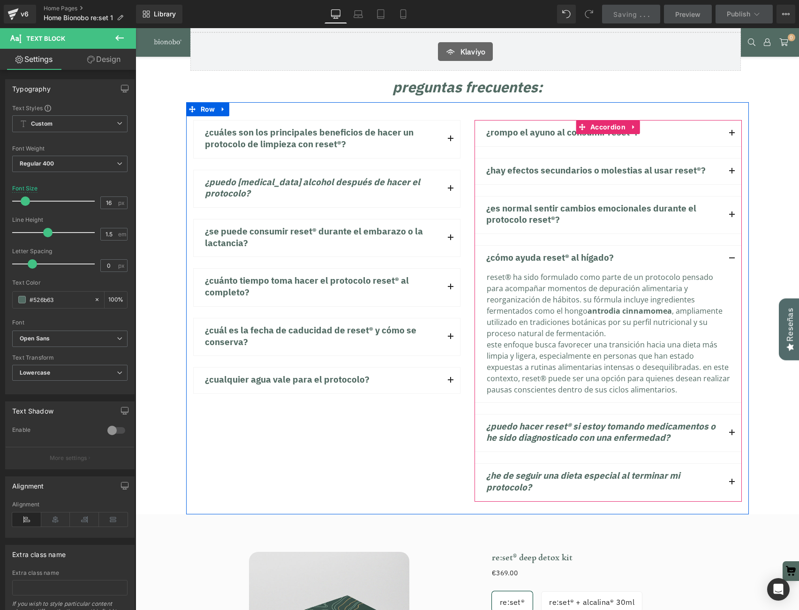
click at [733, 414] on button "button" at bounding box center [731, 432] width 19 height 37
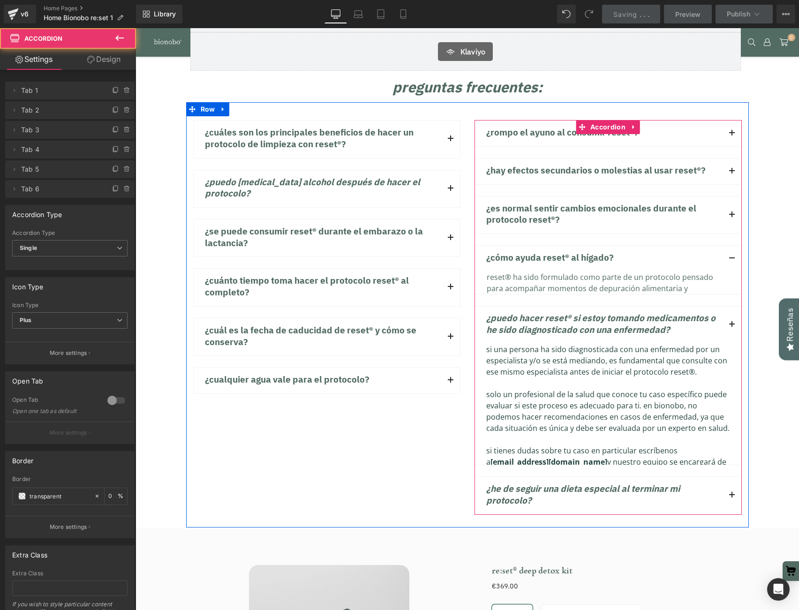
scroll to position [7475, 663]
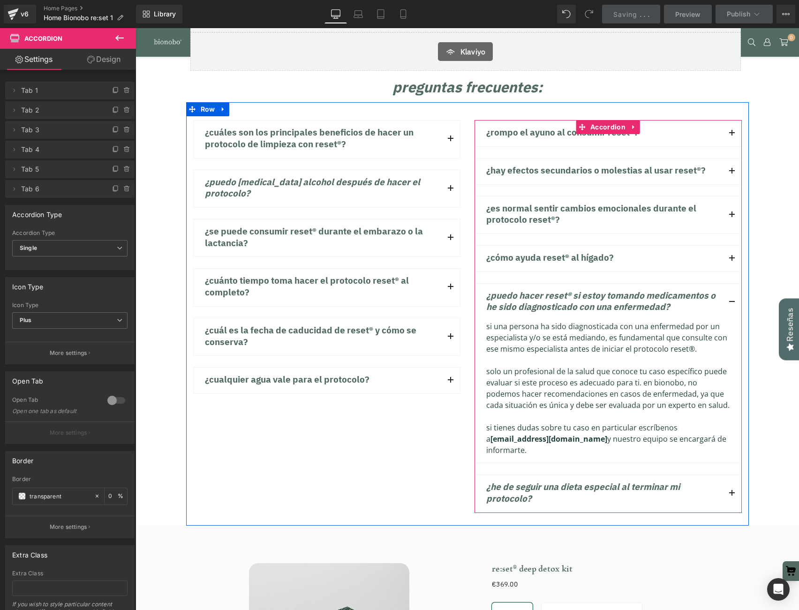
click at [733, 475] on button "button" at bounding box center [731, 493] width 19 height 37
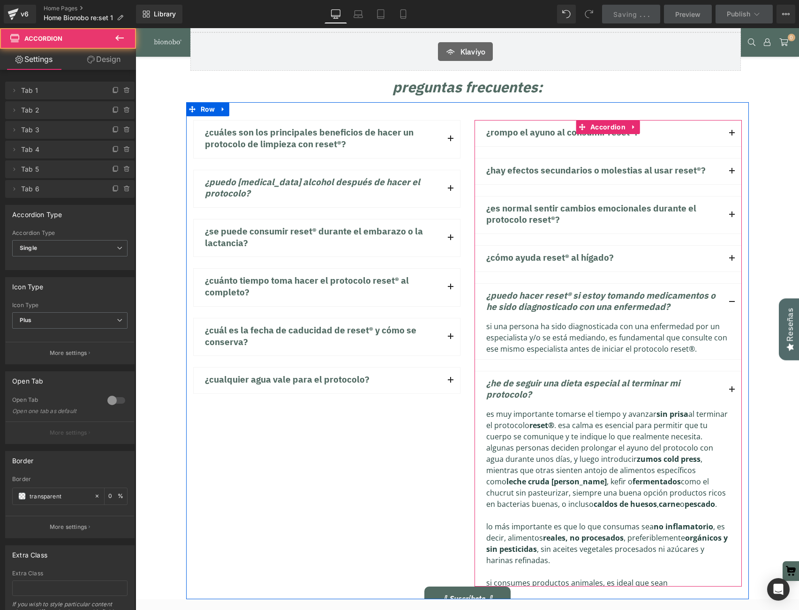
scroll to position [7565, 663]
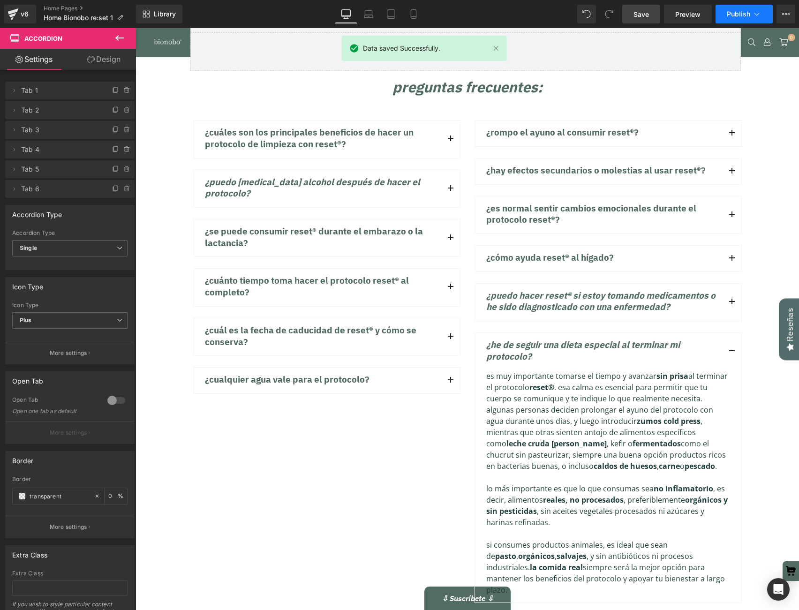
click at [755, 16] on icon at bounding box center [756, 13] width 9 height 9
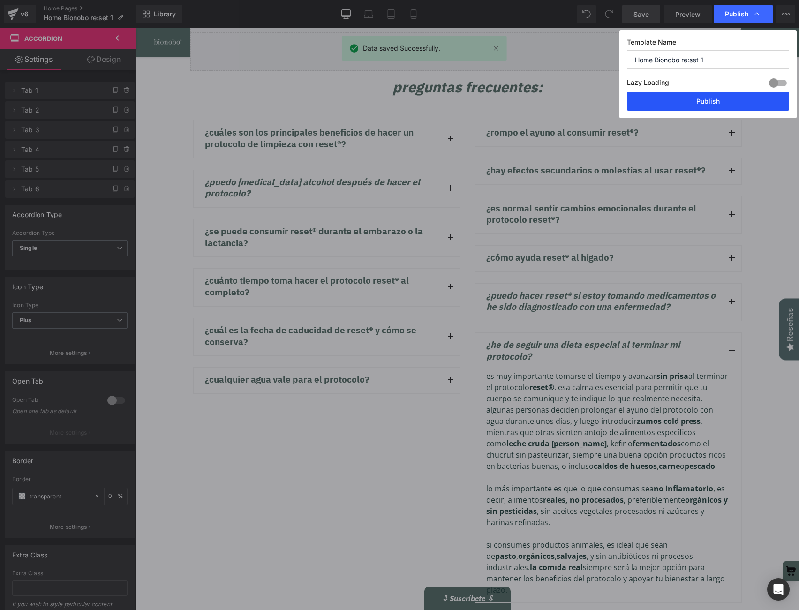
click at [710, 103] on button "Publish" at bounding box center [708, 101] width 162 height 19
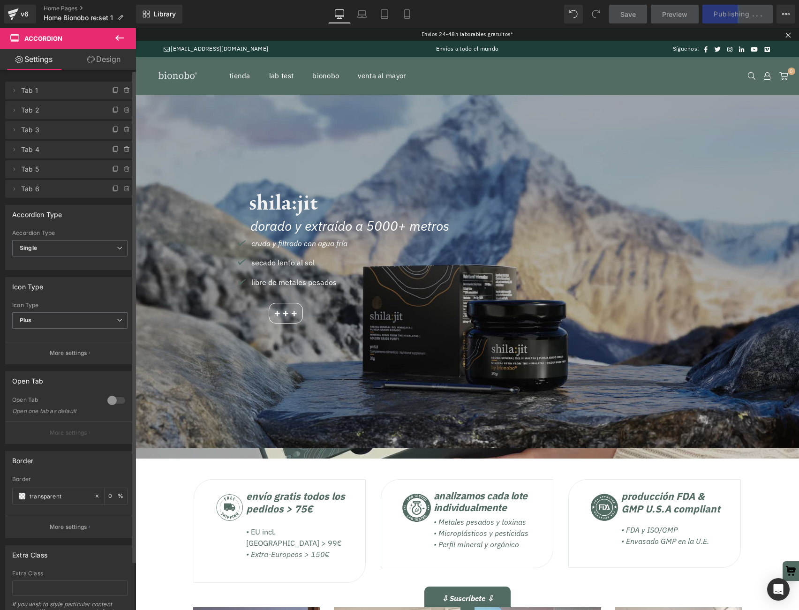
scroll to position [7575, 663]
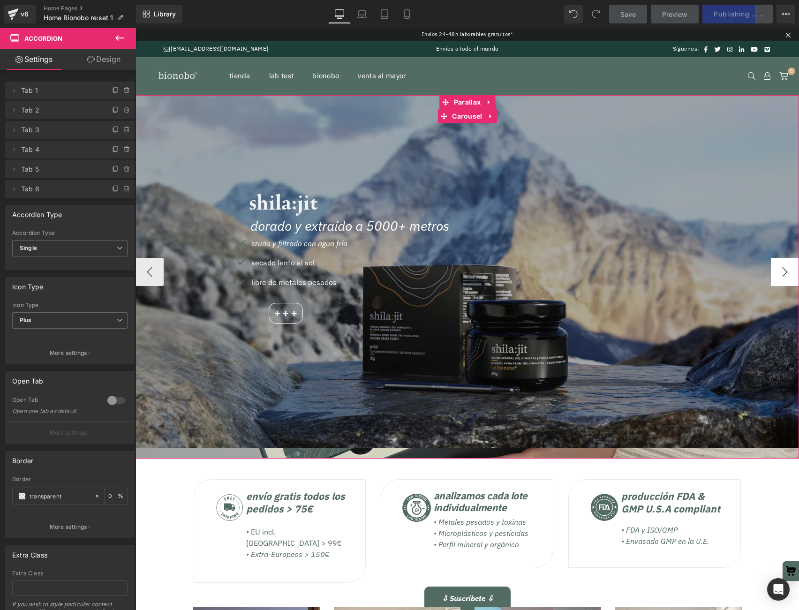
click at [784, 273] on button "›" at bounding box center [785, 272] width 28 height 28
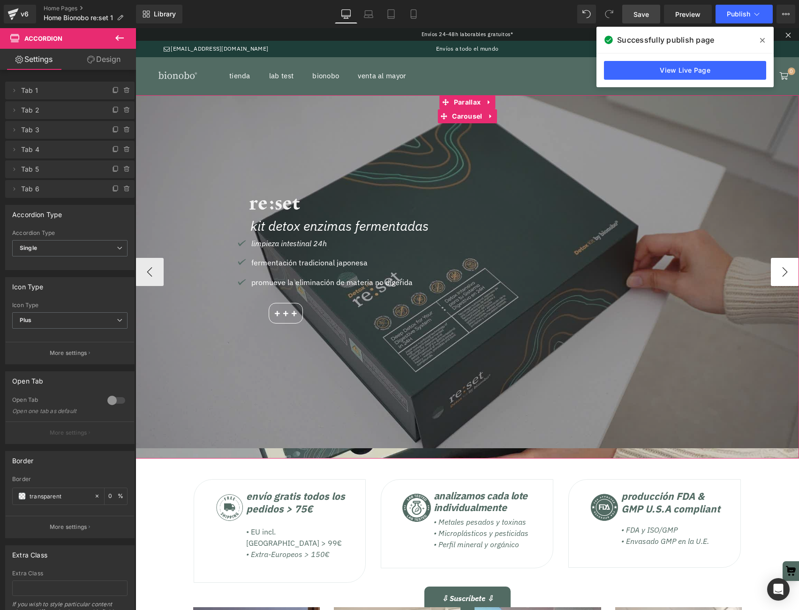
click at [784, 273] on button "›" at bounding box center [785, 272] width 28 height 28
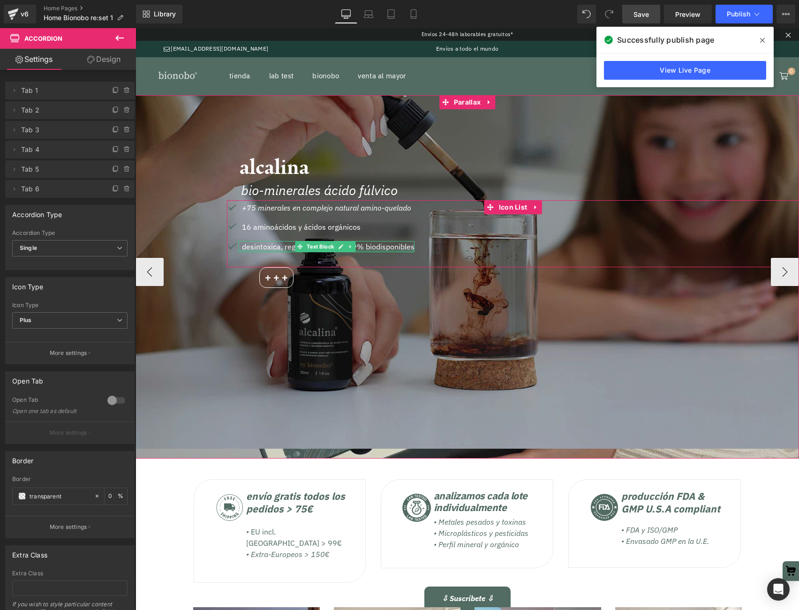
click at [257, 250] on div at bounding box center [326, 251] width 176 height 2
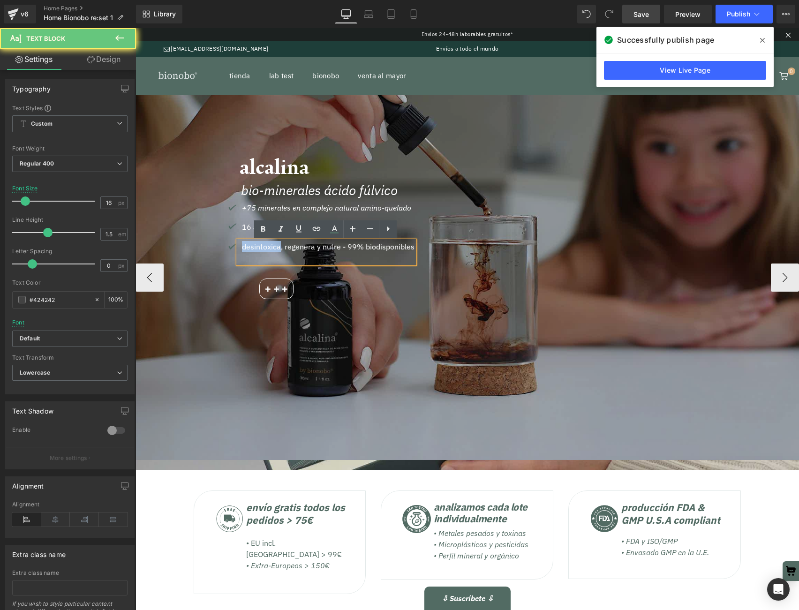
click at [257, 250] on span "DESINTOXICA, REGENERA Y NUTRE - 99% BIODISPONIBLES" at bounding box center [328, 246] width 172 height 9
click at [346, 246] on span "DESINTOXICA, REGENERA Y NUTRE - 99% BIODISPONIBLES" at bounding box center [328, 246] width 172 height 9
drag, startPoint x: 346, startPoint y: 247, endPoint x: 241, endPoint y: 245, distance: 105.5
click at [241, 245] on div "DESINTOXICA, REGENERA Y NUTRE - 99% BIODISPONIBLES" at bounding box center [326, 252] width 176 height 22
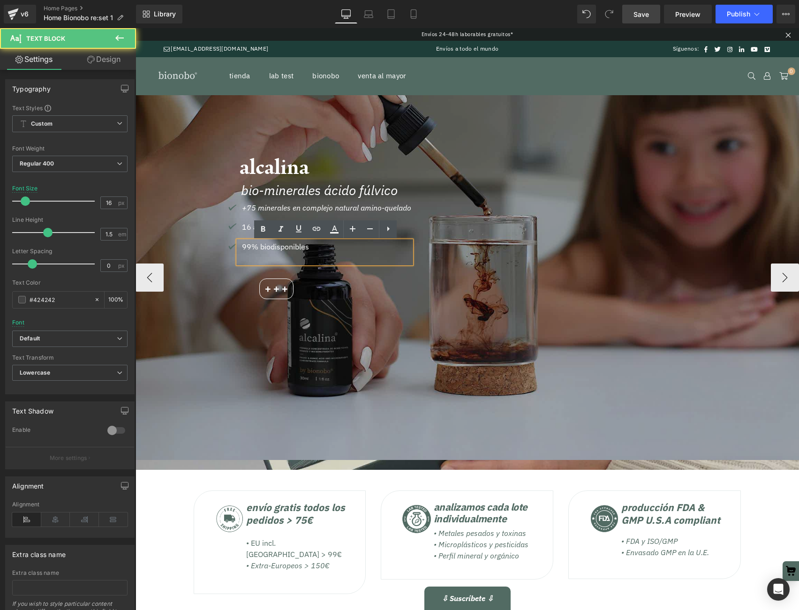
click at [249, 247] on span "99% BIODISPONIBLES" at bounding box center [275, 246] width 67 height 9
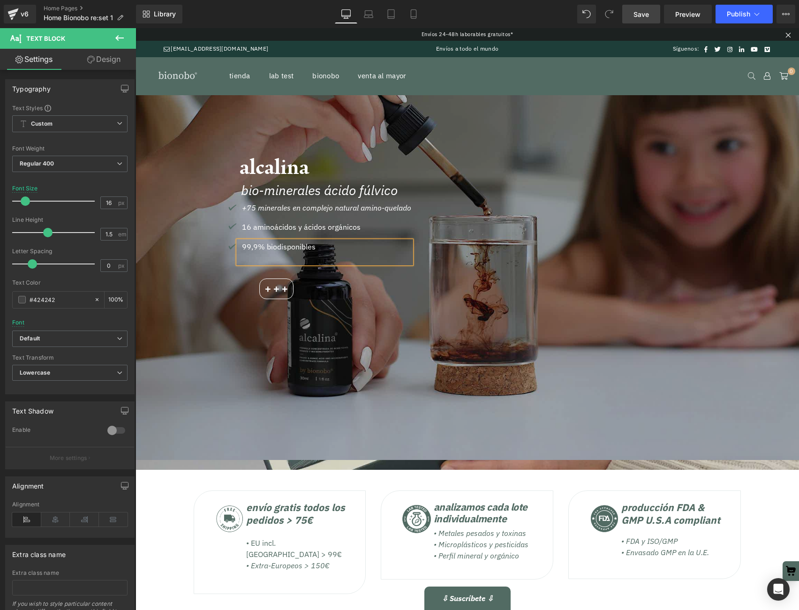
scroll to position [8, 0]
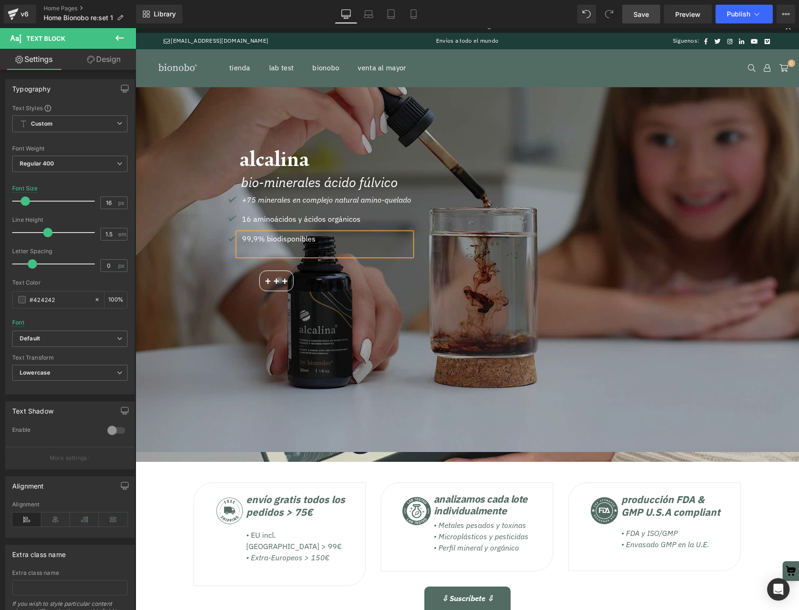
click at [646, 15] on span "Save" at bounding box center [640, 14] width 15 height 10
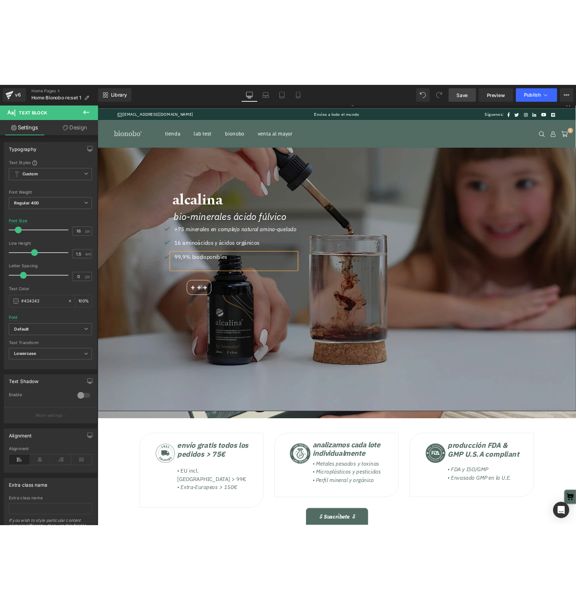
scroll to position [7575, 663]
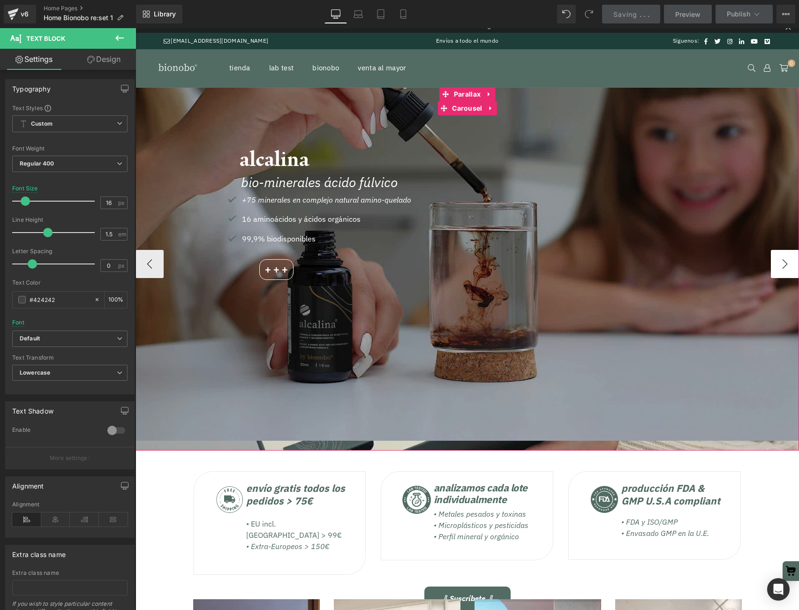
click at [787, 268] on button "›" at bounding box center [785, 264] width 28 height 28
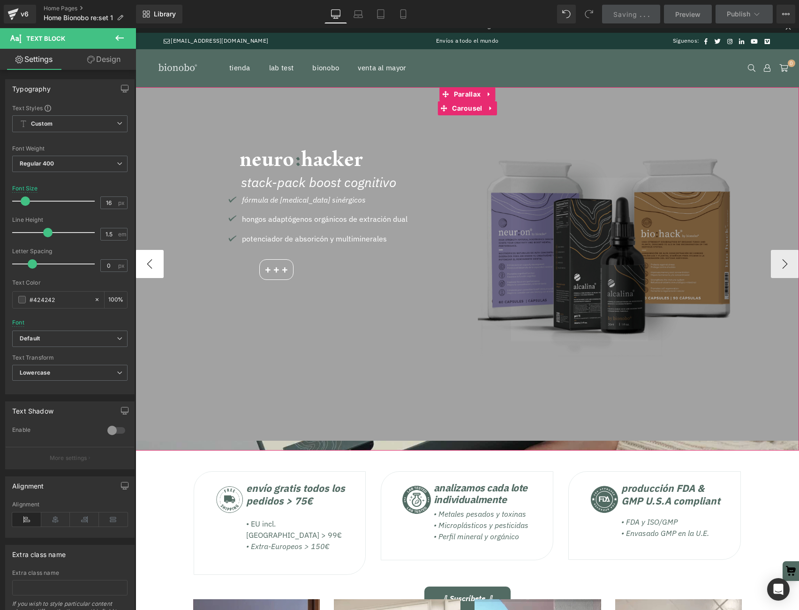
click at [149, 261] on button "‹" at bounding box center [149, 264] width 28 height 28
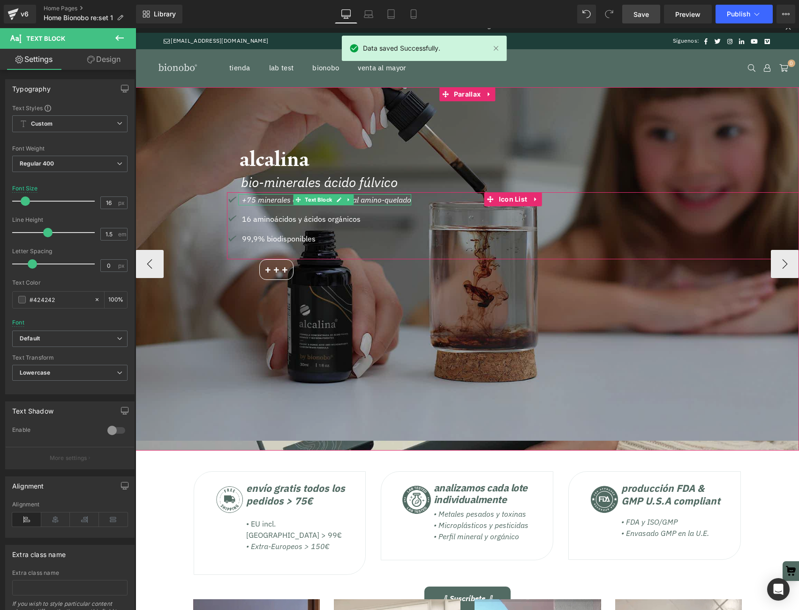
click at [402, 199] on icon "+75 MINERALES en complejo natural AMINO-QUELADO" at bounding box center [326, 199] width 169 height 9
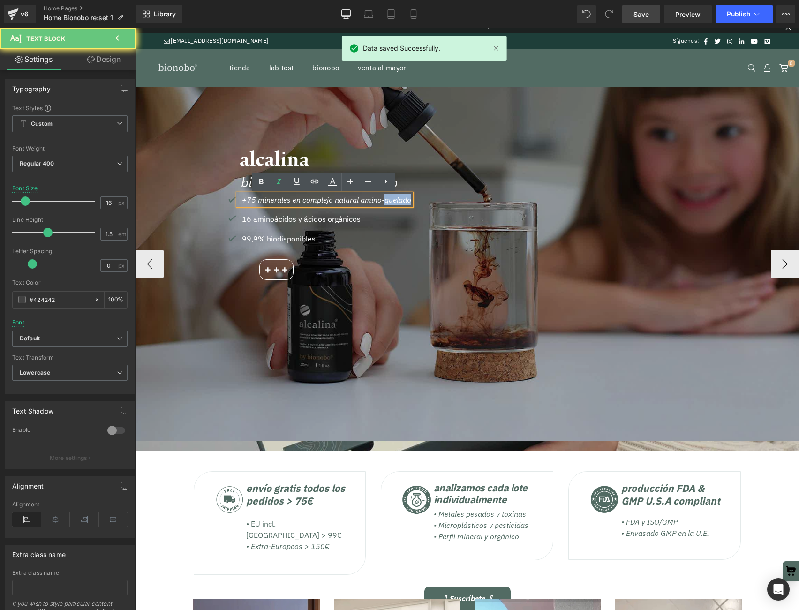
click at [402, 199] on icon "+75 MINERALES en complejo natural AMINO-QUELADO" at bounding box center [326, 199] width 169 height 9
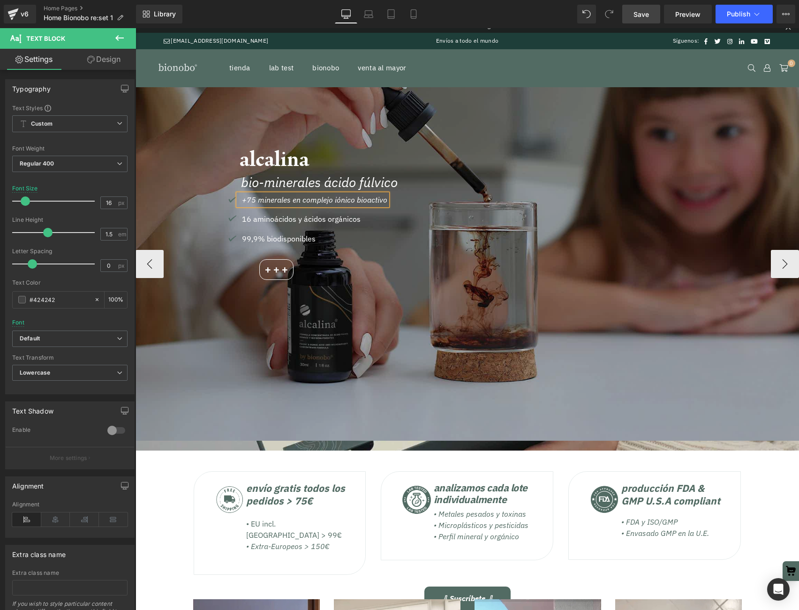
click at [367, 203] on icon "+75 MINERALES en complejo iónico bioactivo" at bounding box center [314, 199] width 145 height 9
click at [637, 12] on span "Save" at bounding box center [640, 14] width 15 height 10
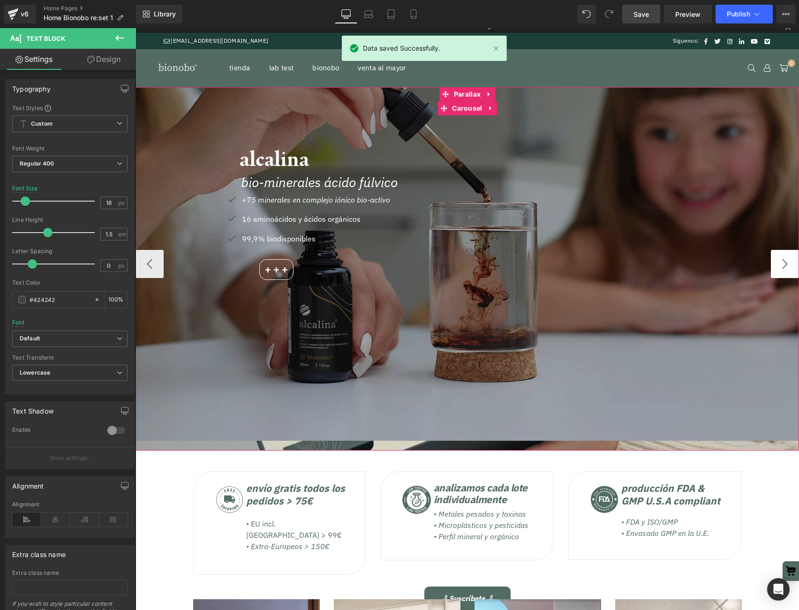
click at [781, 263] on button "›" at bounding box center [785, 264] width 28 height 28
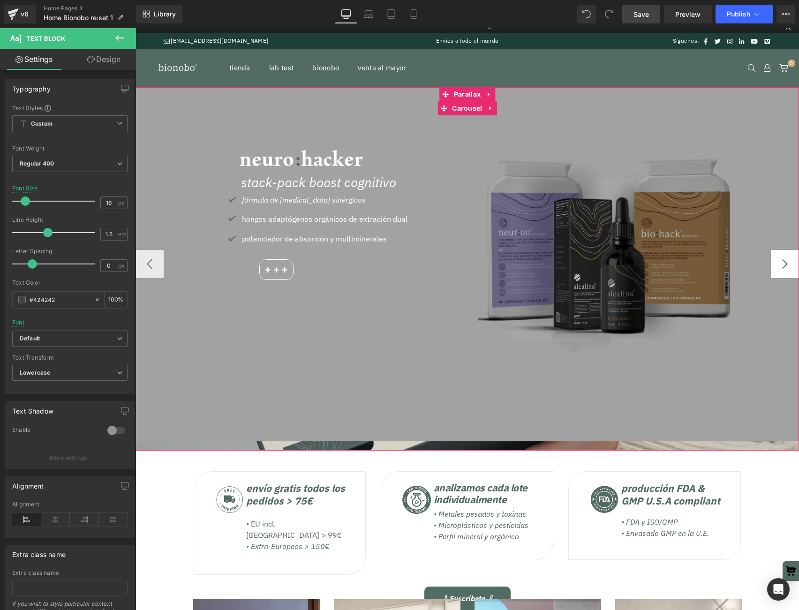
click at [781, 263] on button "›" at bounding box center [785, 264] width 28 height 28
click at [781, 262] on button "›" at bounding box center [785, 264] width 28 height 28
click at [143, 265] on button "‹" at bounding box center [149, 264] width 28 height 28
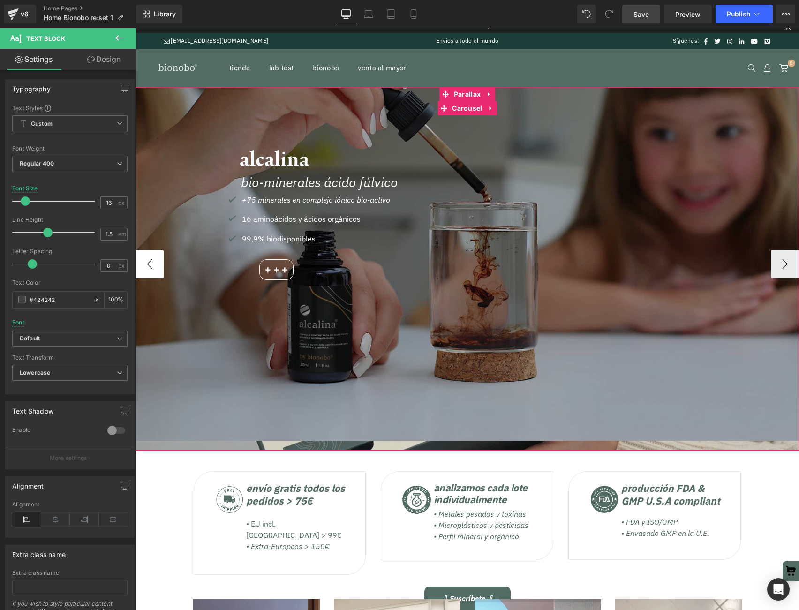
click at [143, 265] on button "‹" at bounding box center [149, 264] width 28 height 28
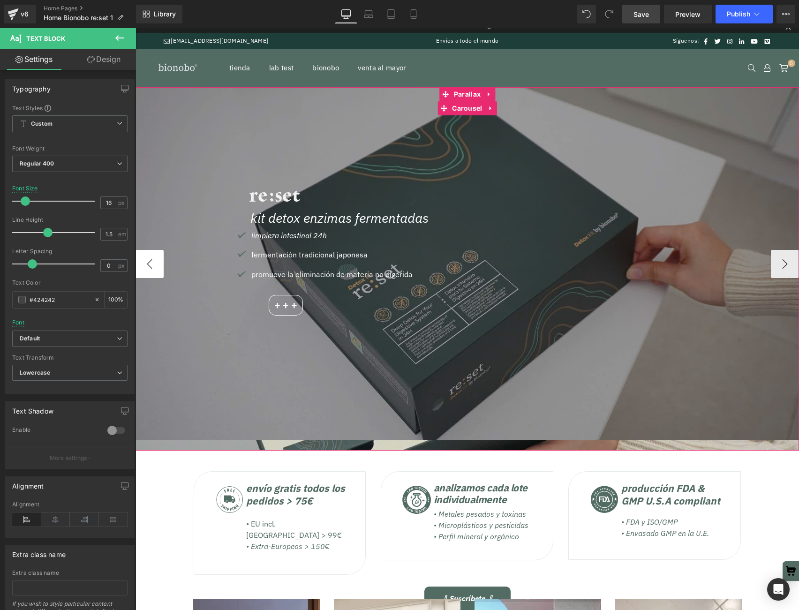
click at [143, 265] on button "‹" at bounding box center [149, 264] width 28 height 28
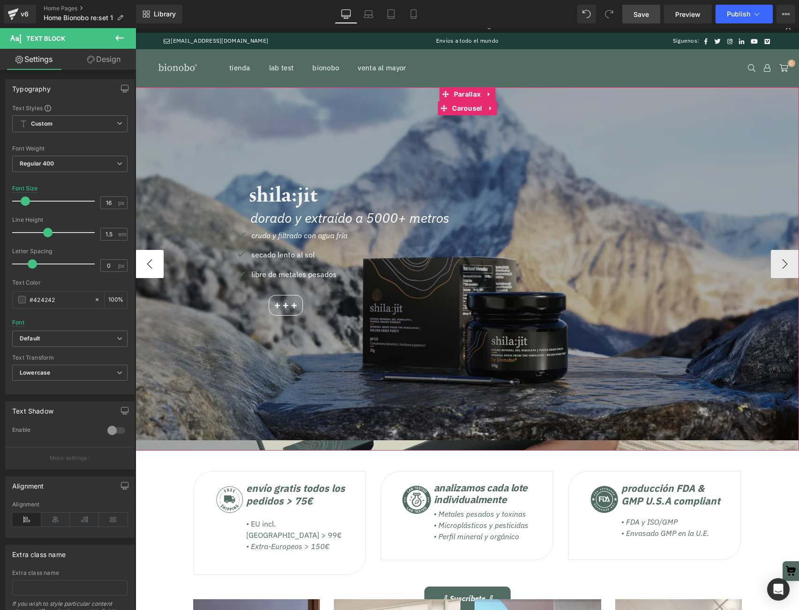
click at [143, 265] on button "‹" at bounding box center [149, 264] width 28 height 28
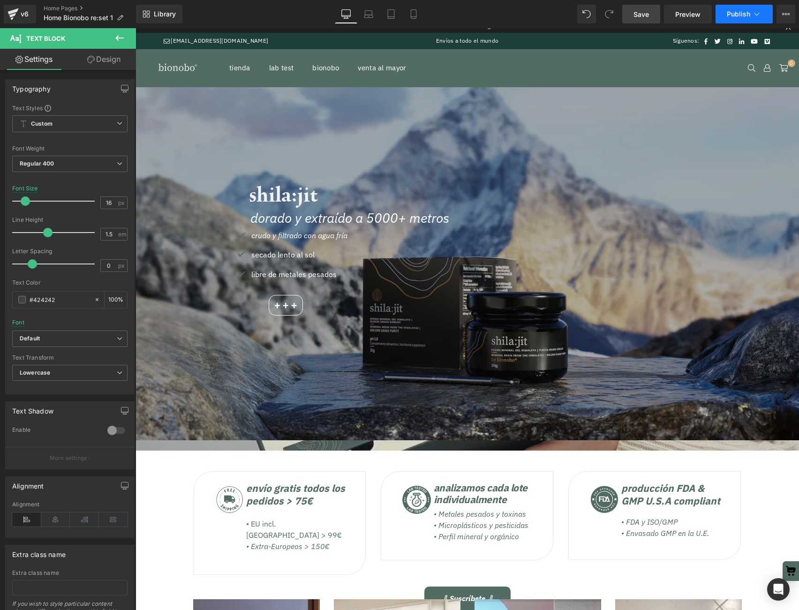
click at [747, 14] on span "Publish" at bounding box center [738, 13] width 23 height 7
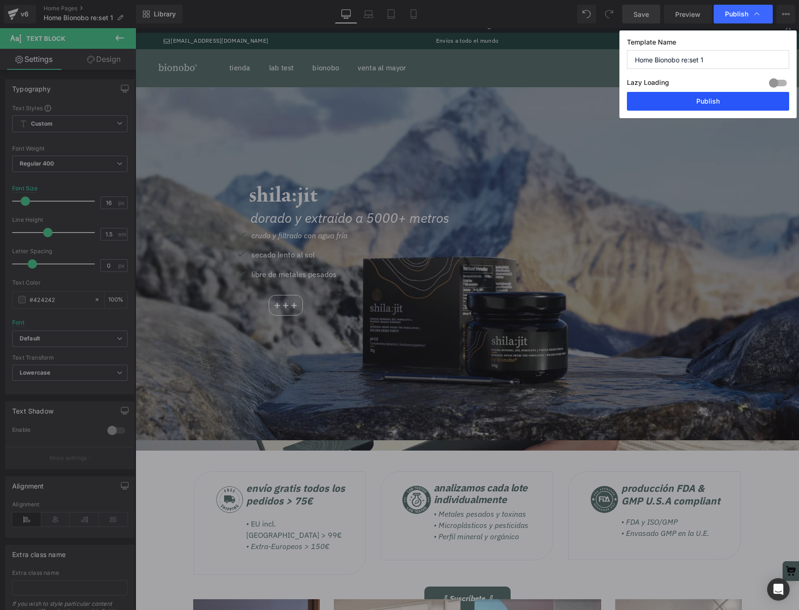
click at [694, 98] on button "Publish" at bounding box center [708, 101] width 162 height 19
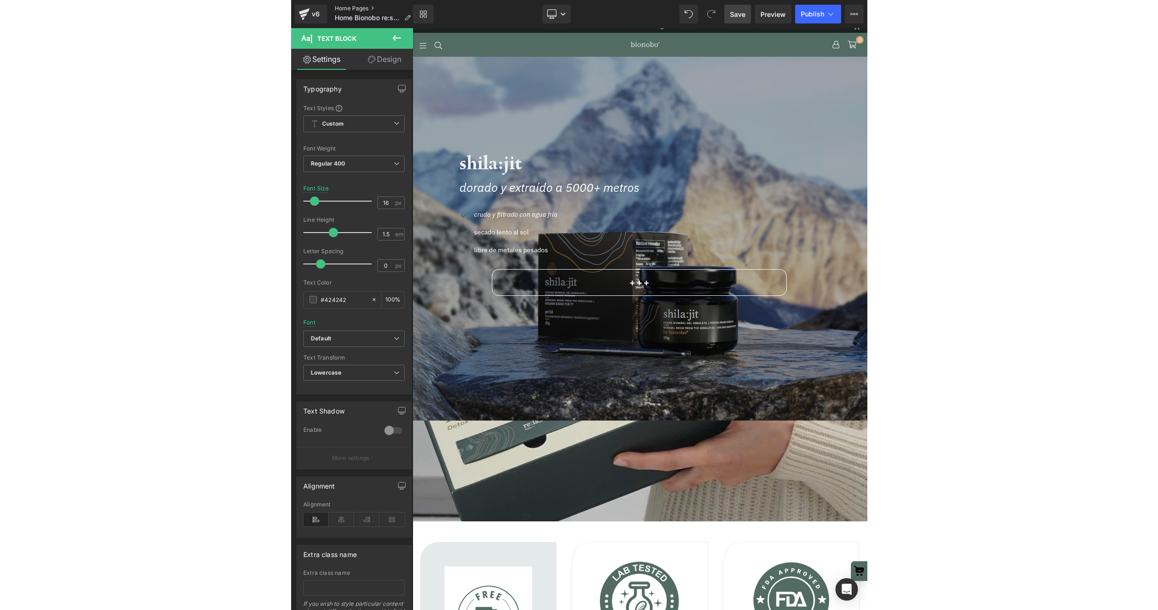
scroll to position [9251, 455]
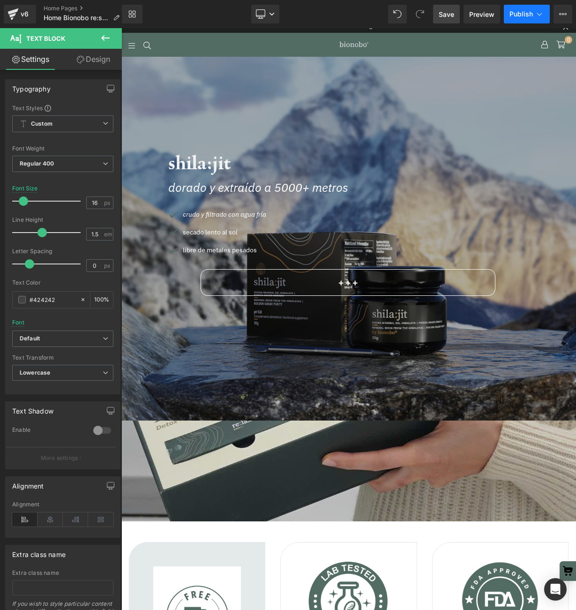
click at [531, 15] on span "Publish" at bounding box center [521, 13] width 23 height 7
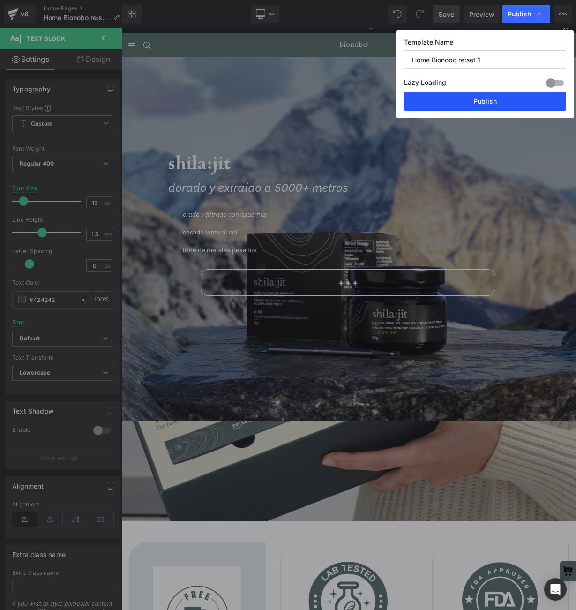
click at [486, 104] on button "Publish" at bounding box center [485, 101] width 162 height 19
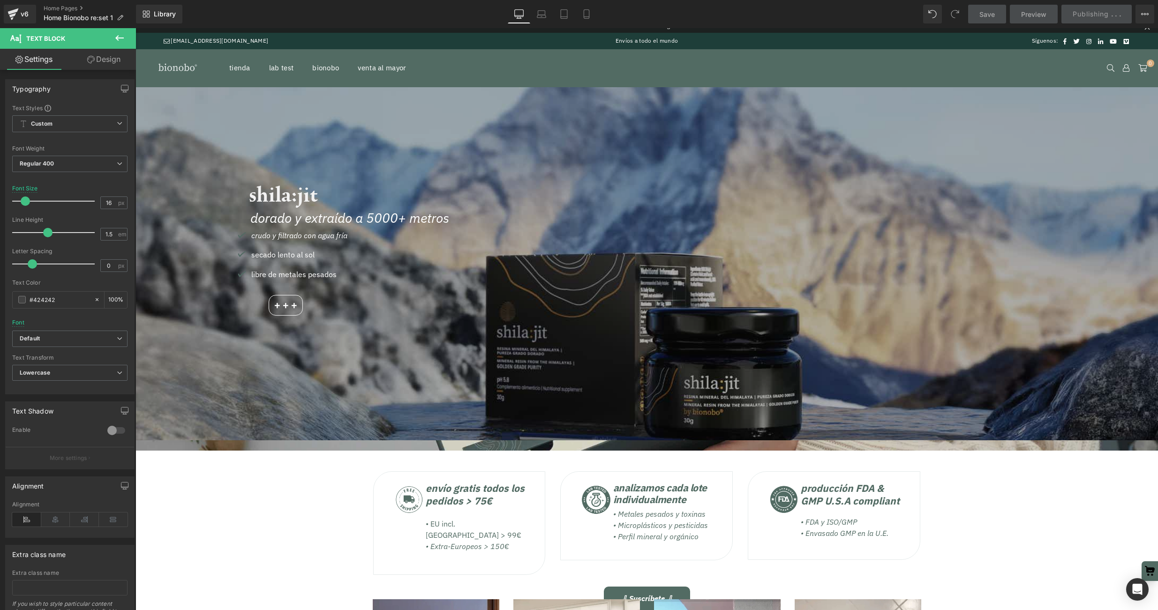
scroll to position [7707, 1022]
